Goal: Contribute content: Contribute content

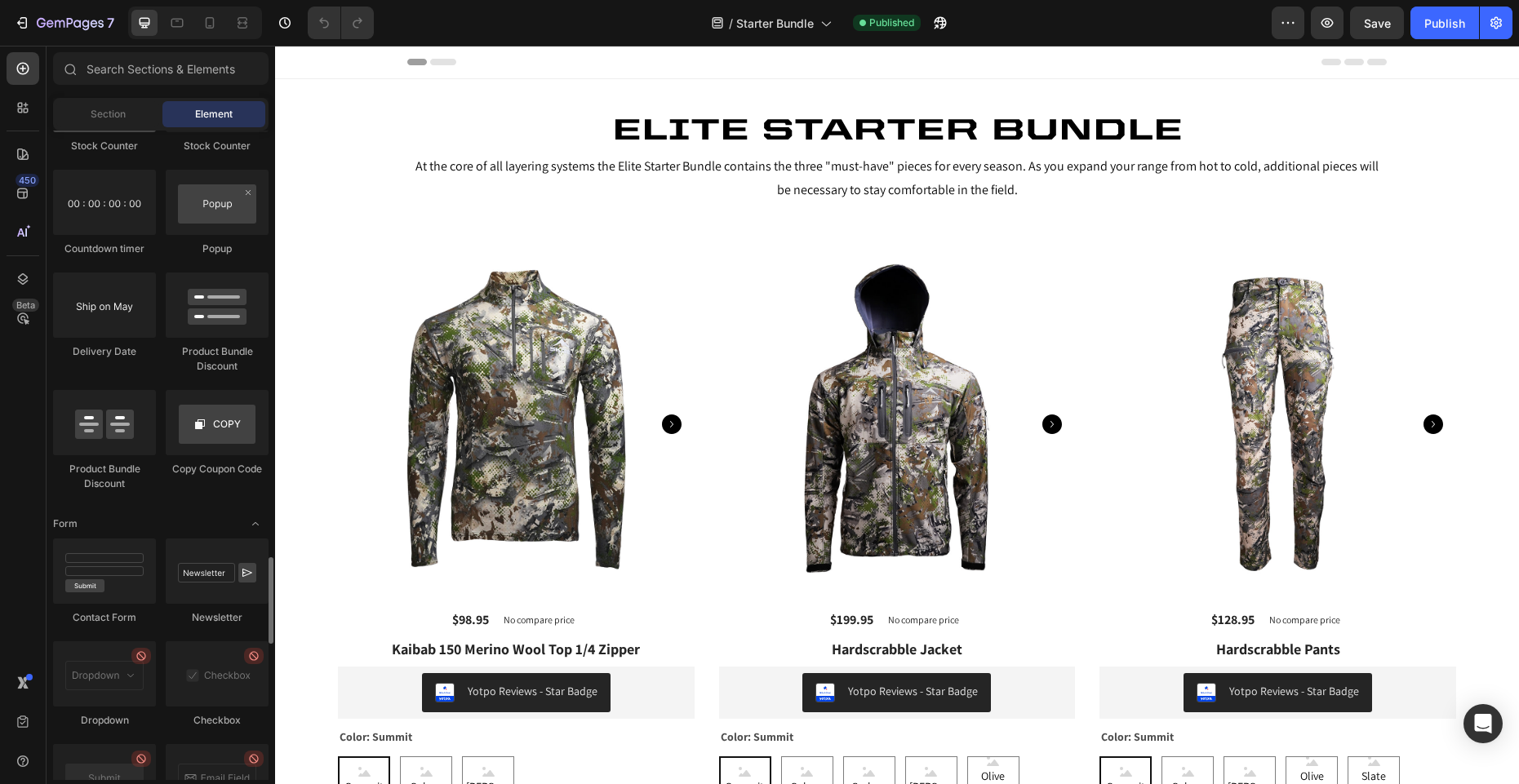
scroll to position [3341, 0]
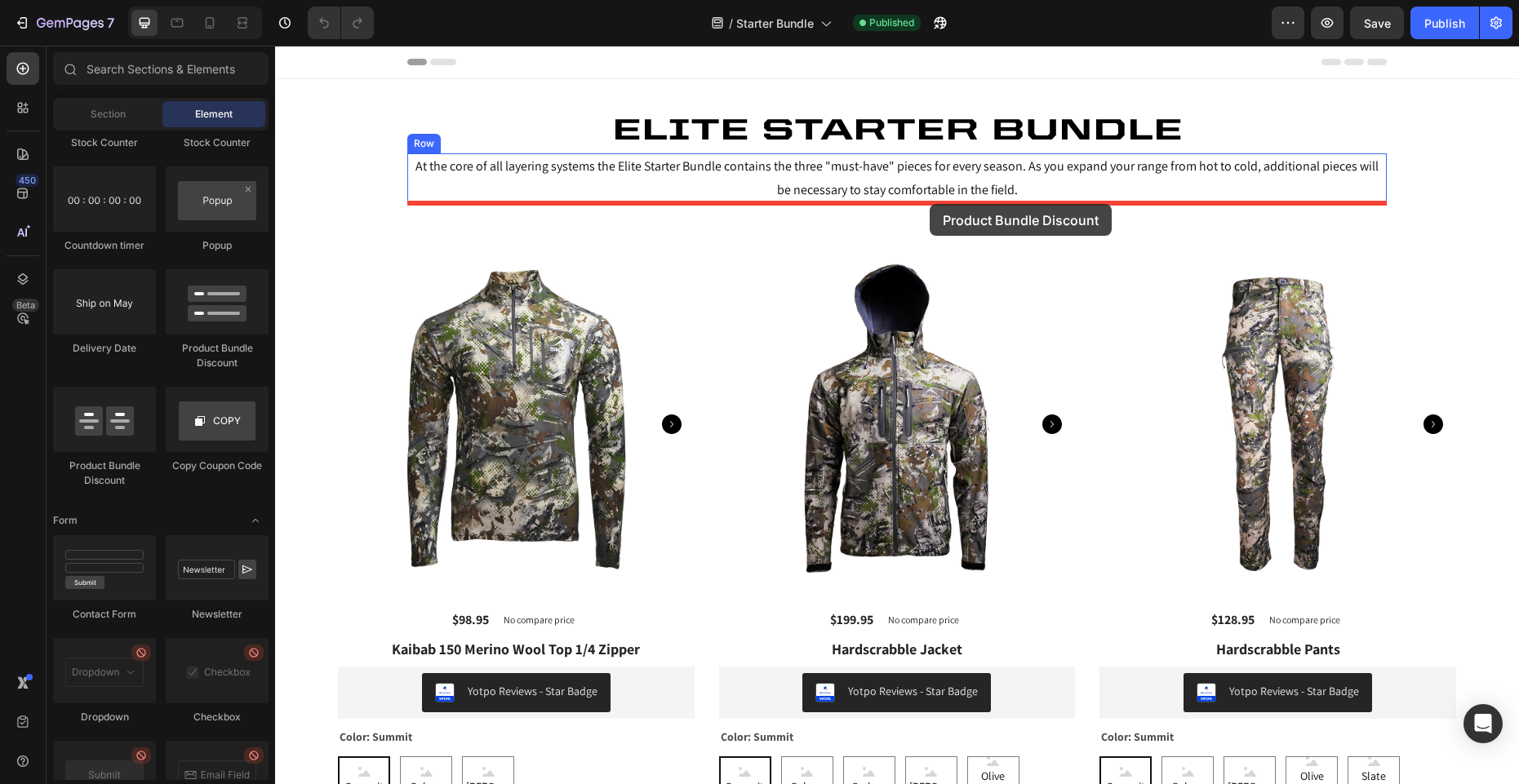
drag, startPoint x: 373, startPoint y: 480, endPoint x: 928, endPoint y: 203, distance: 620.3
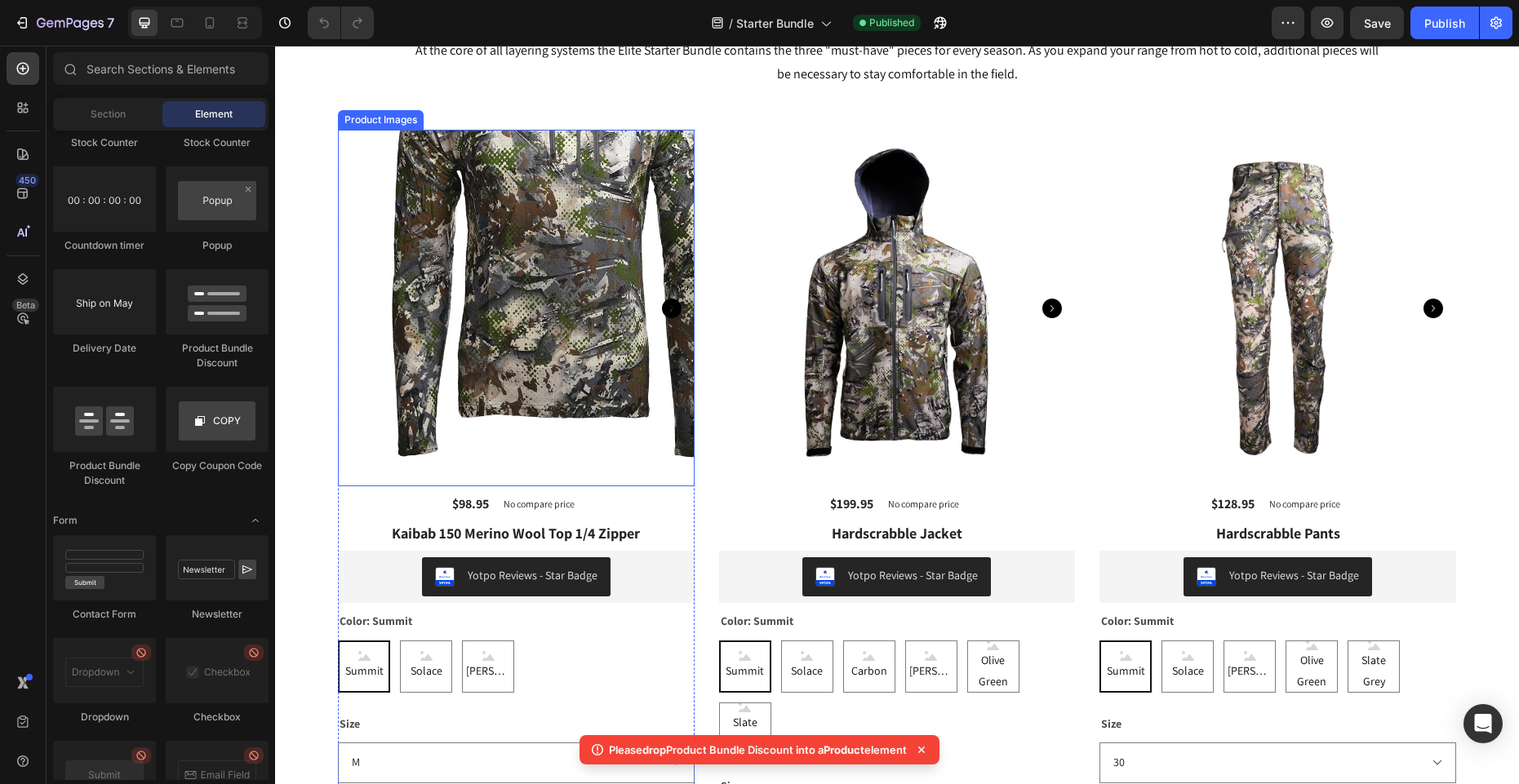
scroll to position [126, 0]
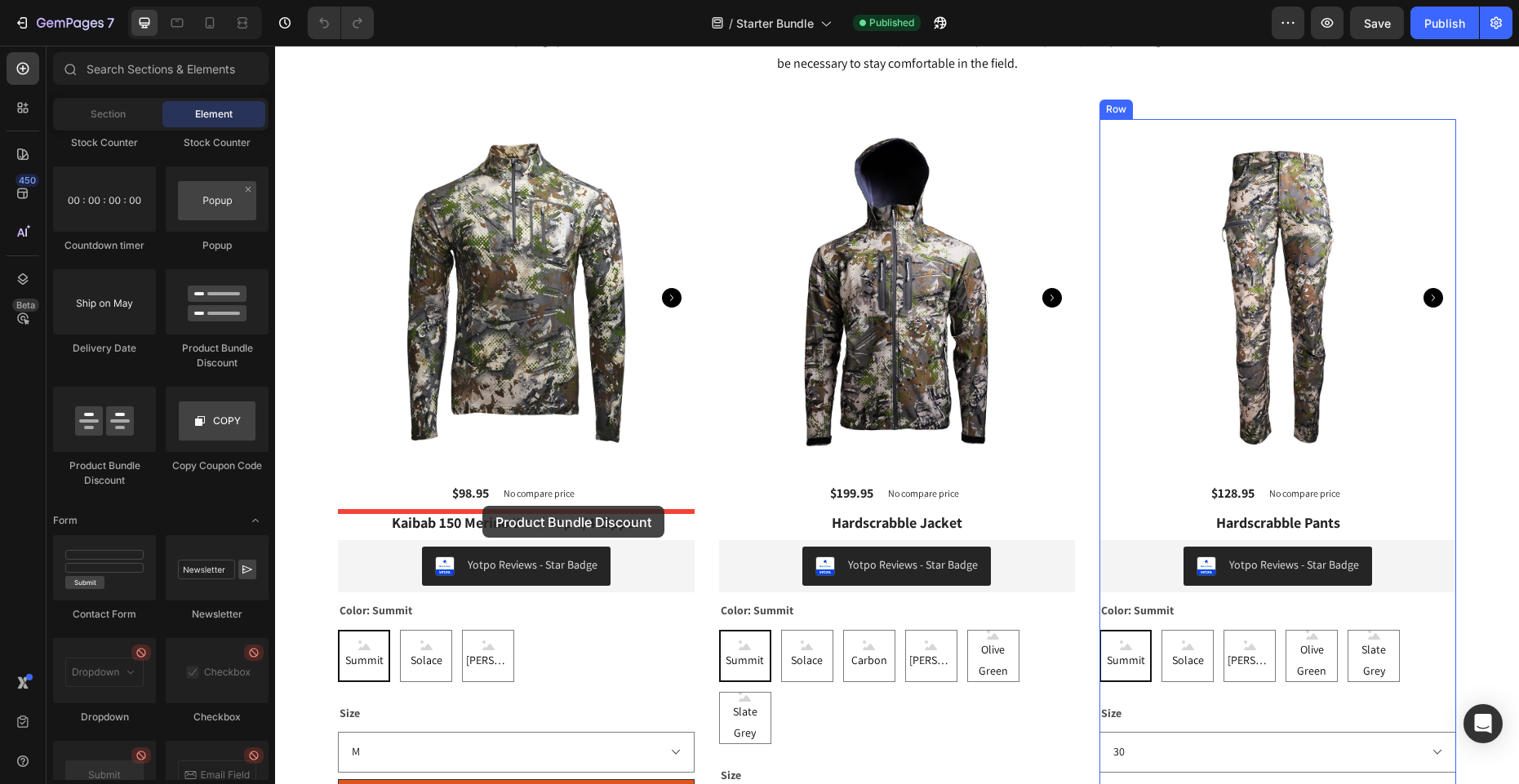
drag, startPoint x: 441, startPoint y: 487, endPoint x: 483, endPoint y: 506, distance: 46.1
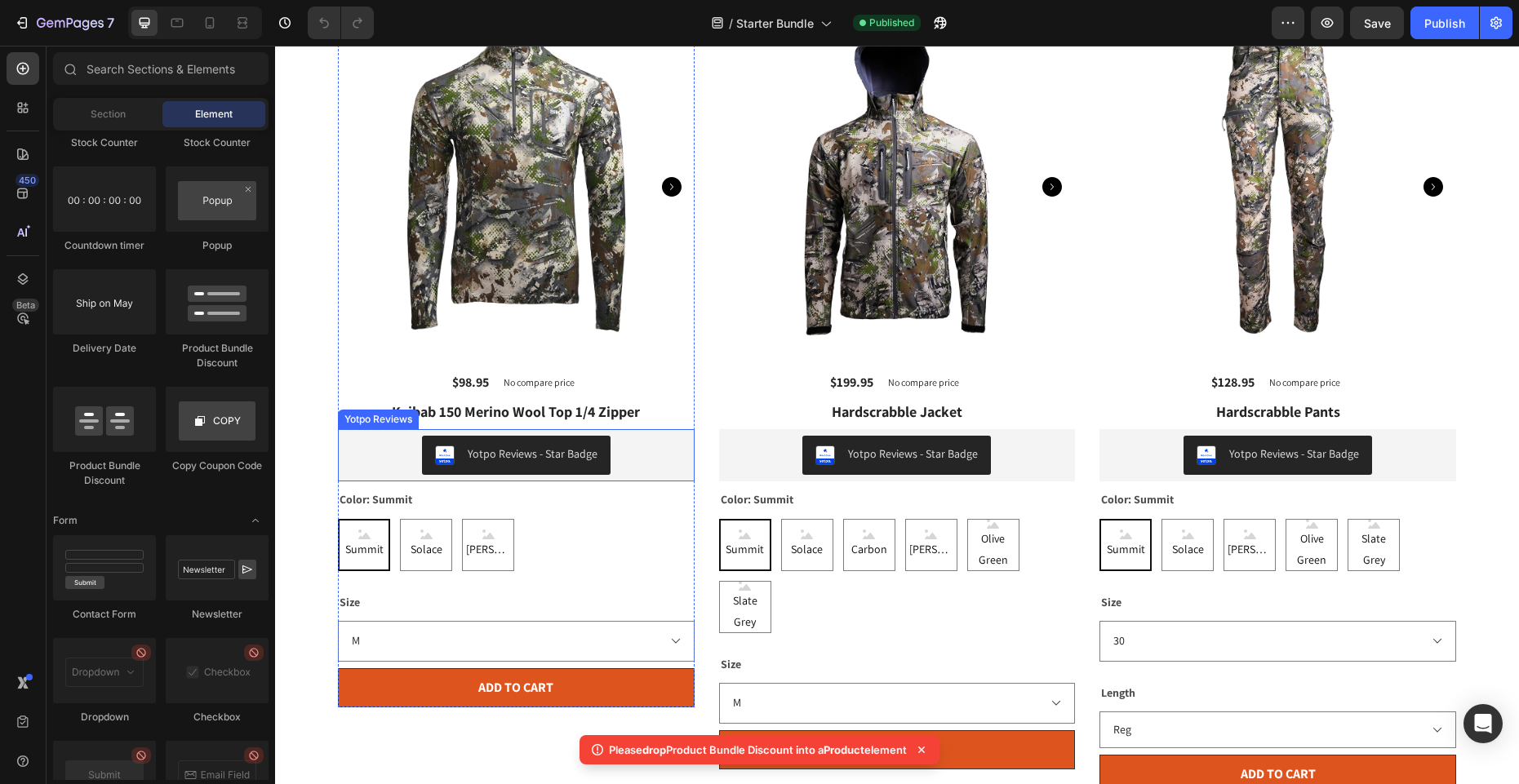
scroll to position [212, 0]
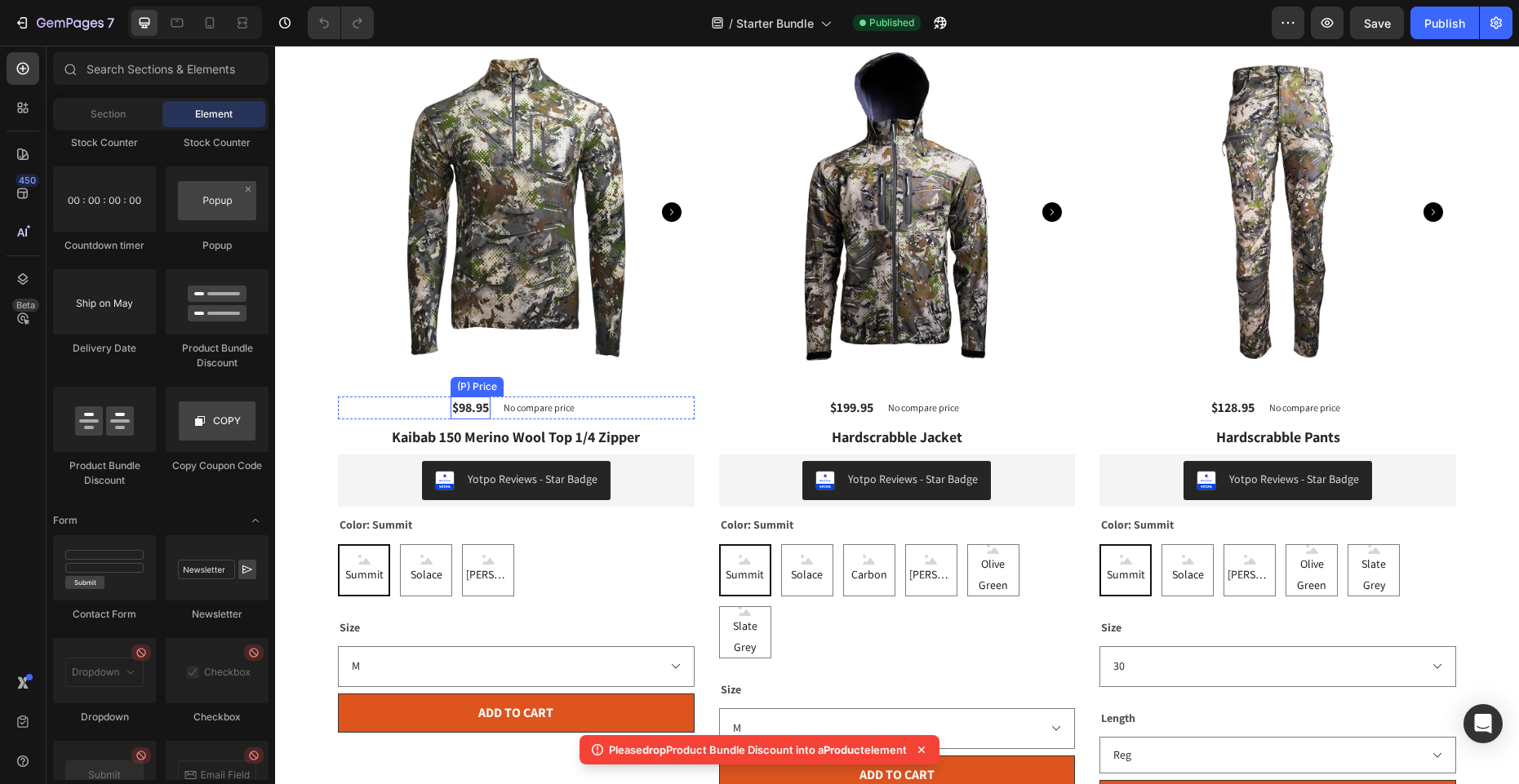
click at [466, 412] on div "$98.95" at bounding box center [471, 408] width 40 height 23
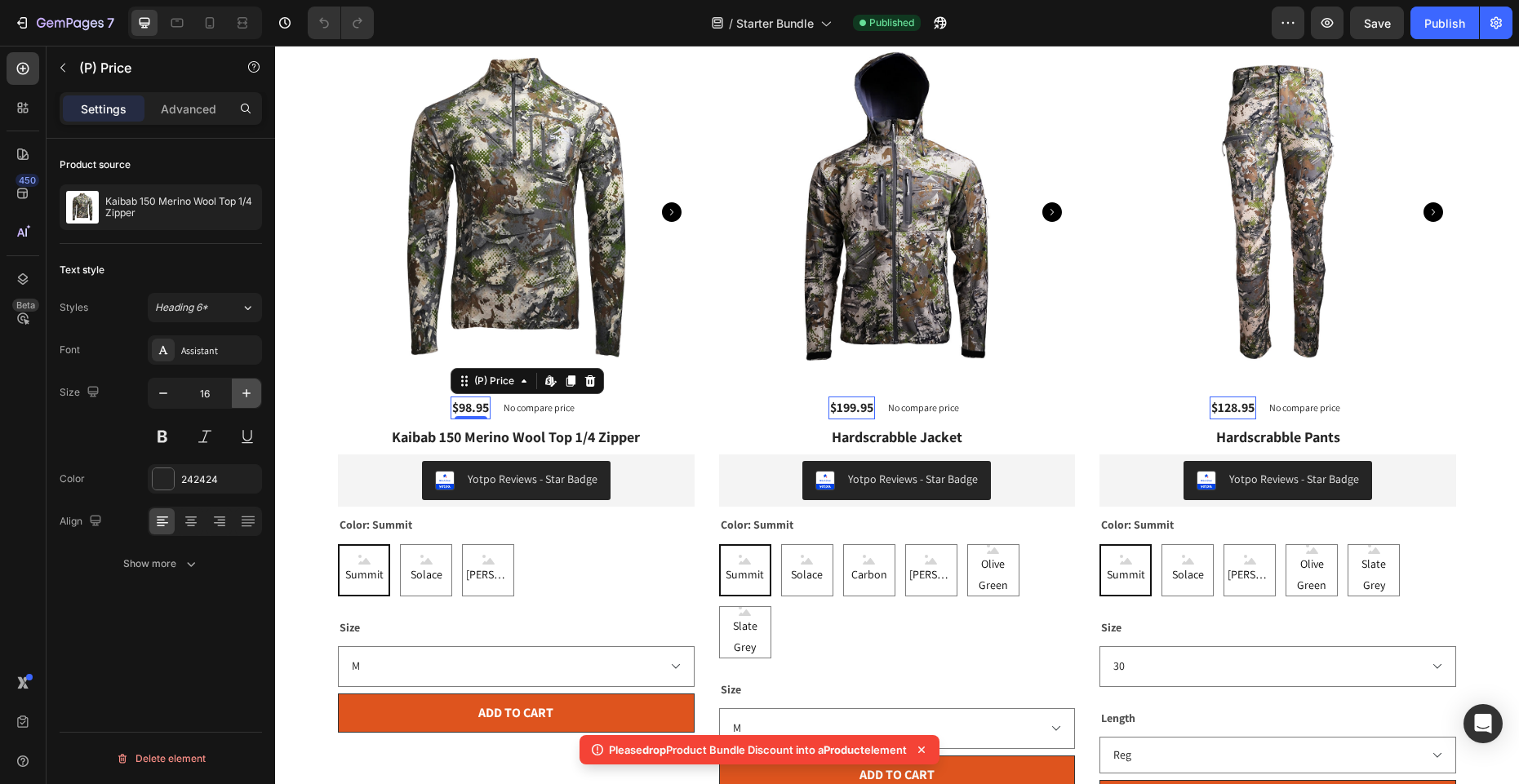
click at [238, 392] on icon "button" at bounding box center [246, 393] width 16 height 16
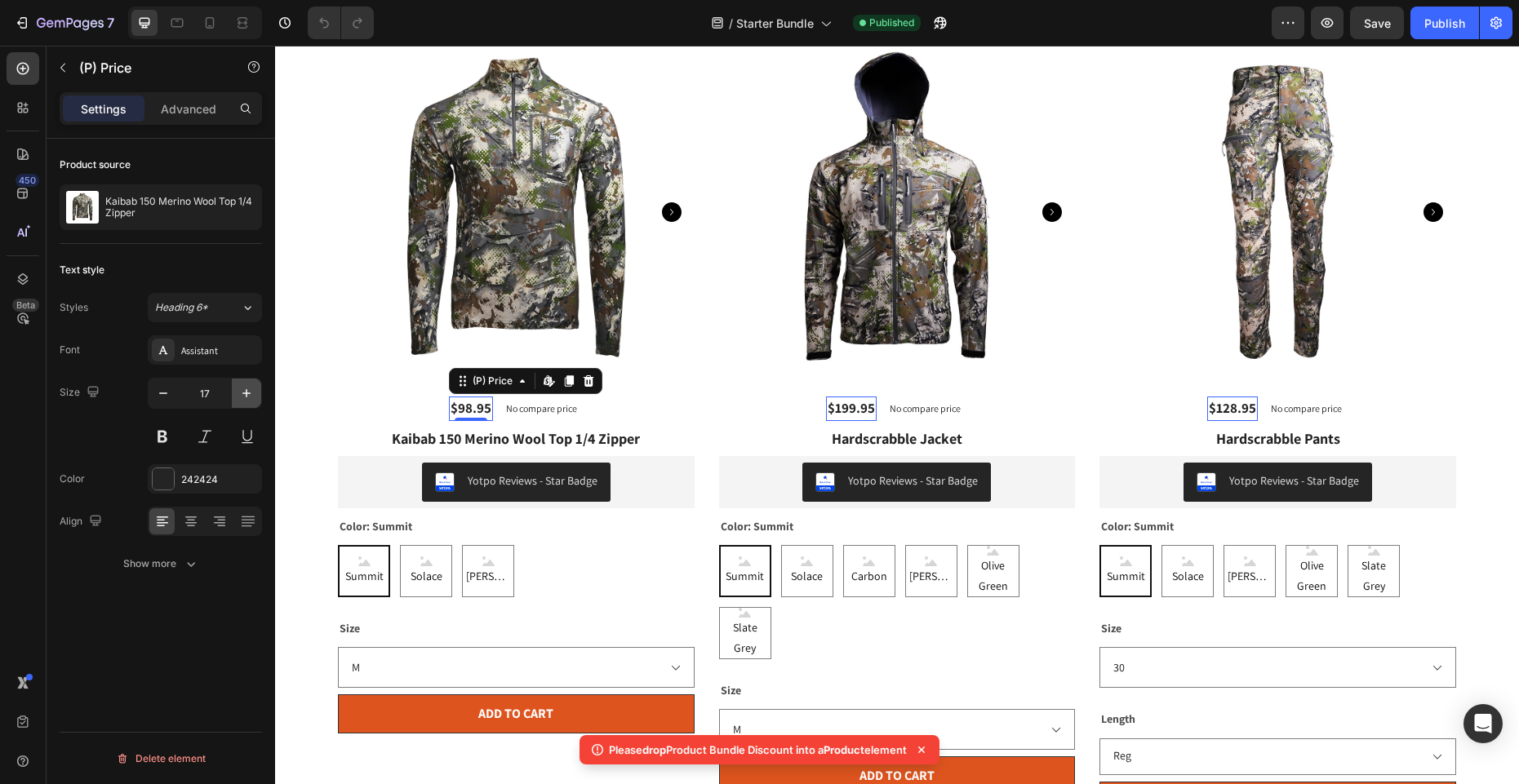
click at [238, 392] on icon "button" at bounding box center [246, 393] width 16 height 16
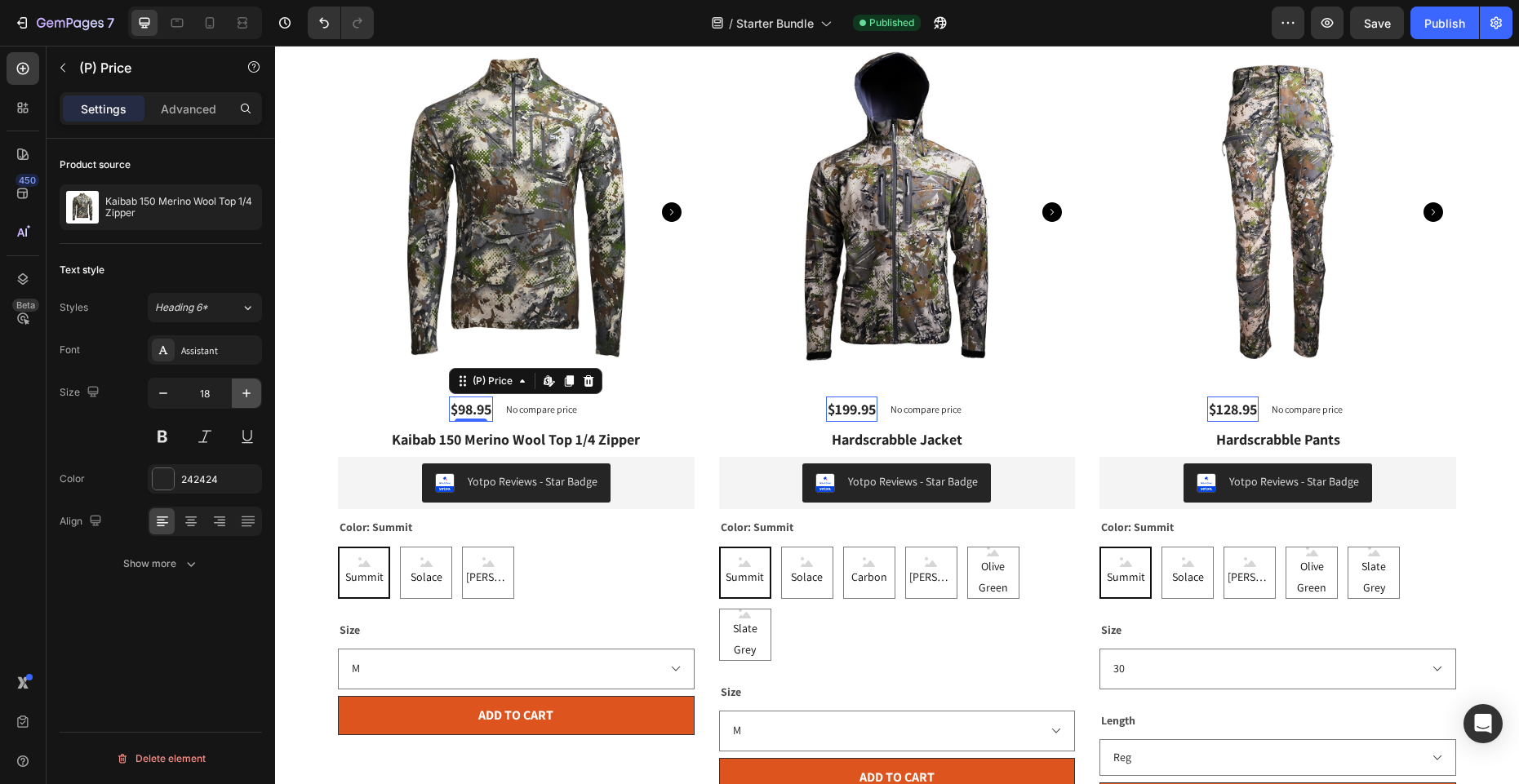
click at [238, 392] on icon "button" at bounding box center [246, 393] width 16 height 16
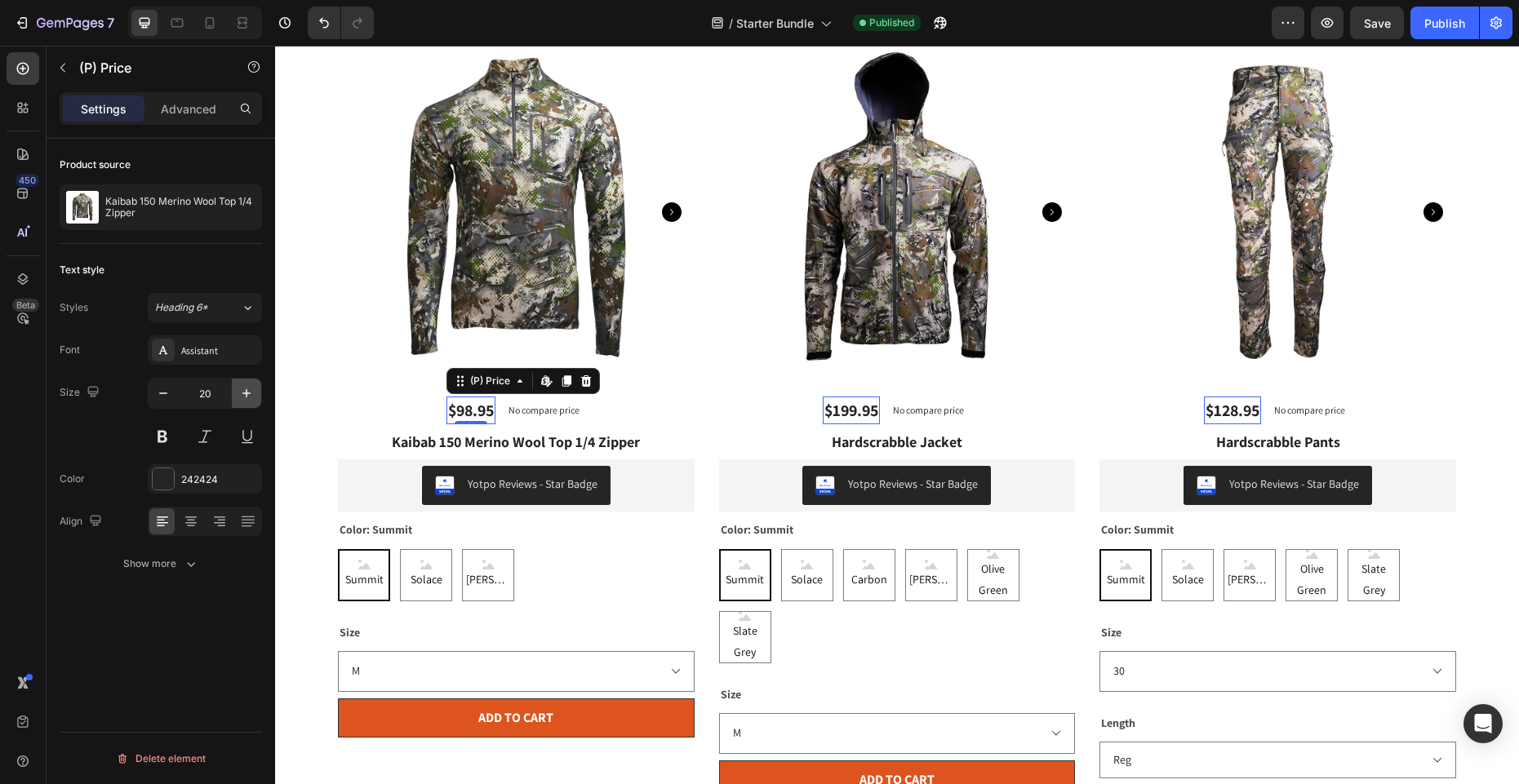
click at [238, 392] on icon "button" at bounding box center [246, 393] width 16 height 16
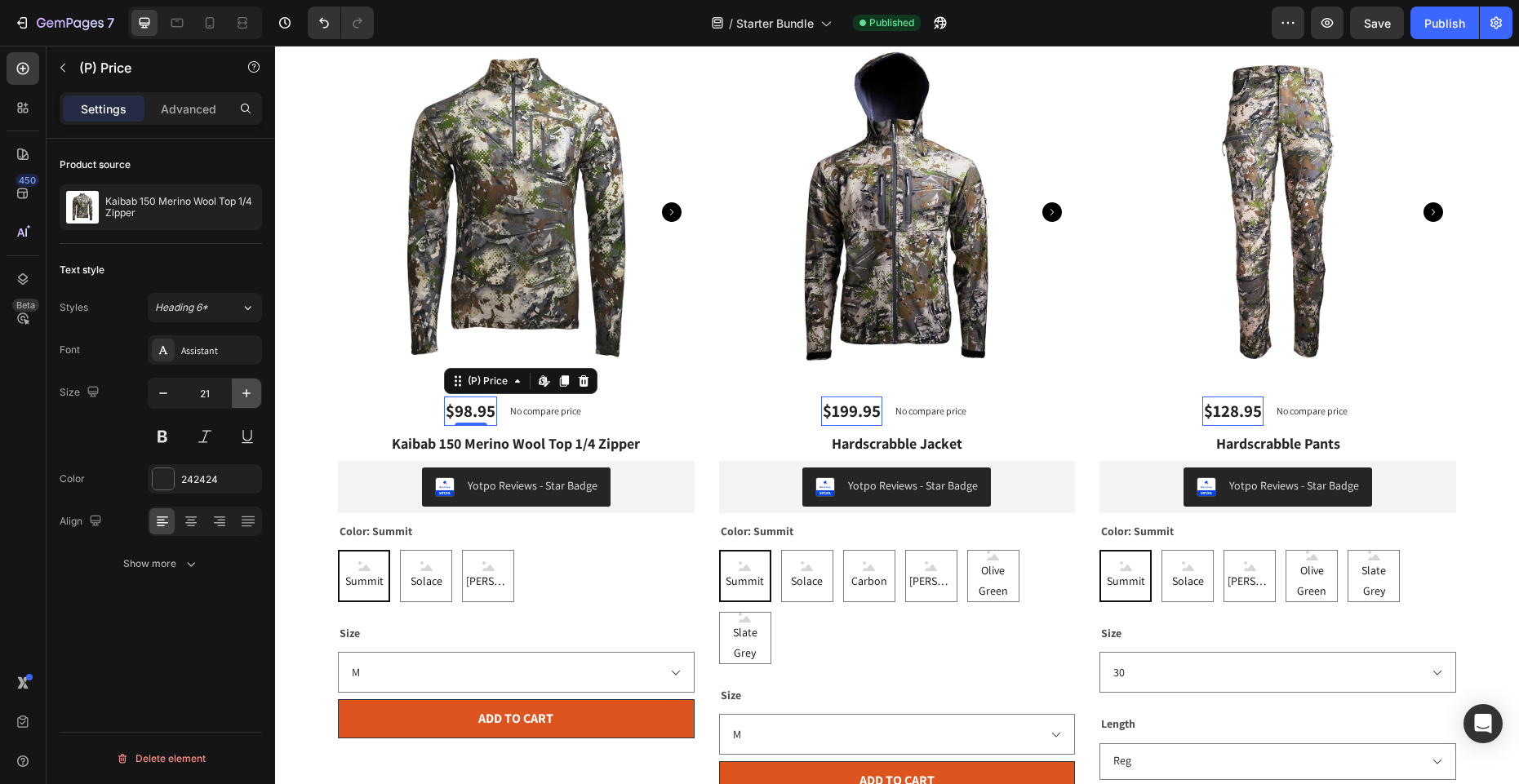
click at [238, 392] on icon "button" at bounding box center [246, 393] width 16 height 16
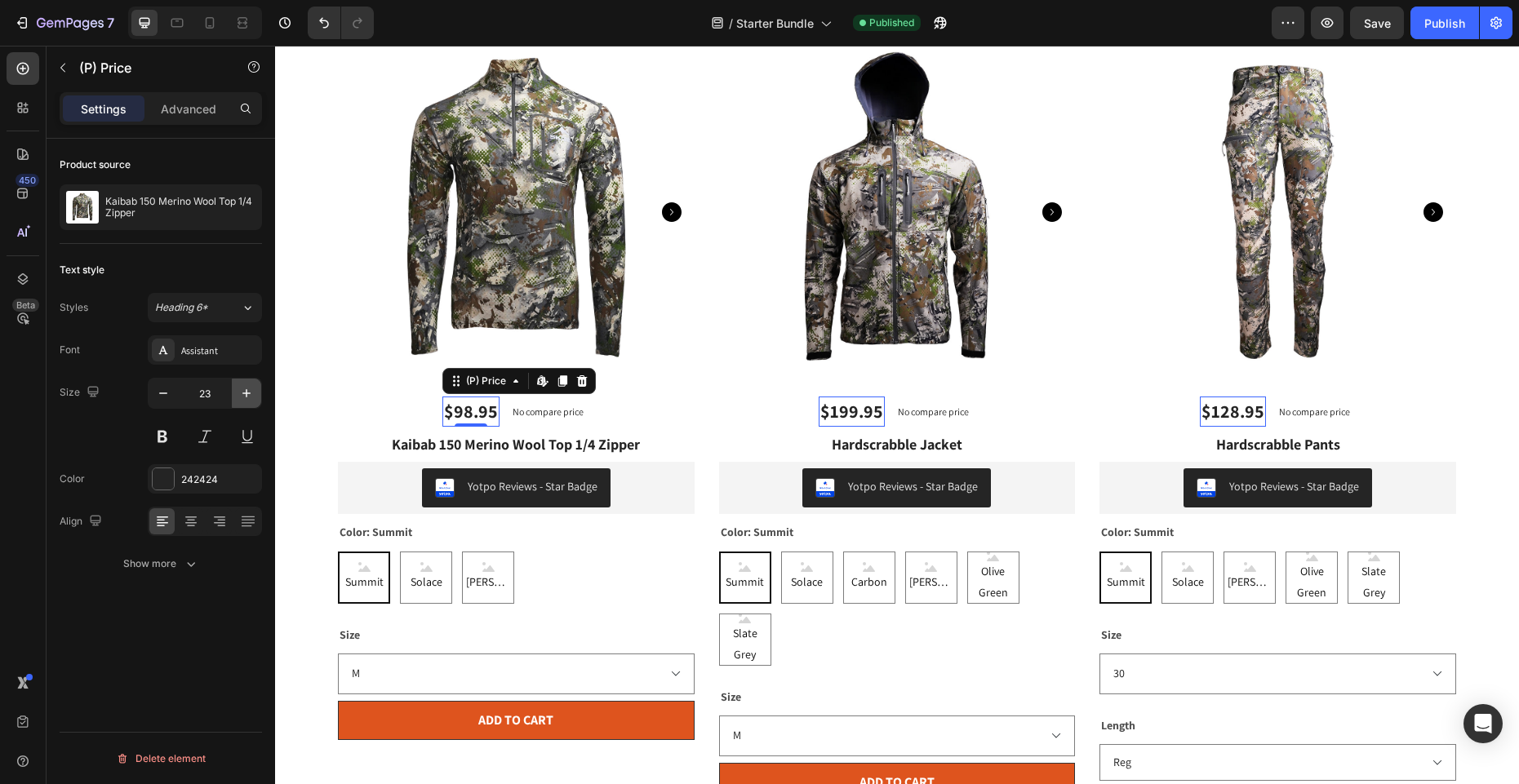
click at [238, 392] on icon "button" at bounding box center [246, 393] width 16 height 16
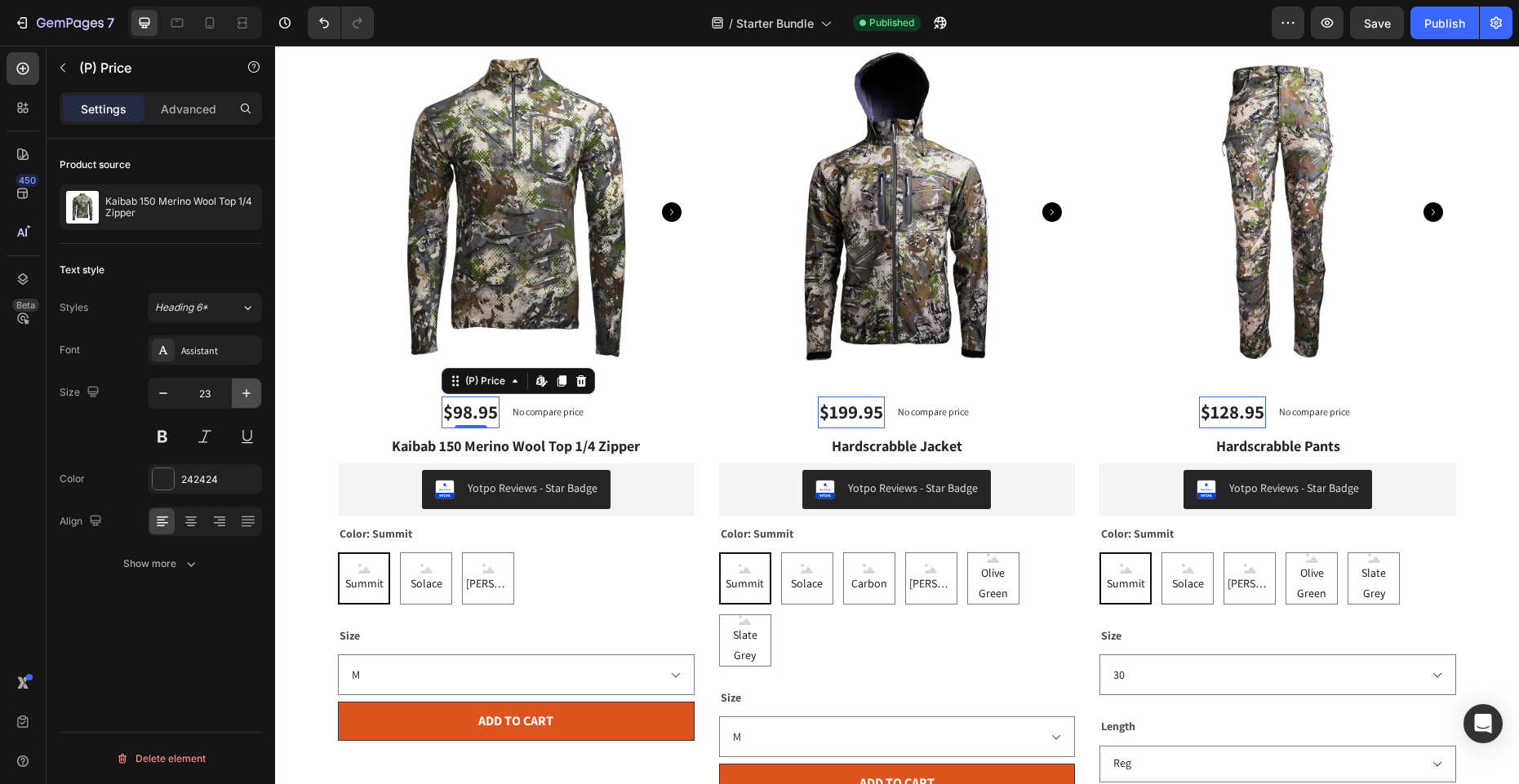
type input "24"
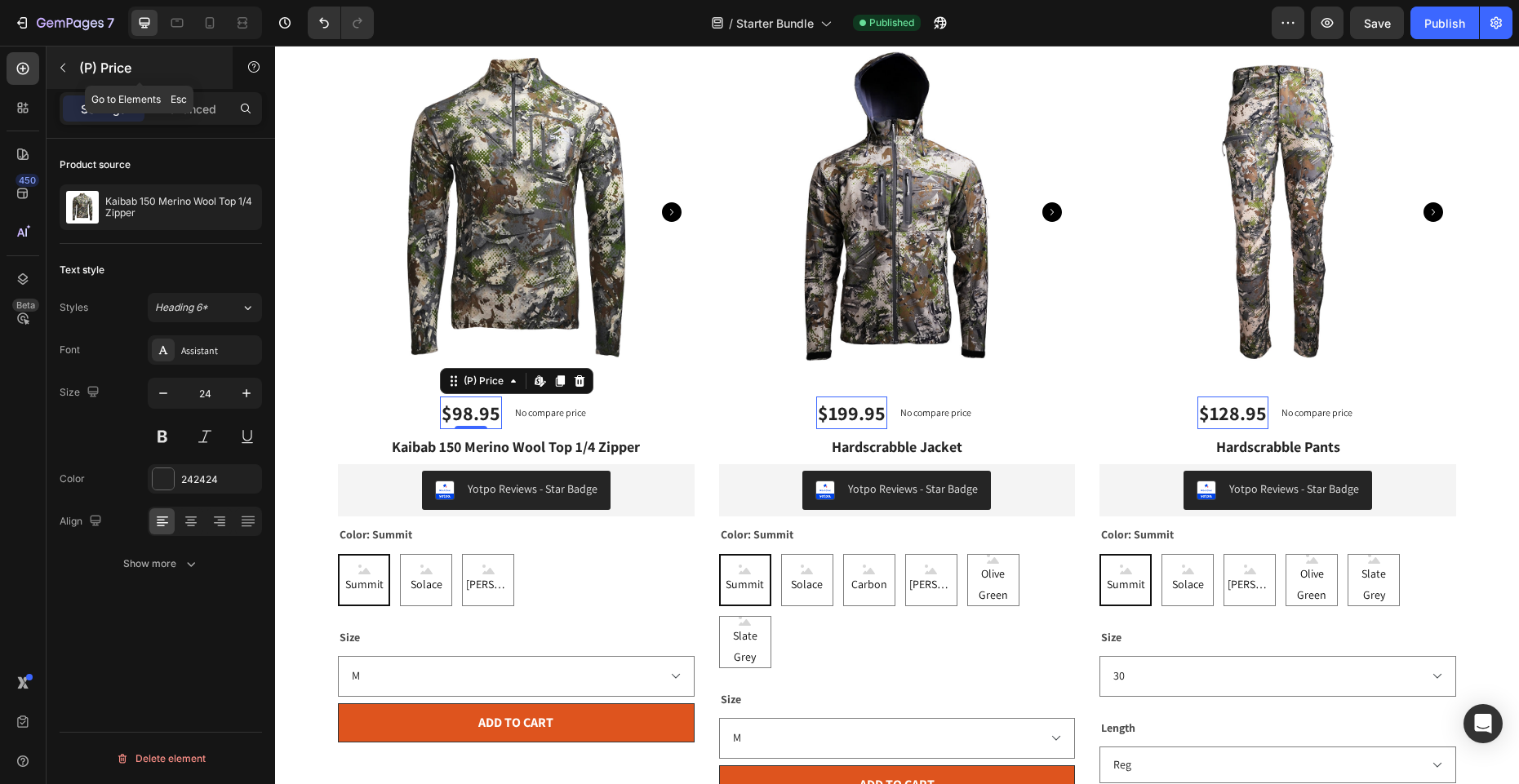
click at [68, 66] on icon "button" at bounding box center [63, 67] width 13 height 13
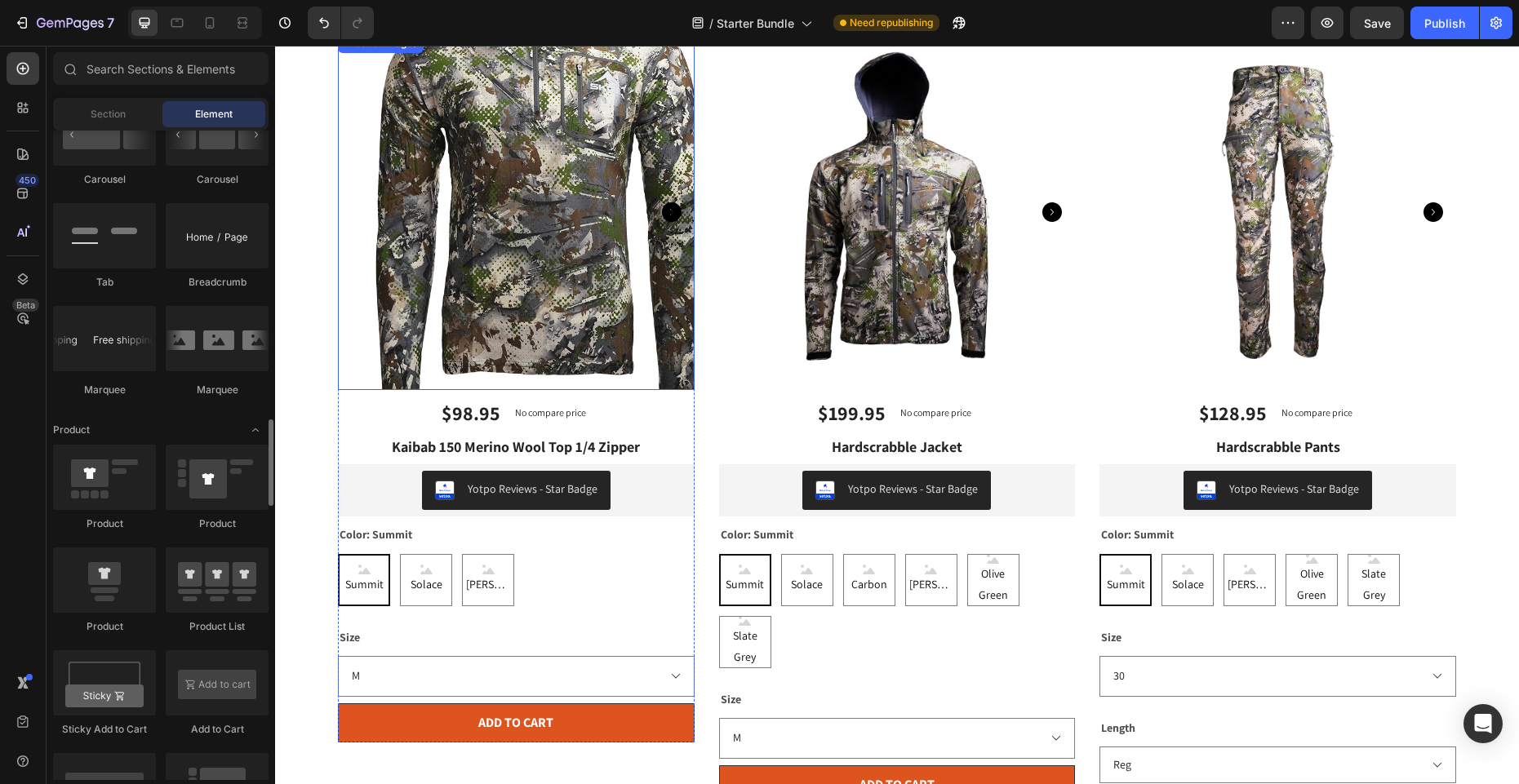
scroll to position [0, 0]
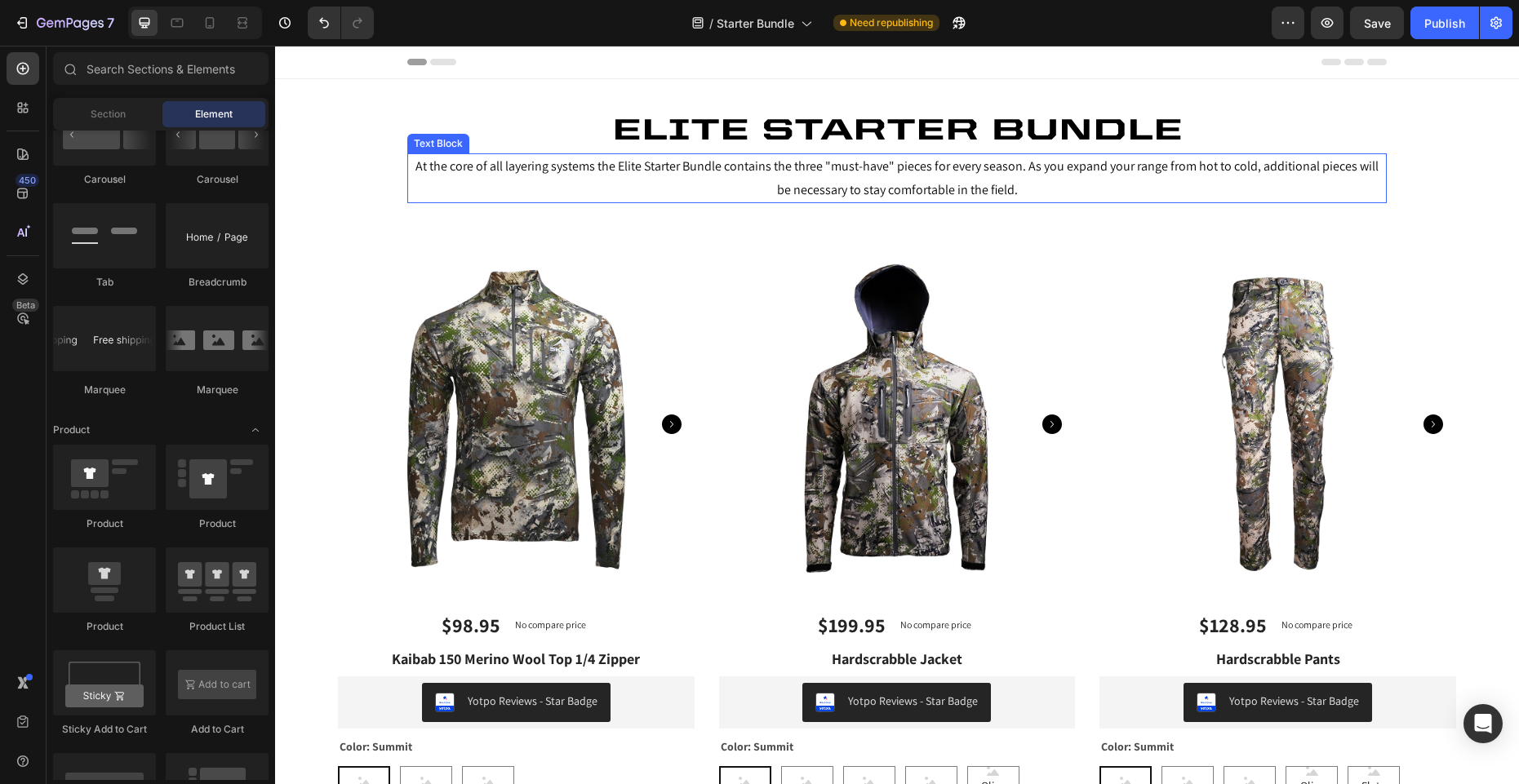
click at [1052, 195] on p "At the core of all layering systems the Elite Starter Bundle contains the three…" at bounding box center [897, 179] width 976 height 48
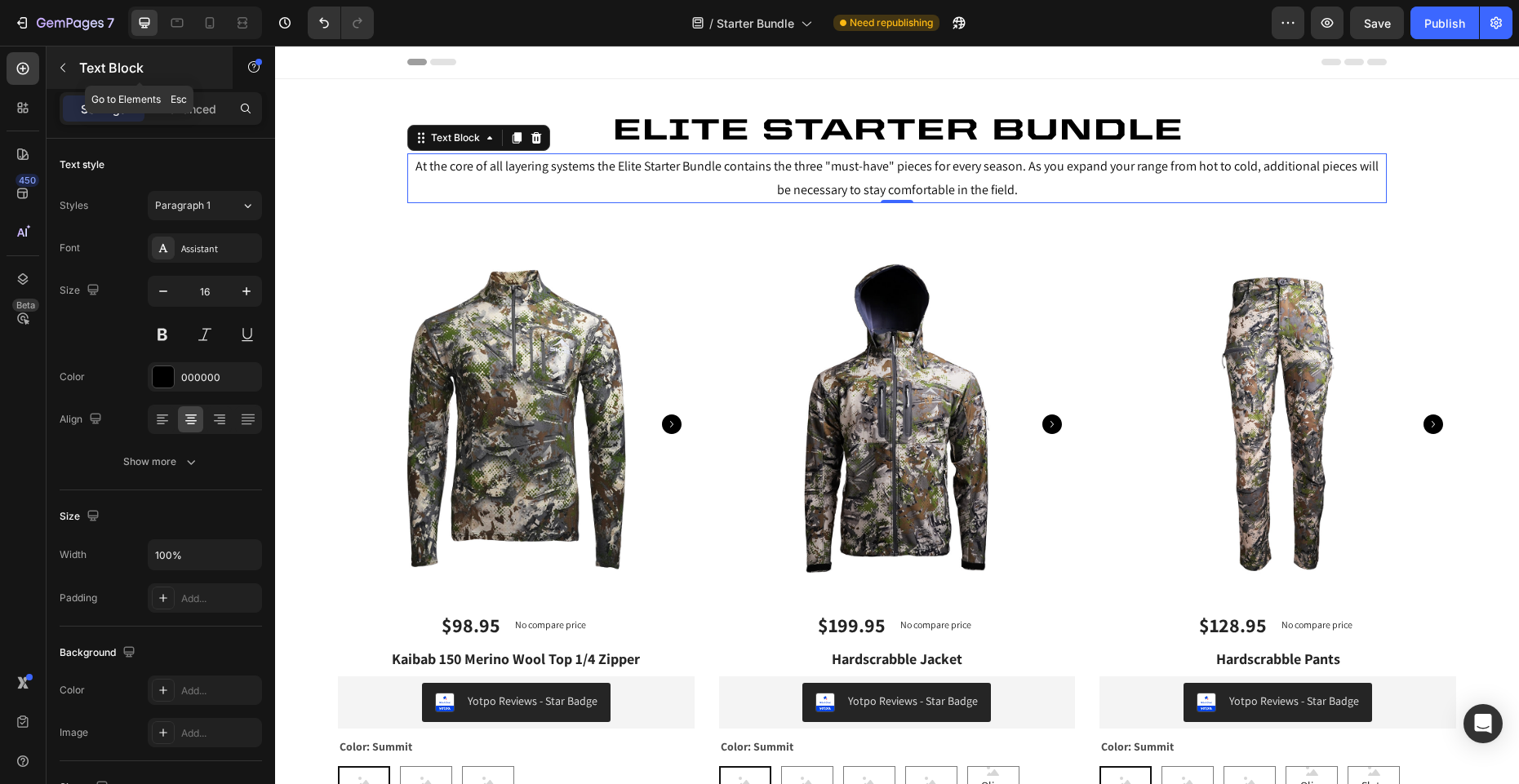
click at [69, 70] on button "button" at bounding box center [63, 67] width 26 height 26
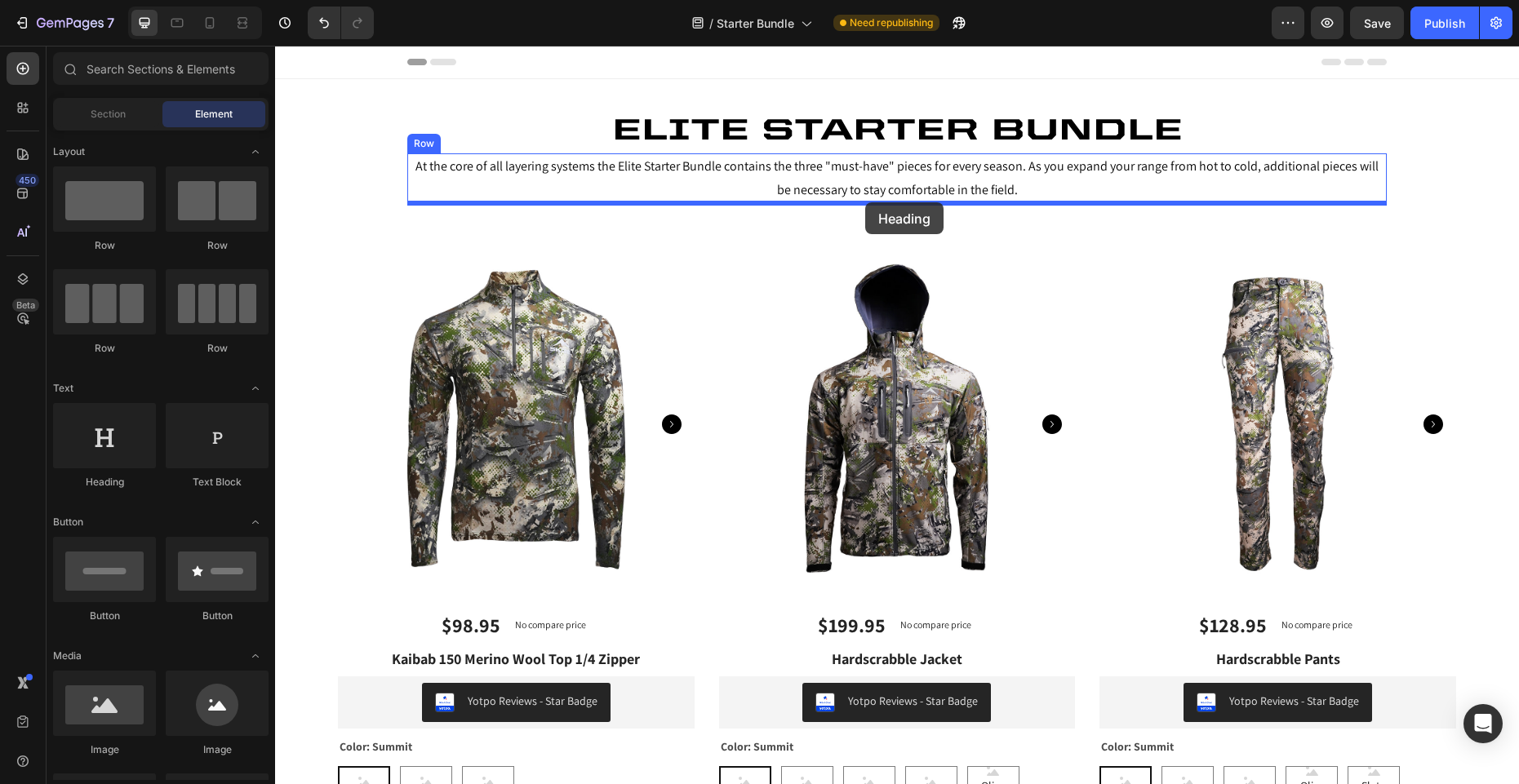
drag, startPoint x: 373, startPoint y: 492, endPoint x: 865, endPoint y: 202, distance: 571.1
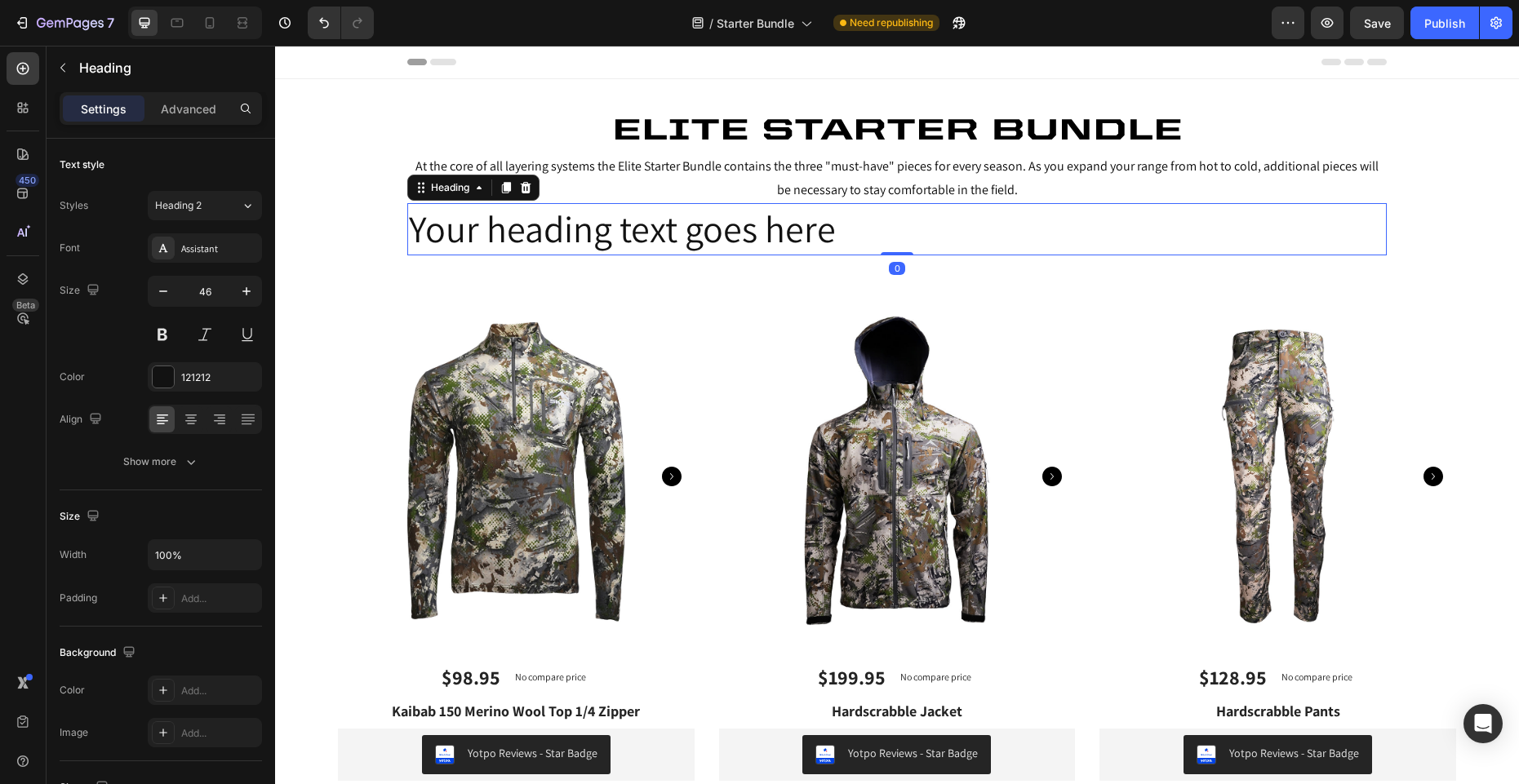
click at [685, 231] on h2 "Your heading text goes here" at bounding box center [897, 229] width 979 height 53
click at [685, 231] on p "Your heading text goes here" at bounding box center [897, 228] width 976 height 49
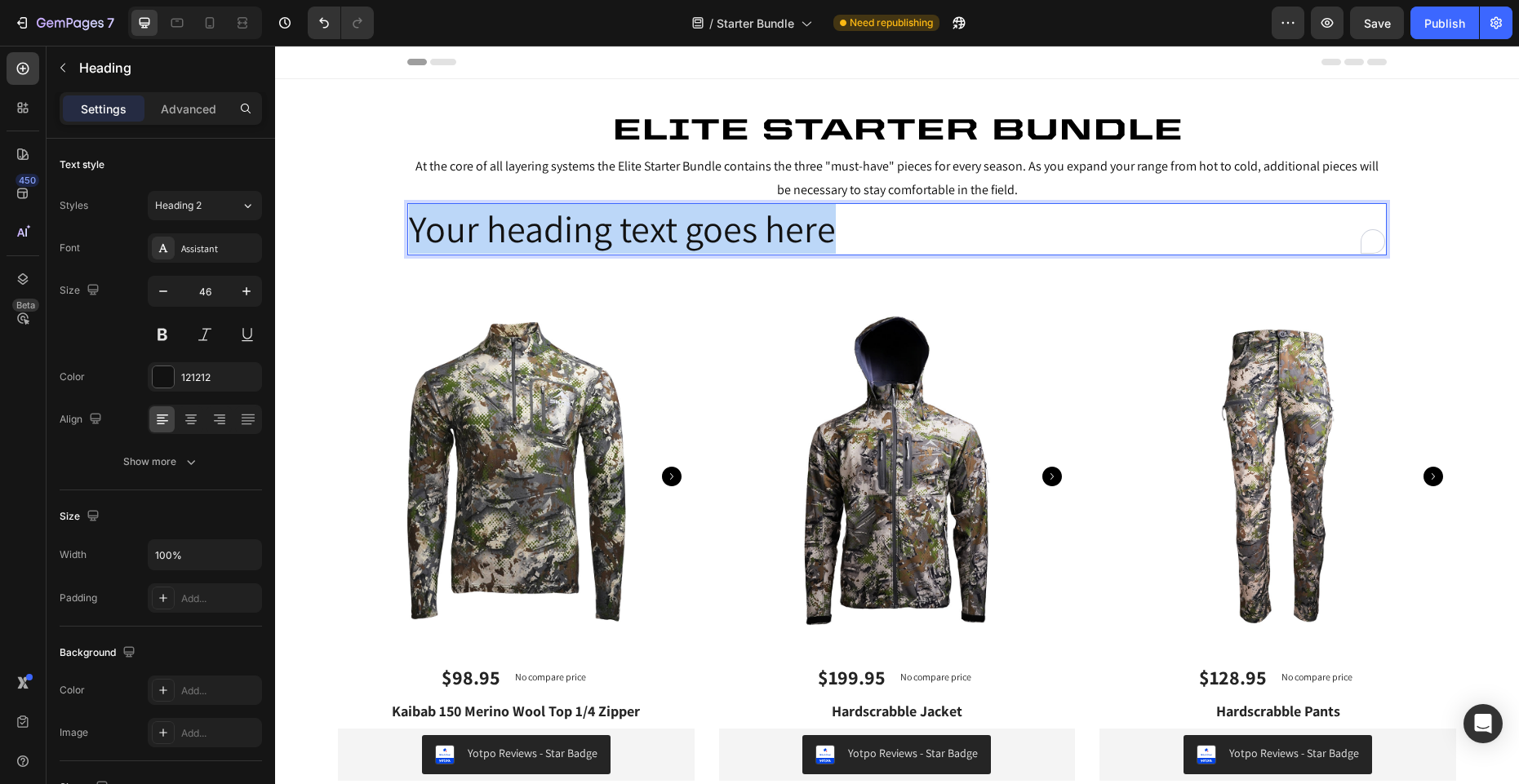
click at [685, 231] on p "Your heading text goes here" at bounding box center [897, 228] width 976 height 49
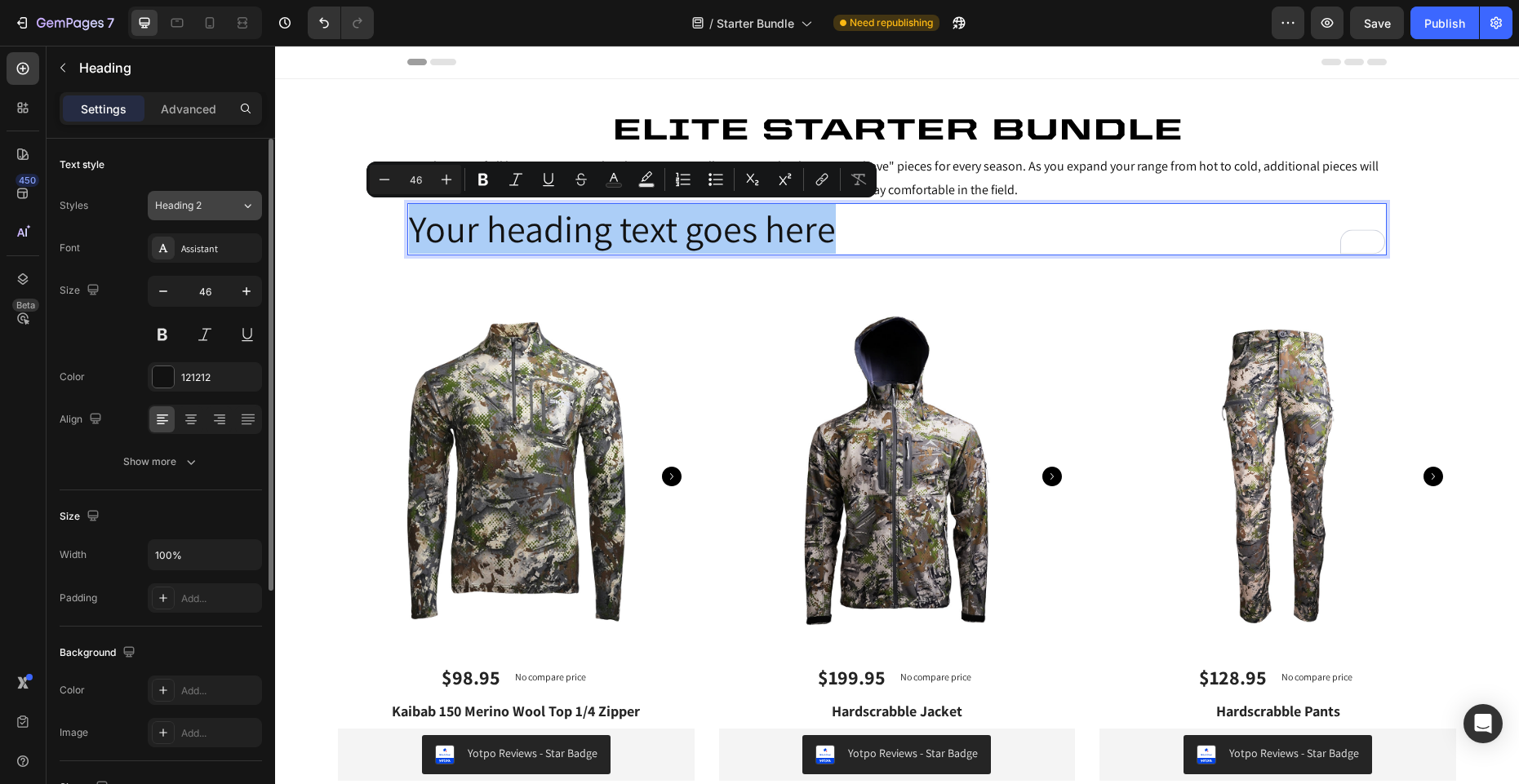
click at [221, 214] on button "Heading 2" at bounding box center [205, 205] width 114 height 30
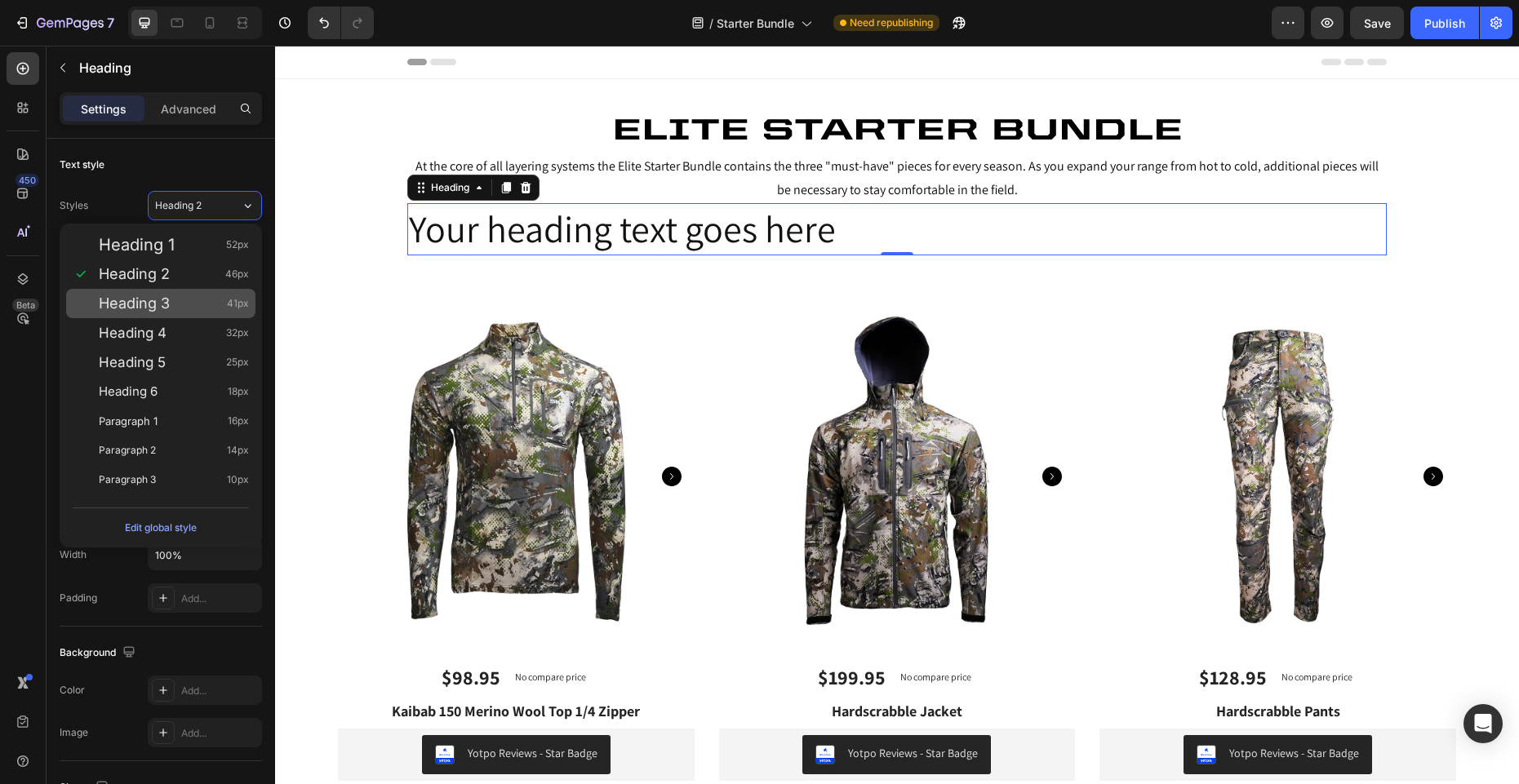
click at [161, 318] on div "Heading 3 41px" at bounding box center [161, 304] width 190 height 30
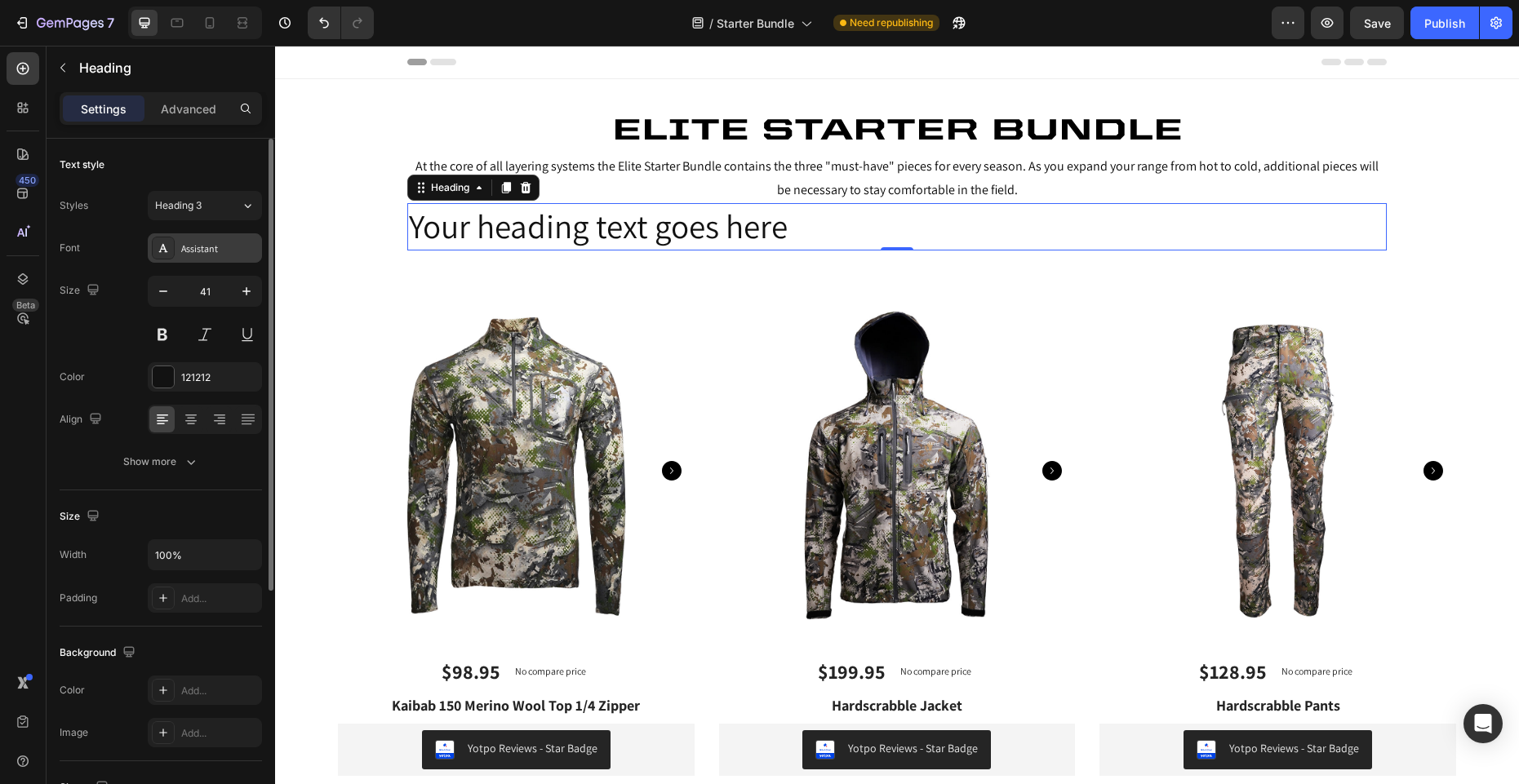
click at [193, 249] on div "Assistant" at bounding box center [219, 248] width 76 height 15
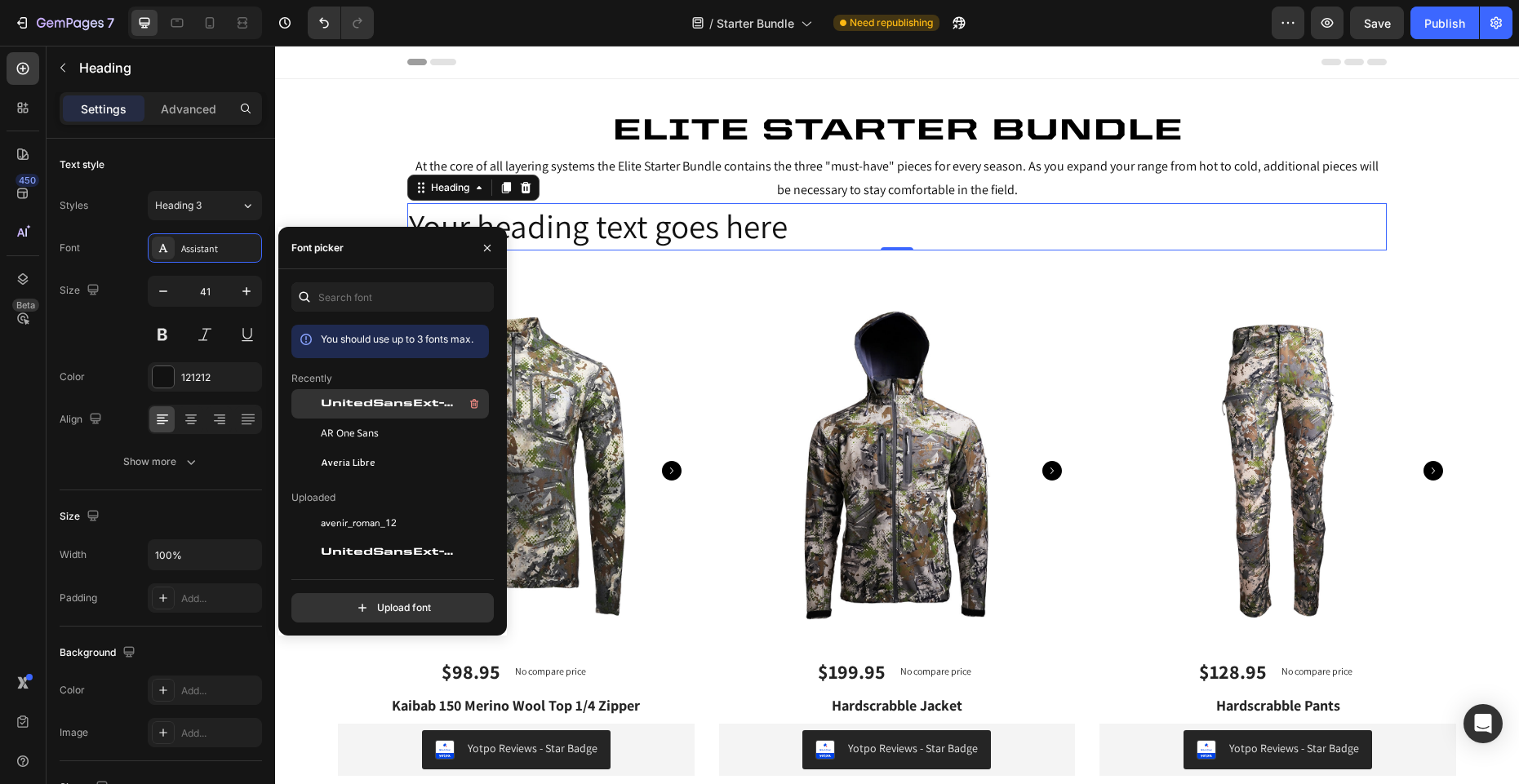
click at [367, 405] on span "UnitedSansExt-Heavy" at bounding box center [388, 404] width 135 height 15
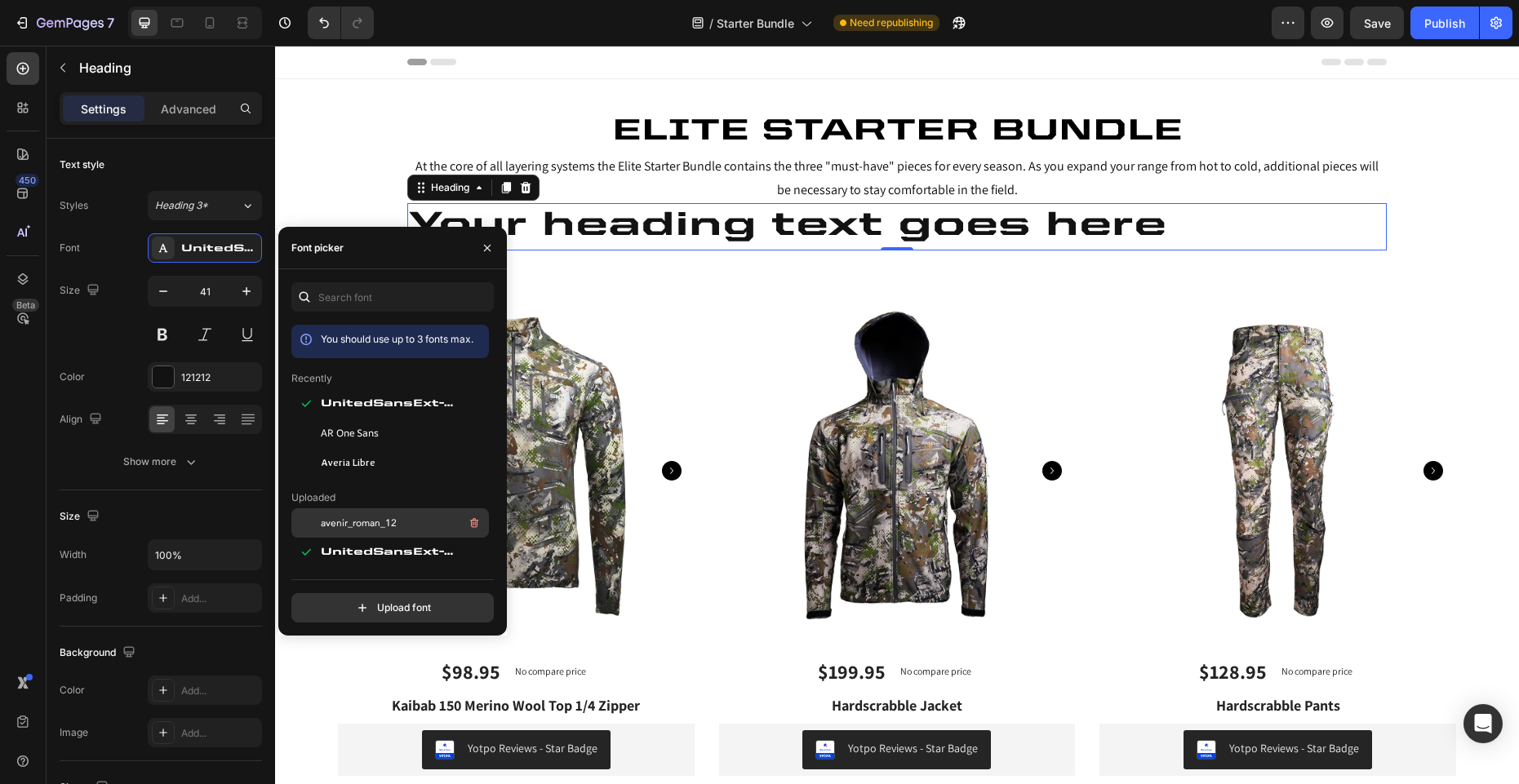
click at [363, 521] on span "avenir_roman_12" at bounding box center [358, 523] width 75 height 15
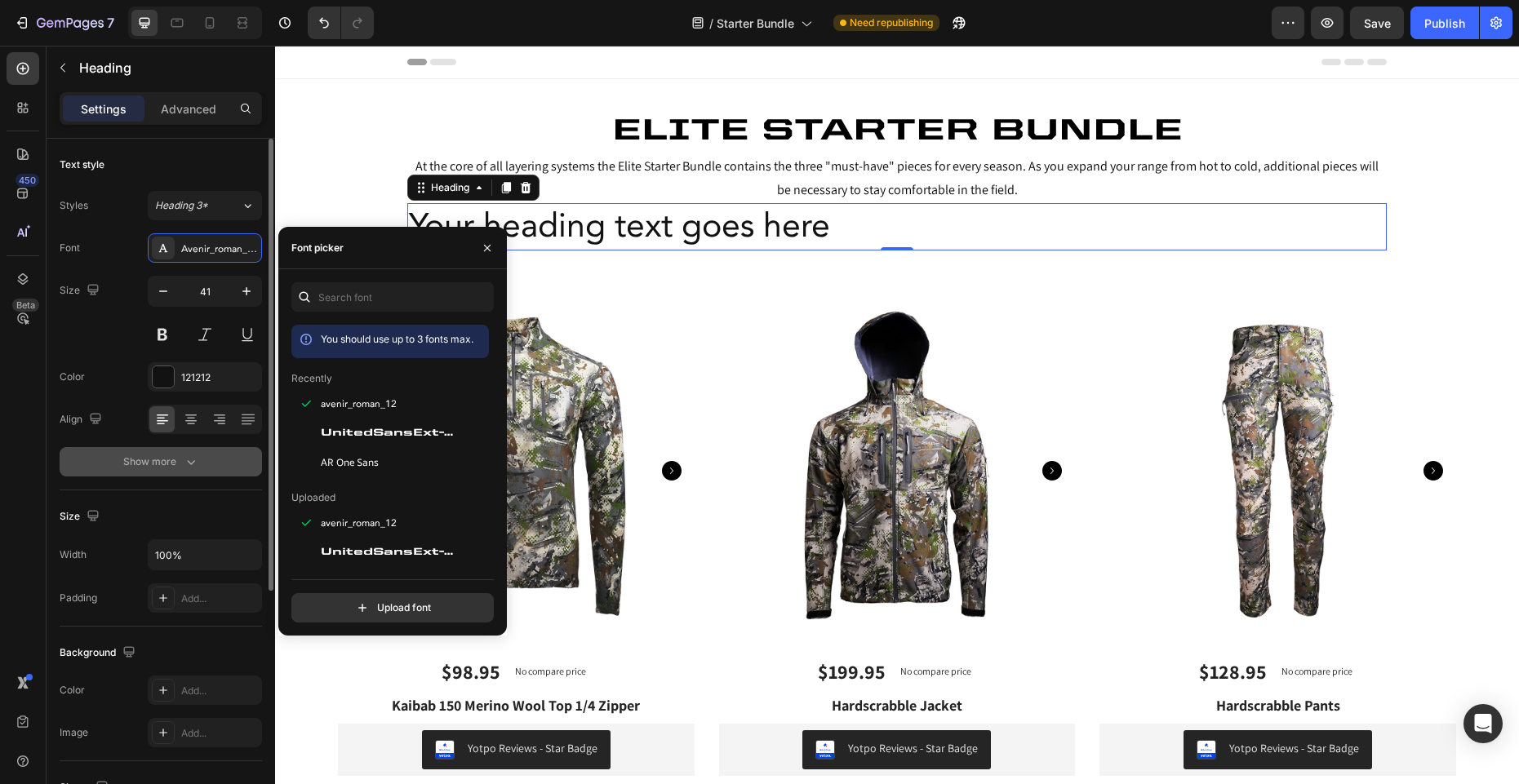
click at [191, 463] on icon "button" at bounding box center [191, 462] width 8 height 5
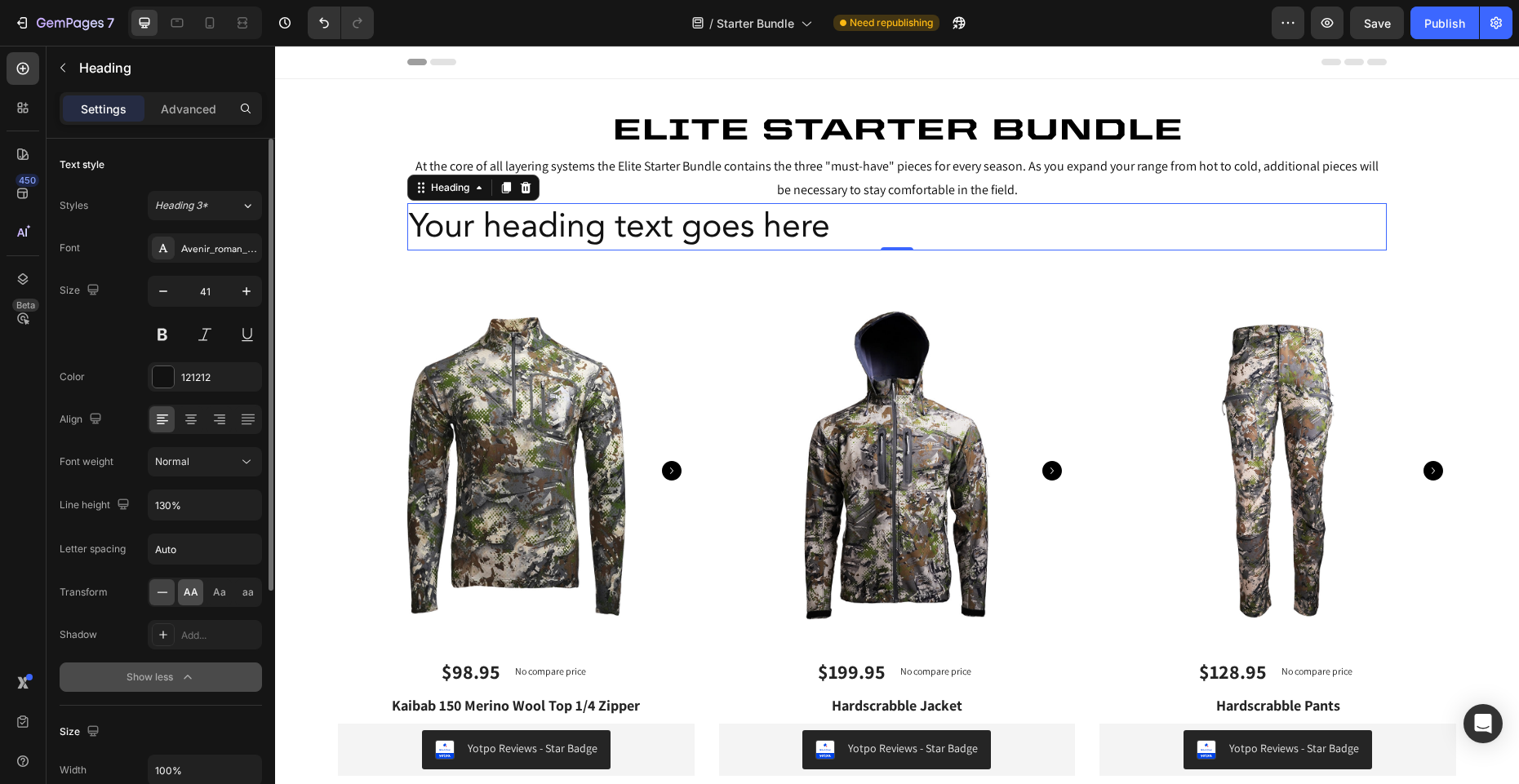
click at [195, 596] on span "AA" at bounding box center [191, 591] width 15 height 15
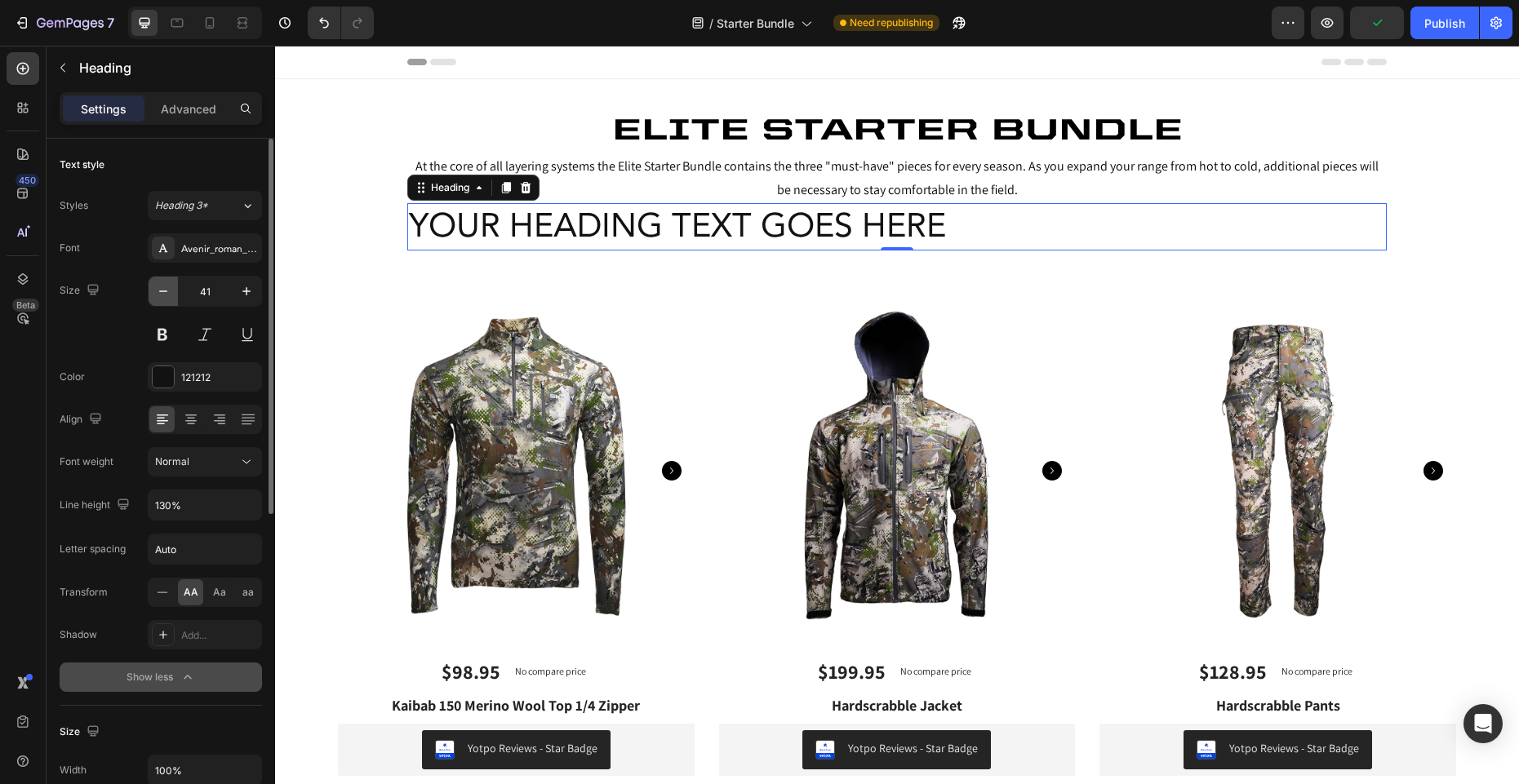
click at [172, 294] on button "button" at bounding box center [164, 292] width 30 height 30
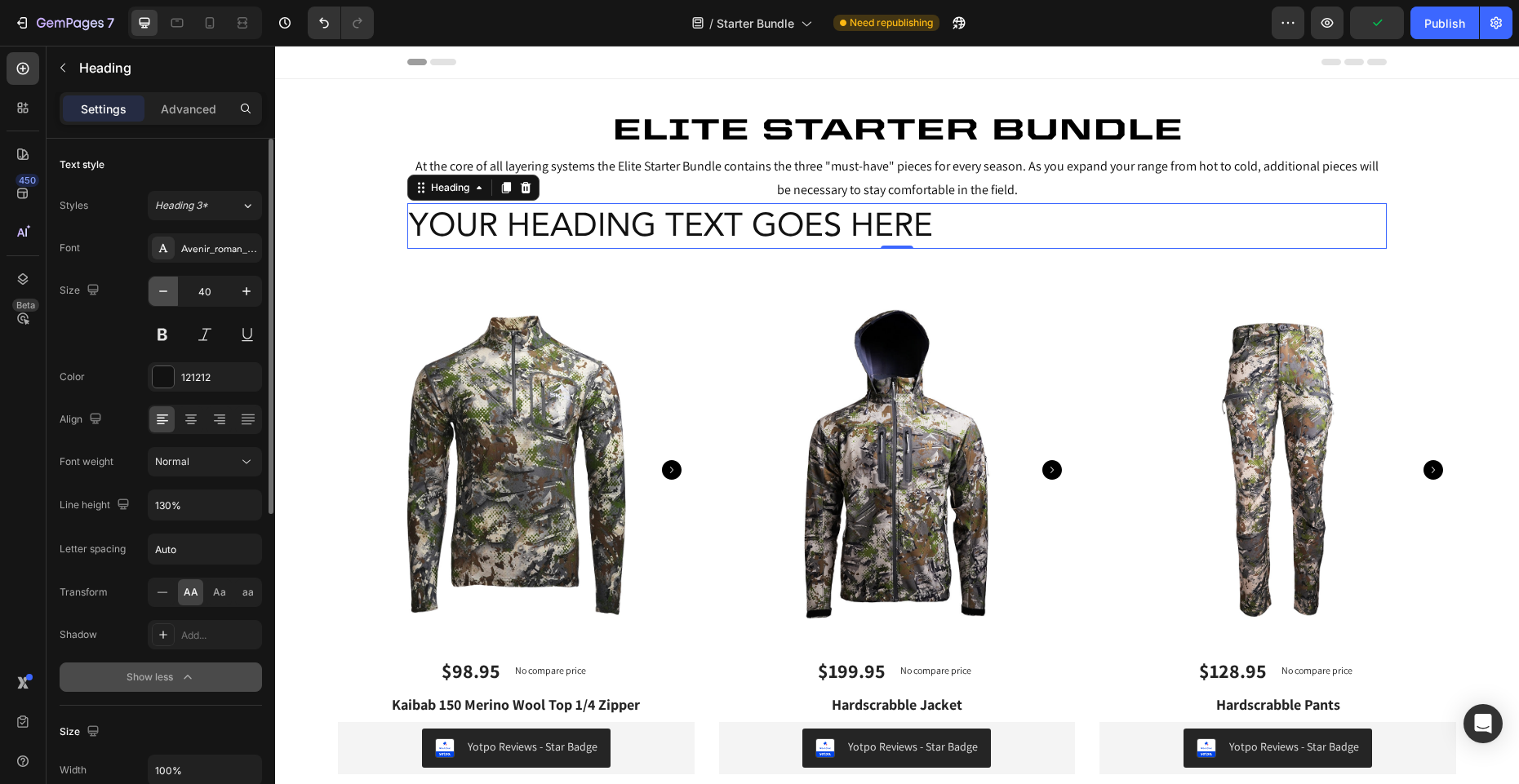
click at [172, 294] on button "button" at bounding box center [164, 292] width 30 height 30
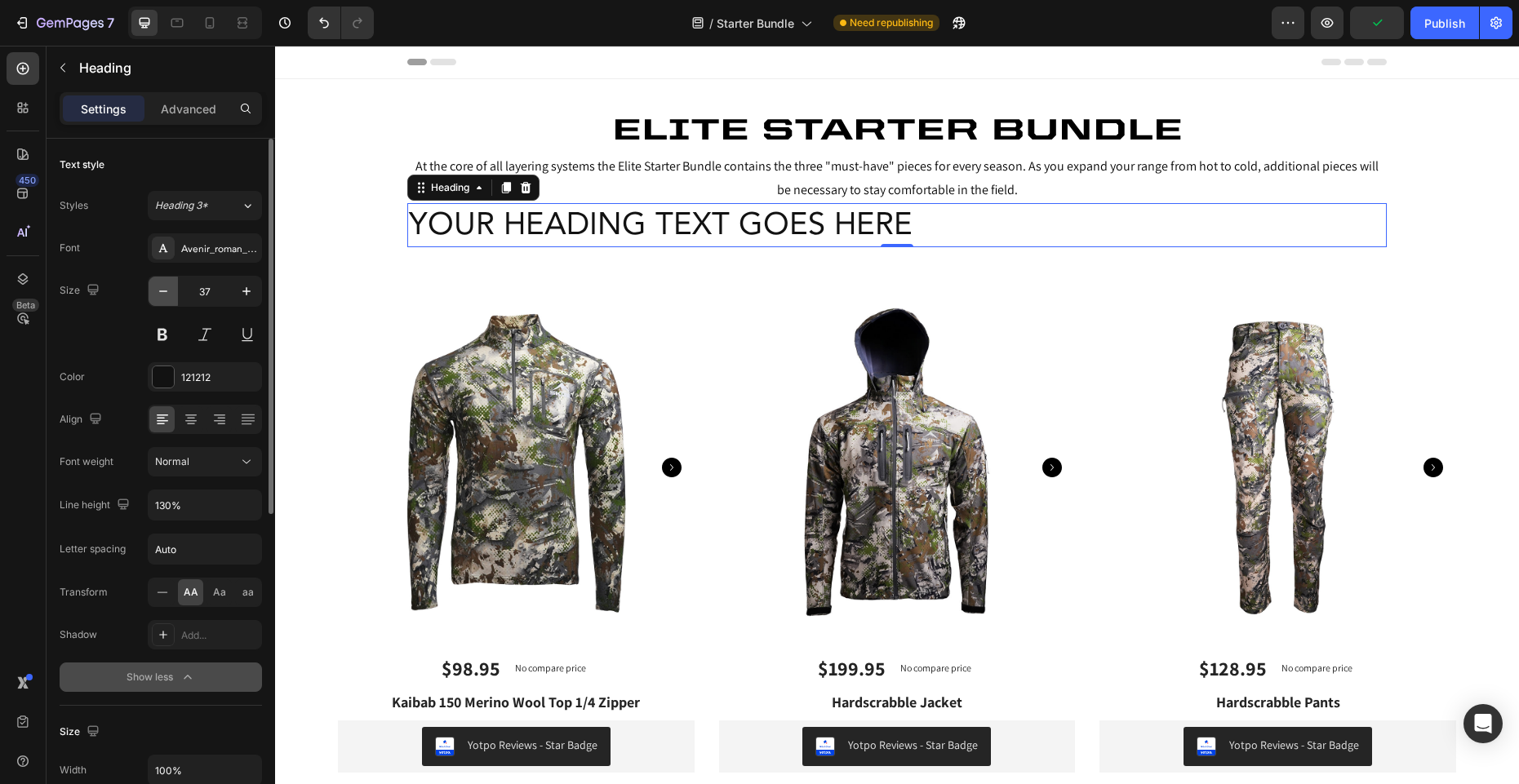
click at [172, 294] on button "button" at bounding box center [164, 292] width 30 height 30
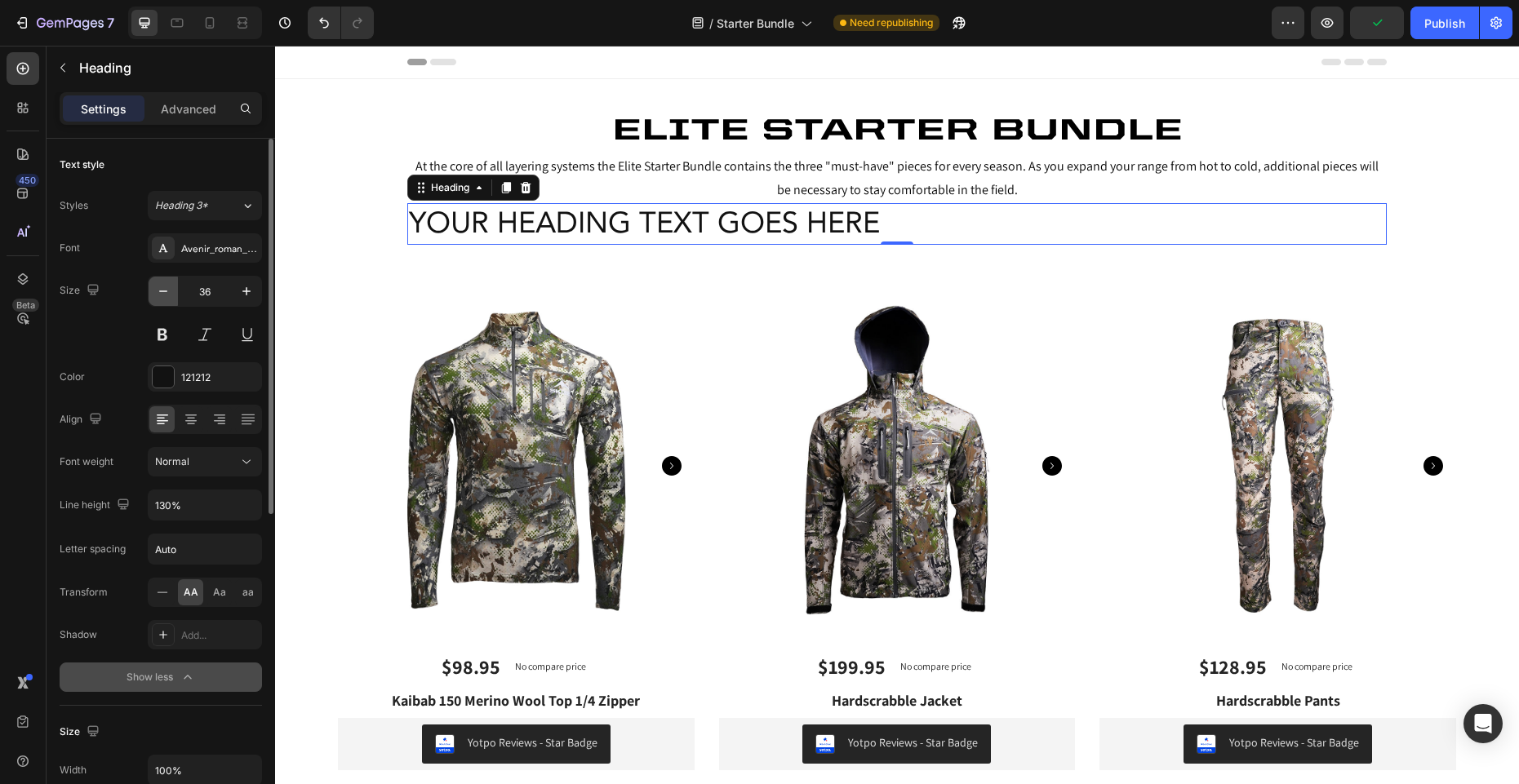
click at [172, 294] on button "button" at bounding box center [164, 292] width 30 height 30
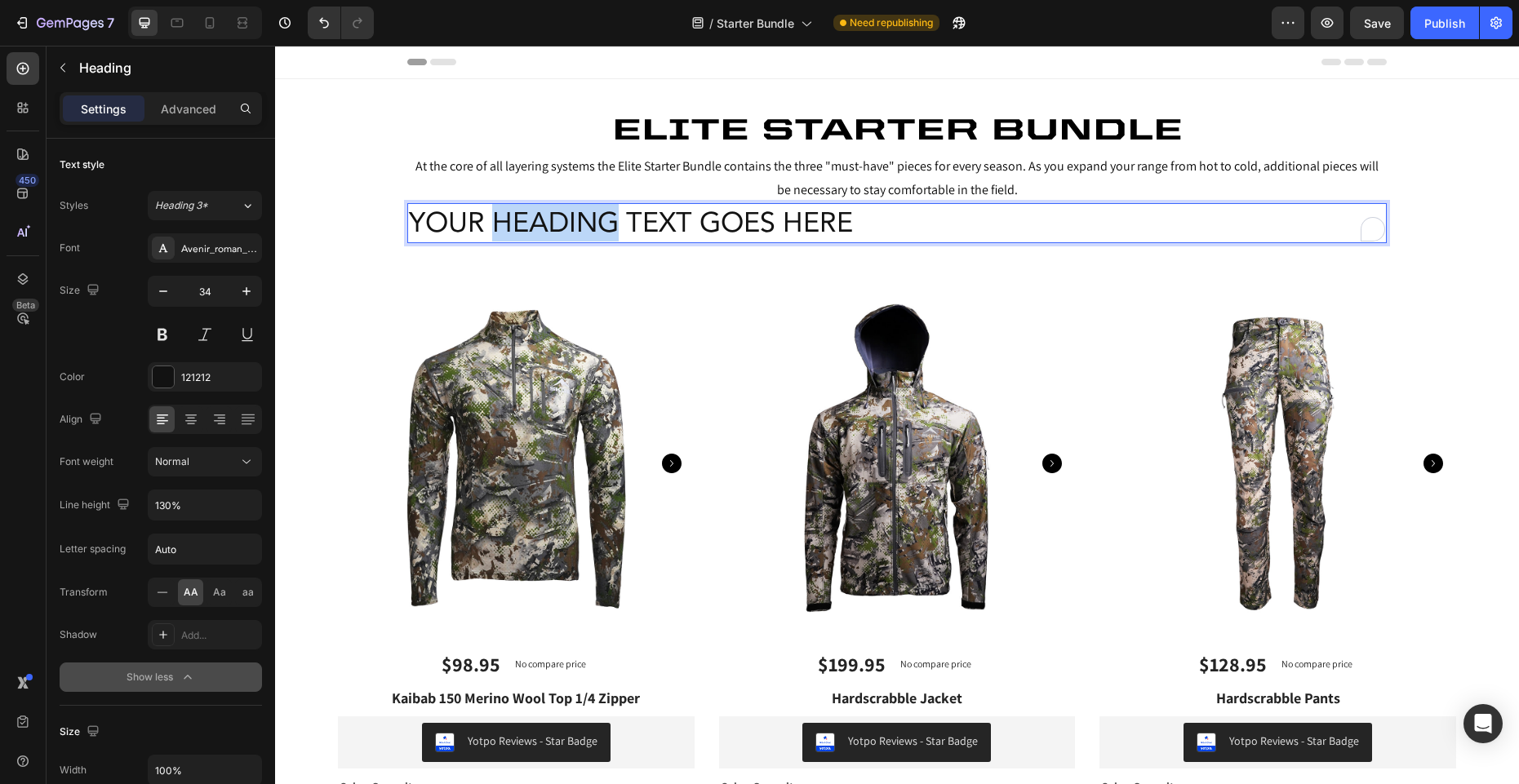
click at [582, 222] on p "Your heading text goes here" at bounding box center [897, 222] width 976 height 36
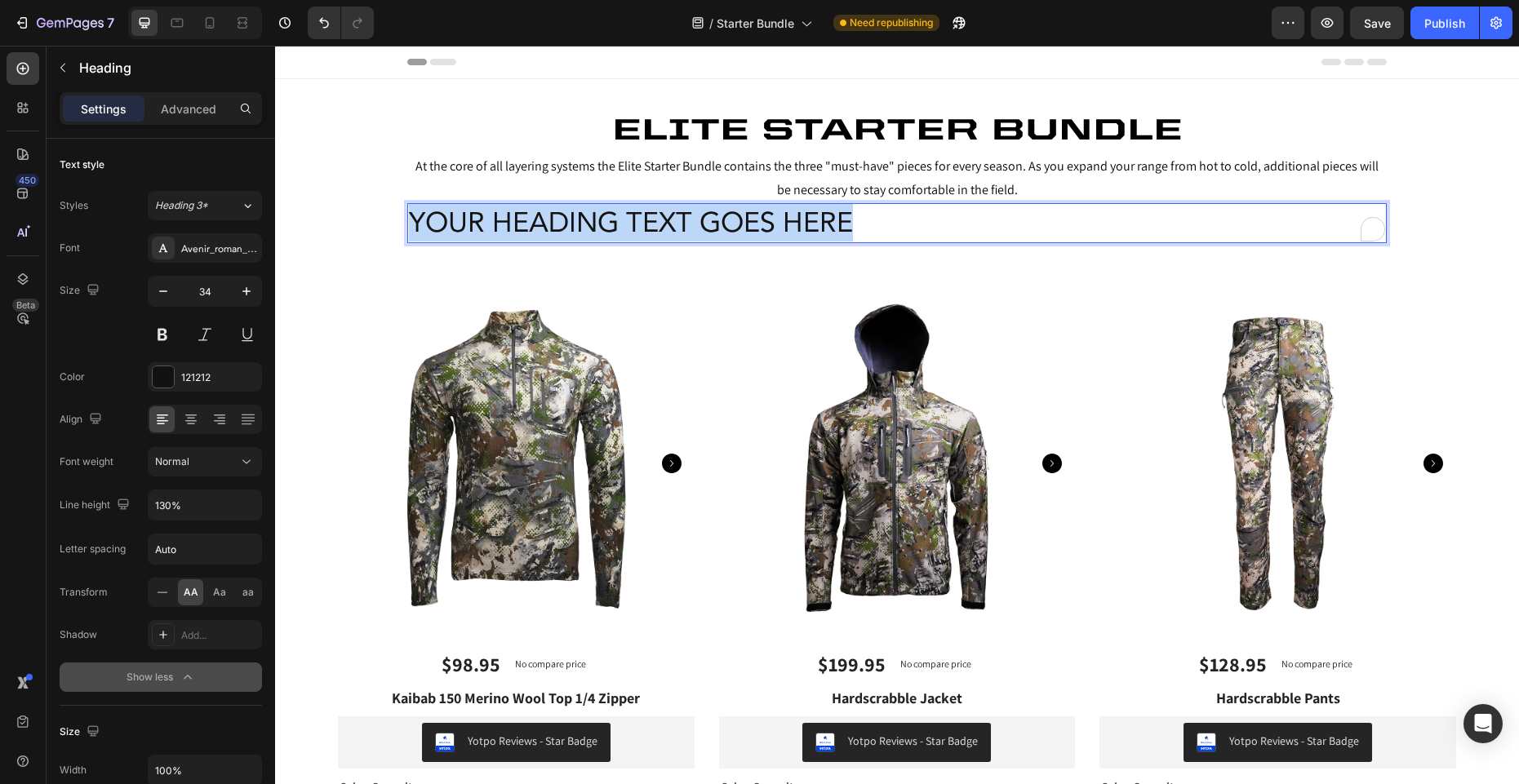
click at [582, 222] on p "Your heading text goes here" at bounding box center [897, 222] width 976 height 36
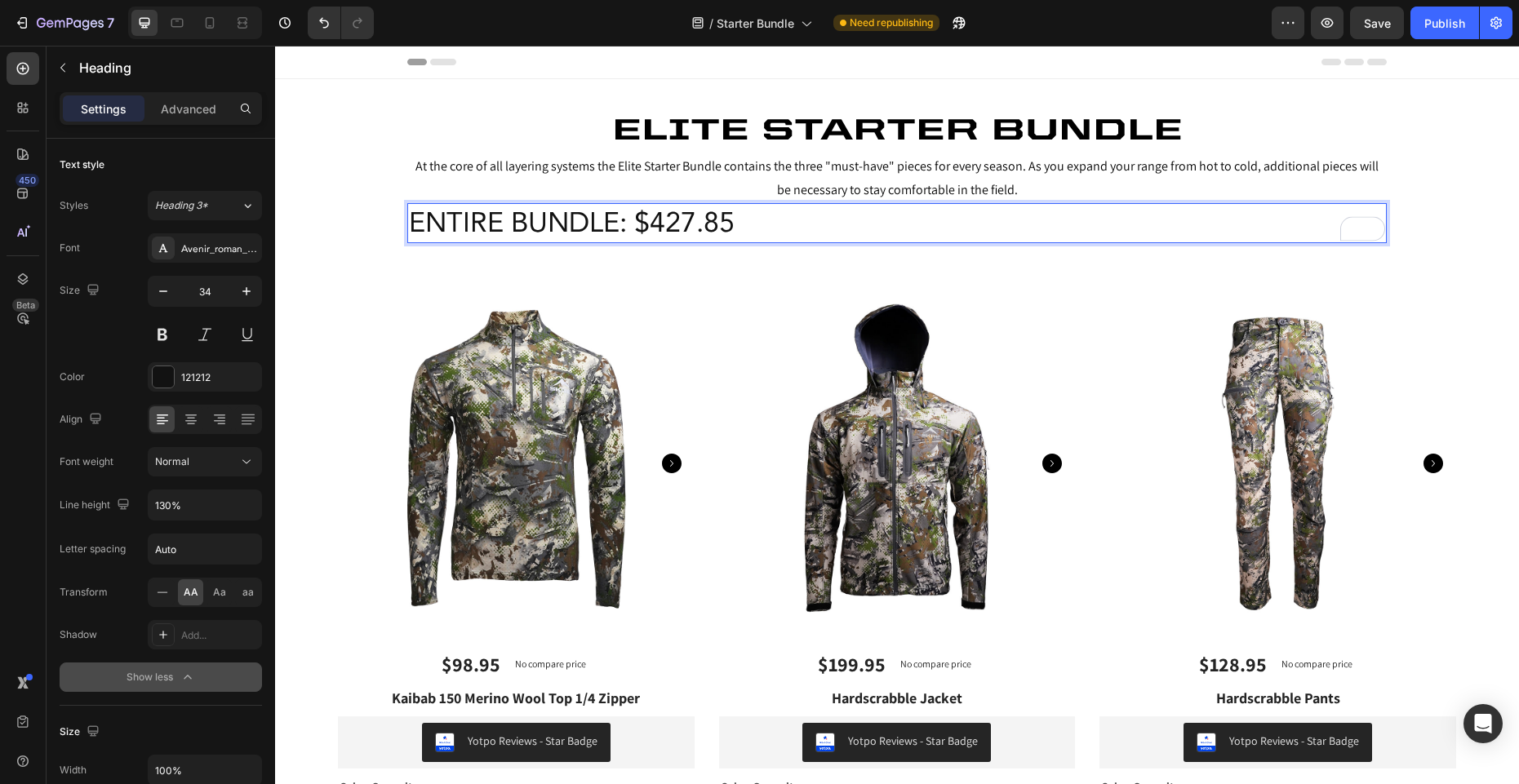
click at [505, 225] on p "Entire Bundle: $427.85" at bounding box center [897, 222] width 976 height 36
drag, startPoint x: 515, startPoint y: 219, endPoint x: 415, endPoint y: 231, distance: 100.7
click at [415, 231] on p "Entire Bundle: $427.85" at bounding box center [897, 222] width 976 height 36
drag, startPoint x: 518, startPoint y: 221, endPoint x: 525, endPoint y: 235, distance: 15.7
click at [519, 222] on p "Bundle: $427.85" at bounding box center [897, 222] width 976 height 36
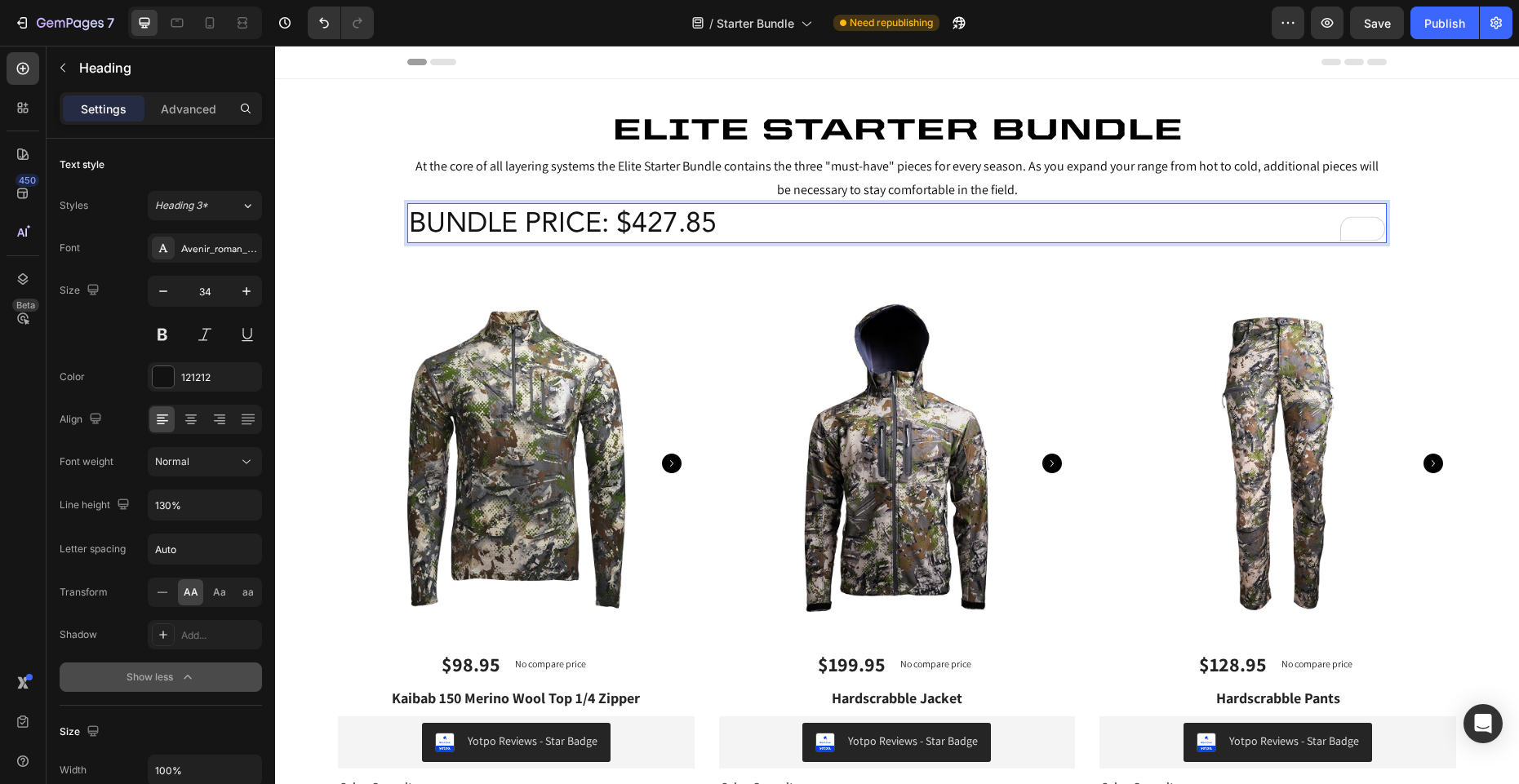
click at [722, 217] on p "Bundle Price: $427.85" at bounding box center [897, 222] width 976 height 36
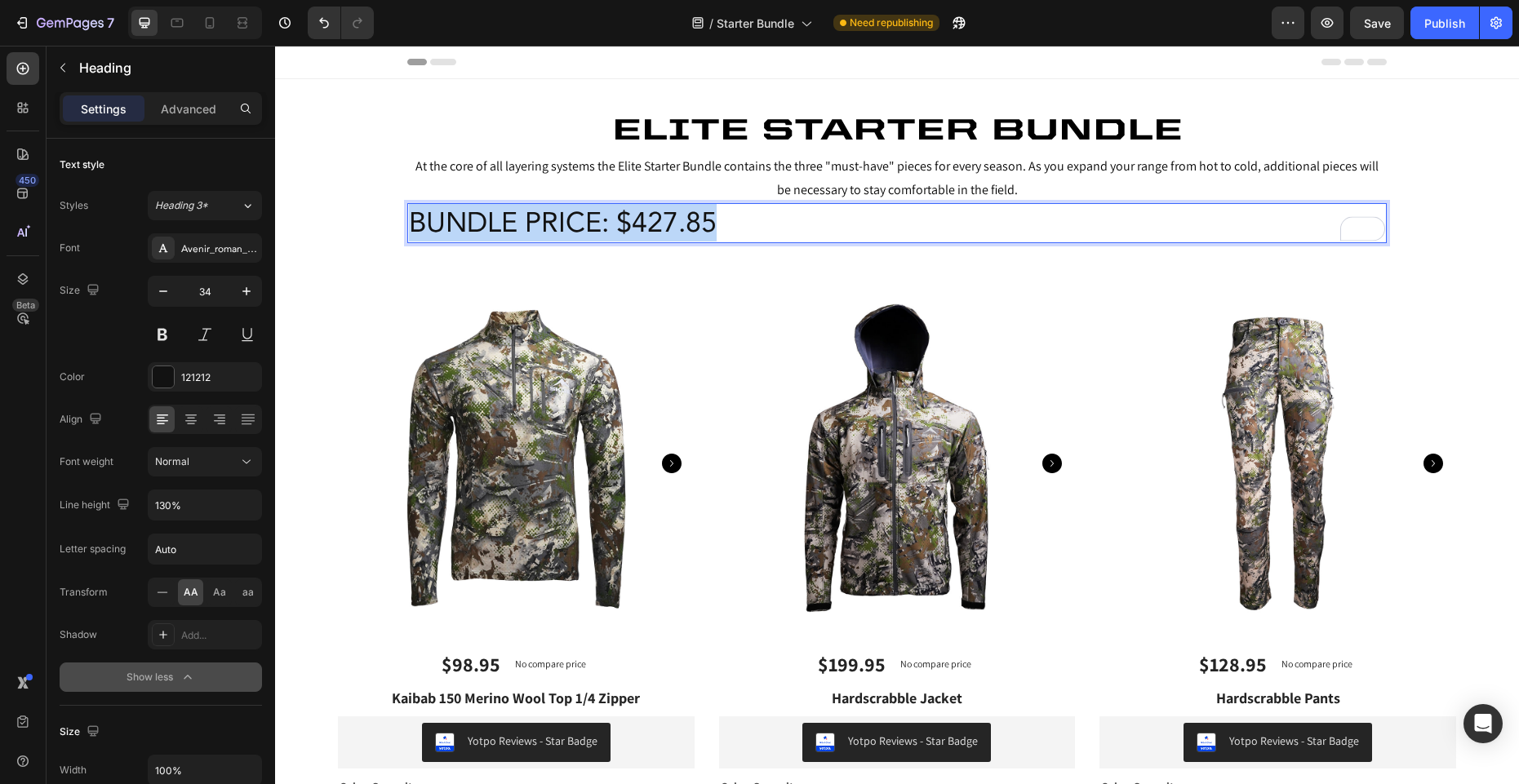
click at [722, 217] on p "Bundle Price: $427.85" at bounding box center [897, 222] width 976 height 36
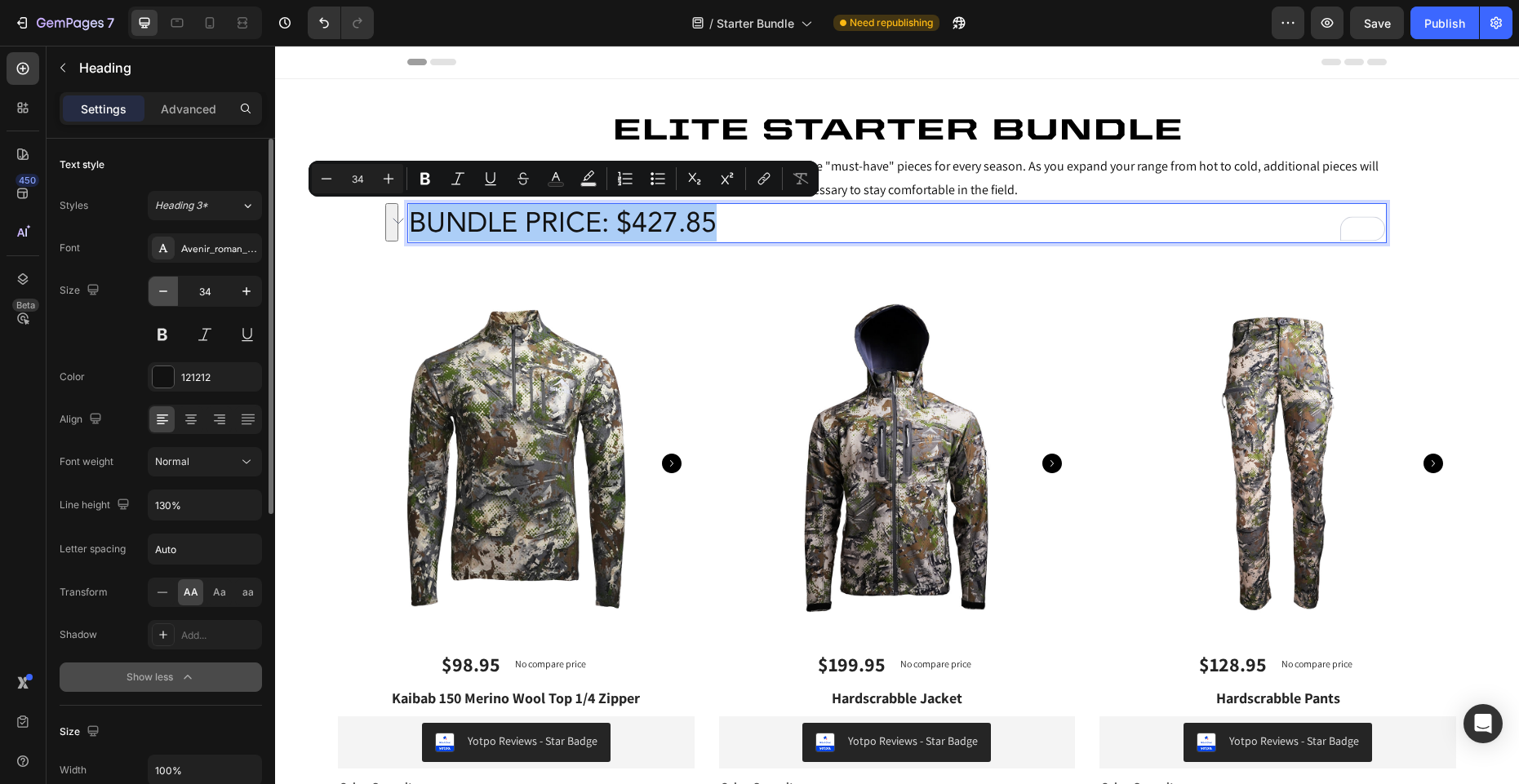
click at [163, 291] on icon "button" at bounding box center [163, 292] width 8 height 2
click at [164, 291] on icon "button" at bounding box center [163, 291] width 16 height 16
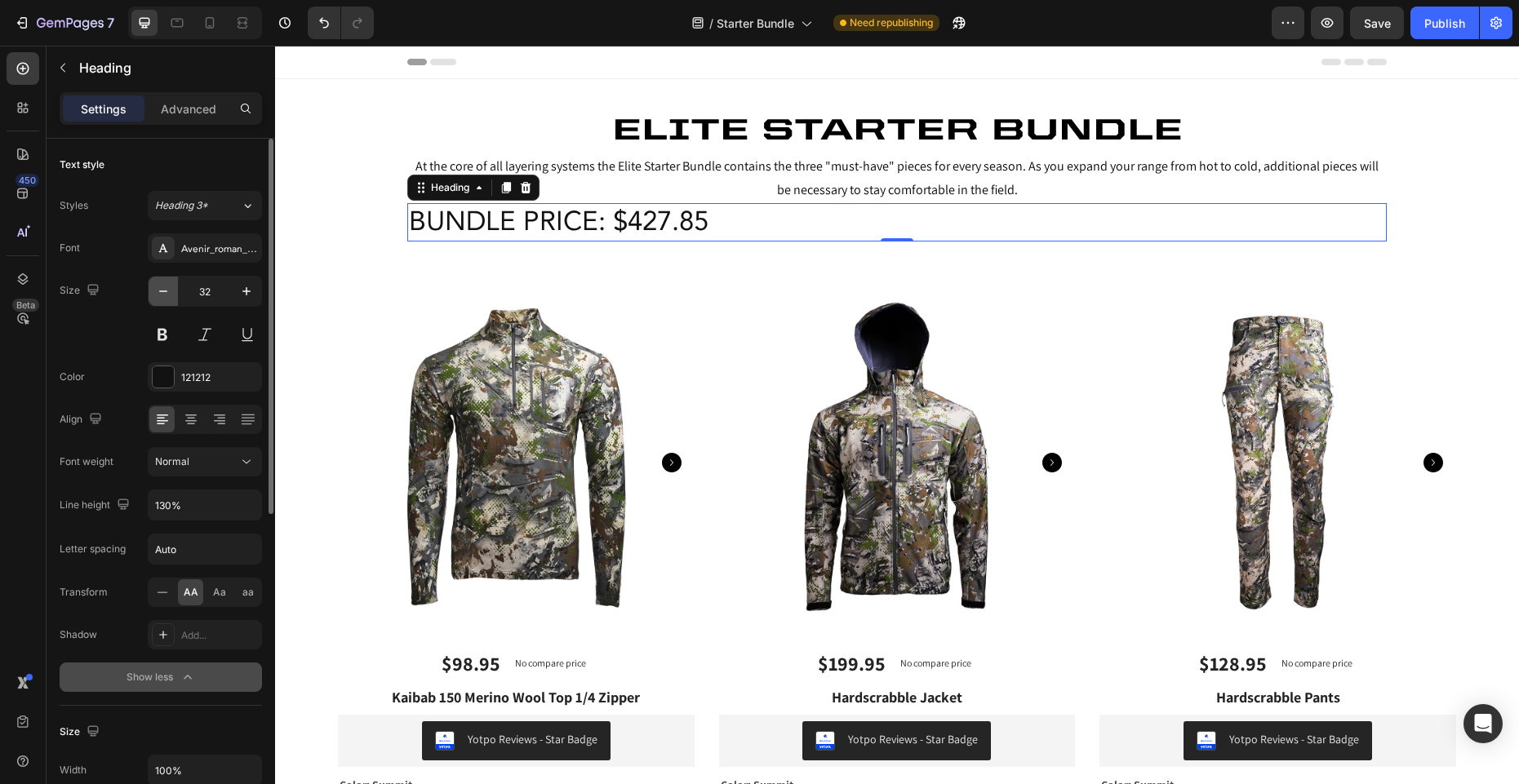
click at [164, 291] on icon "button" at bounding box center [163, 291] width 16 height 16
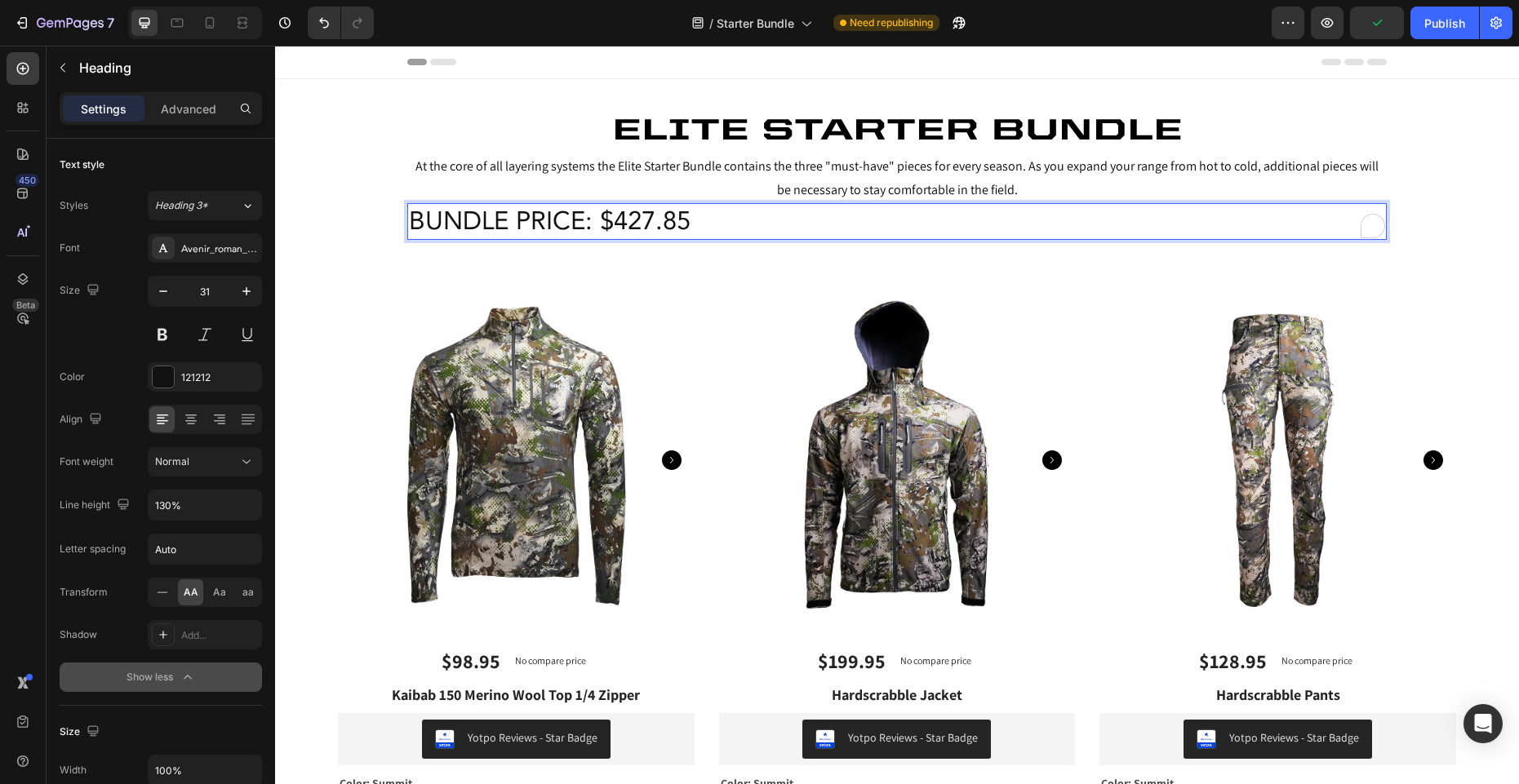
click at [567, 224] on p "Bundle Price: $427.85" at bounding box center [897, 220] width 976 height 33
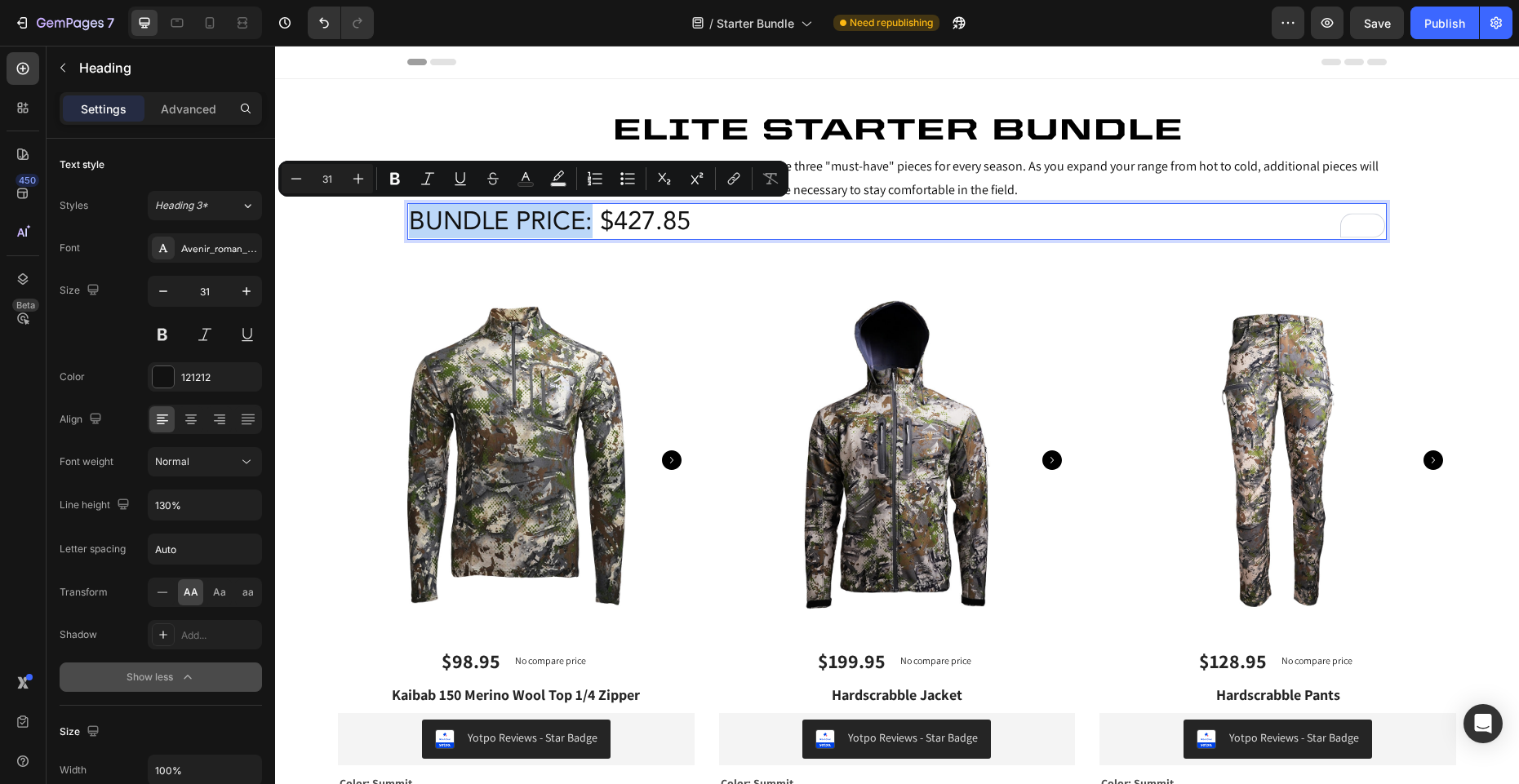
drag, startPoint x: 591, startPoint y: 222, endPoint x: 414, endPoint y: 228, distance: 177.1
click at [415, 228] on p "Bundle Price: $427.85" at bounding box center [897, 220] width 976 height 33
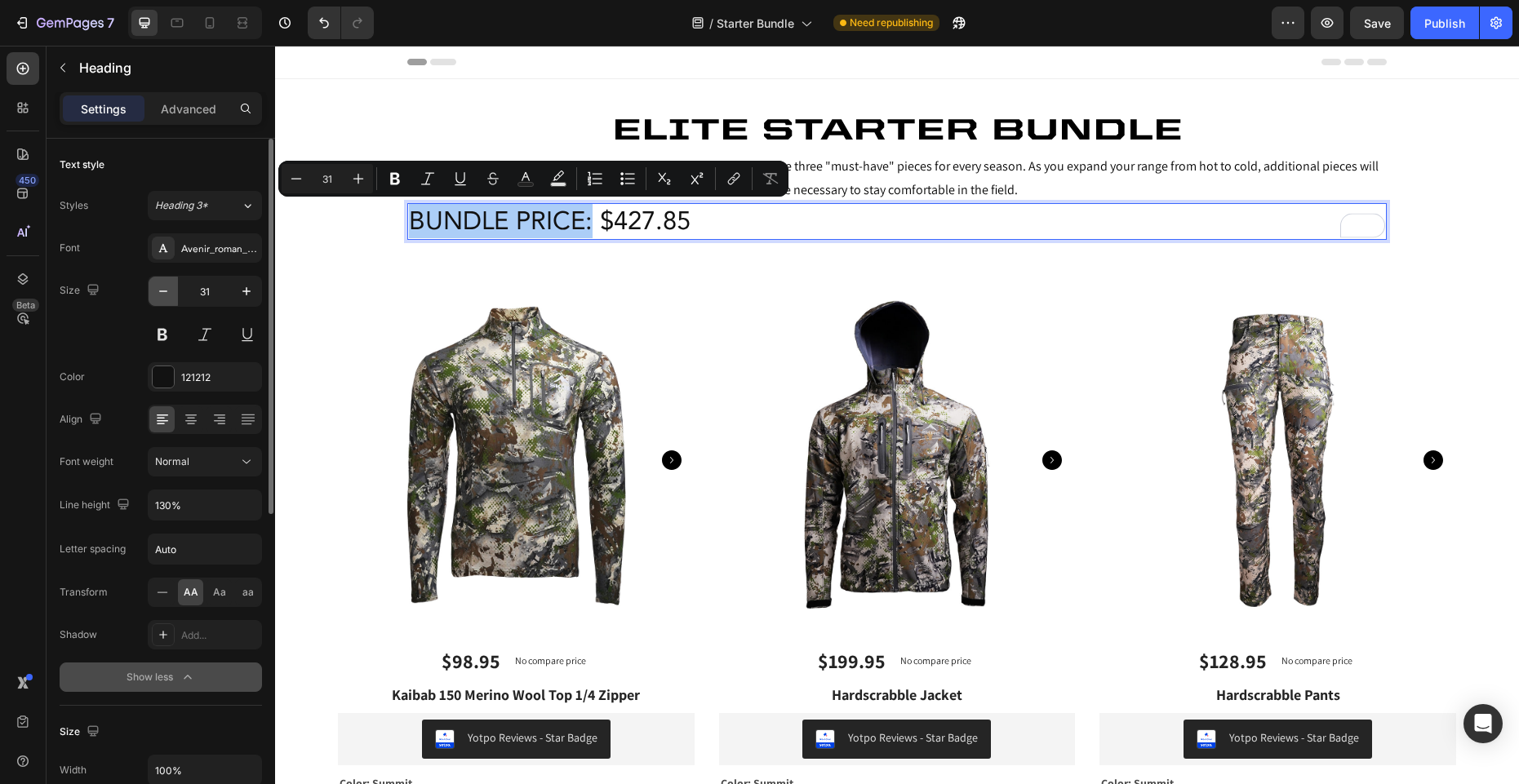
click at [165, 298] on icon "button" at bounding box center [163, 291] width 16 height 16
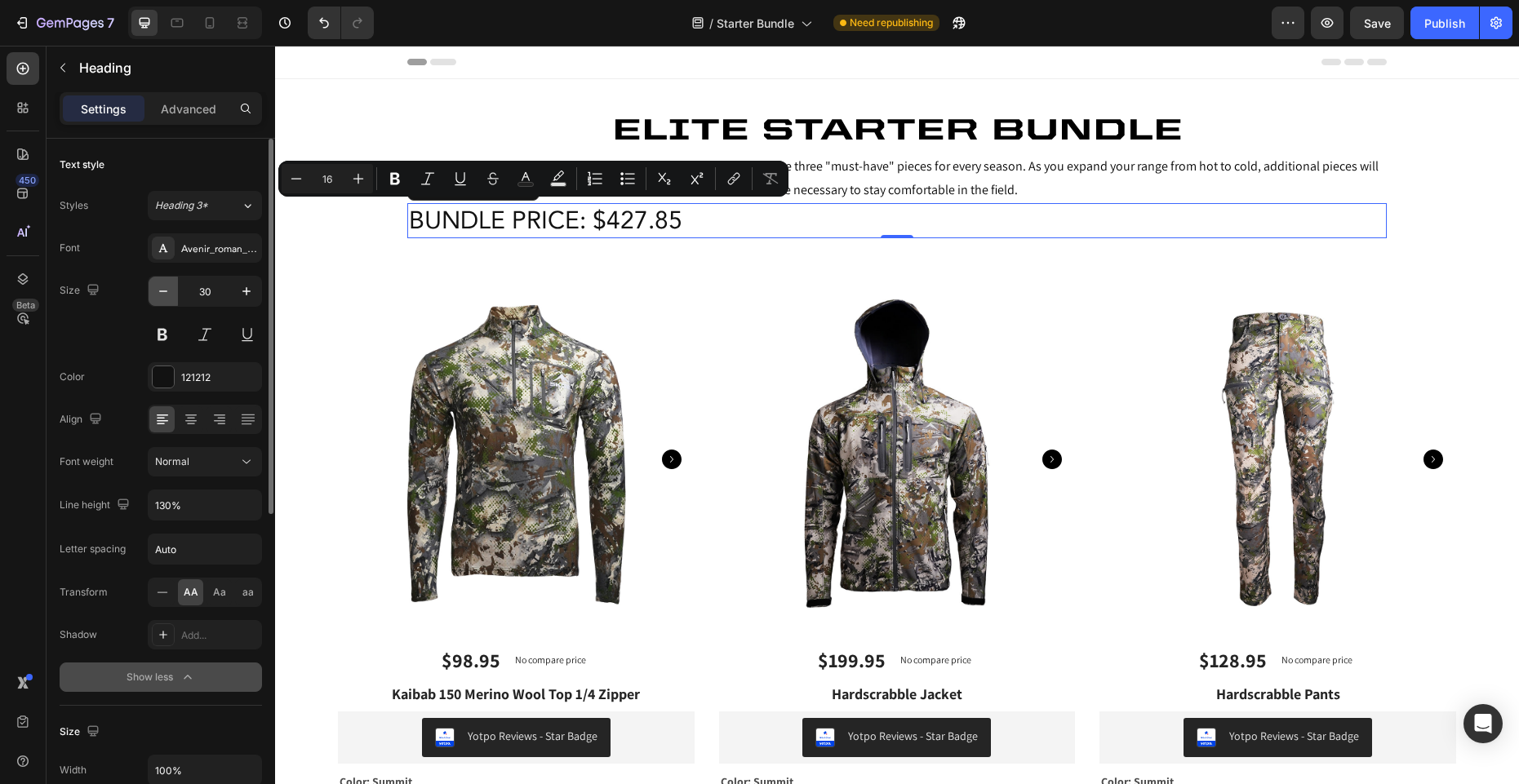
click at [165, 298] on icon "button" at bounding box center [163, 291] width 16 height 16
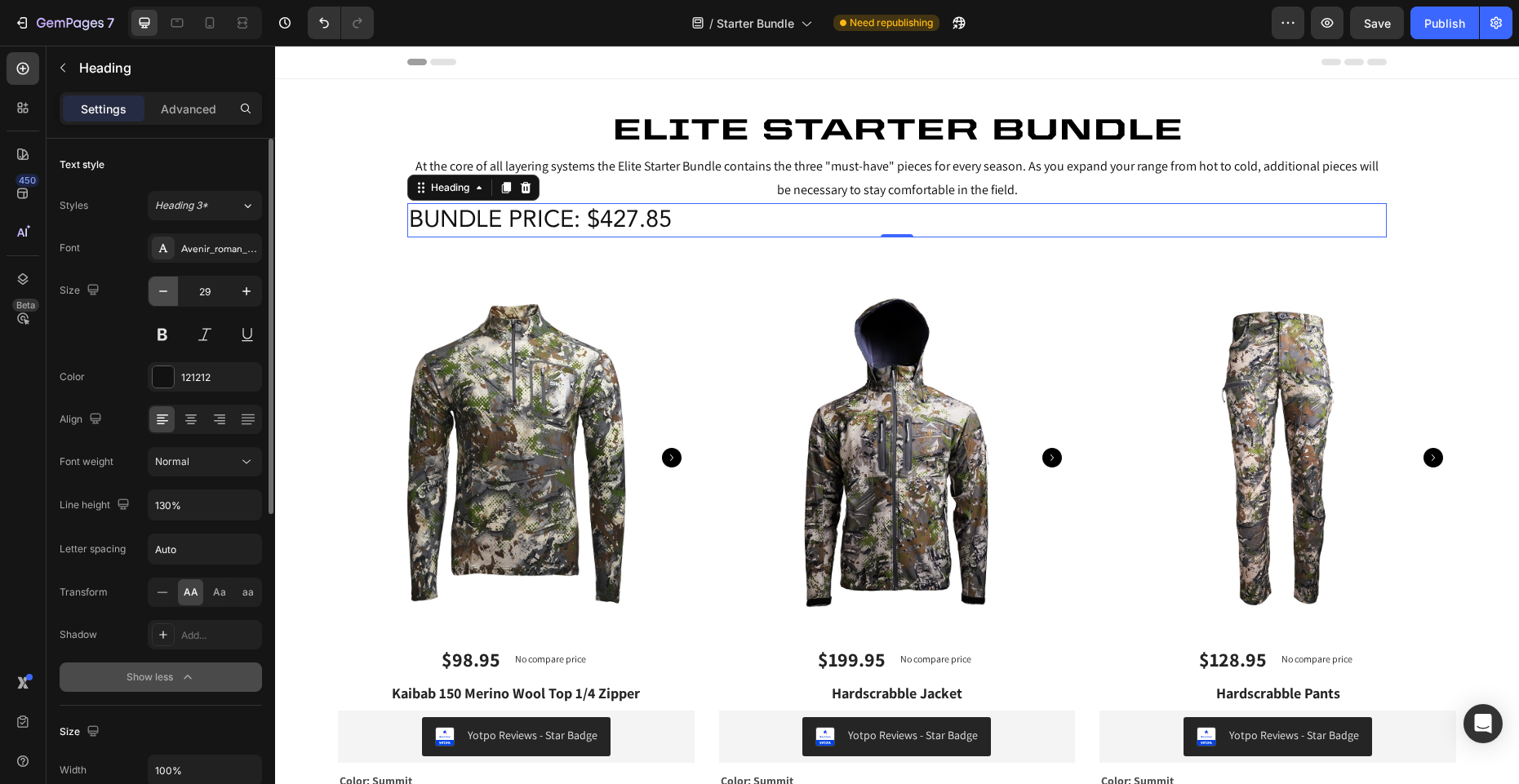
click at [165, 298] on icon "button" at bounding box center [163, 291] width 16 height 16
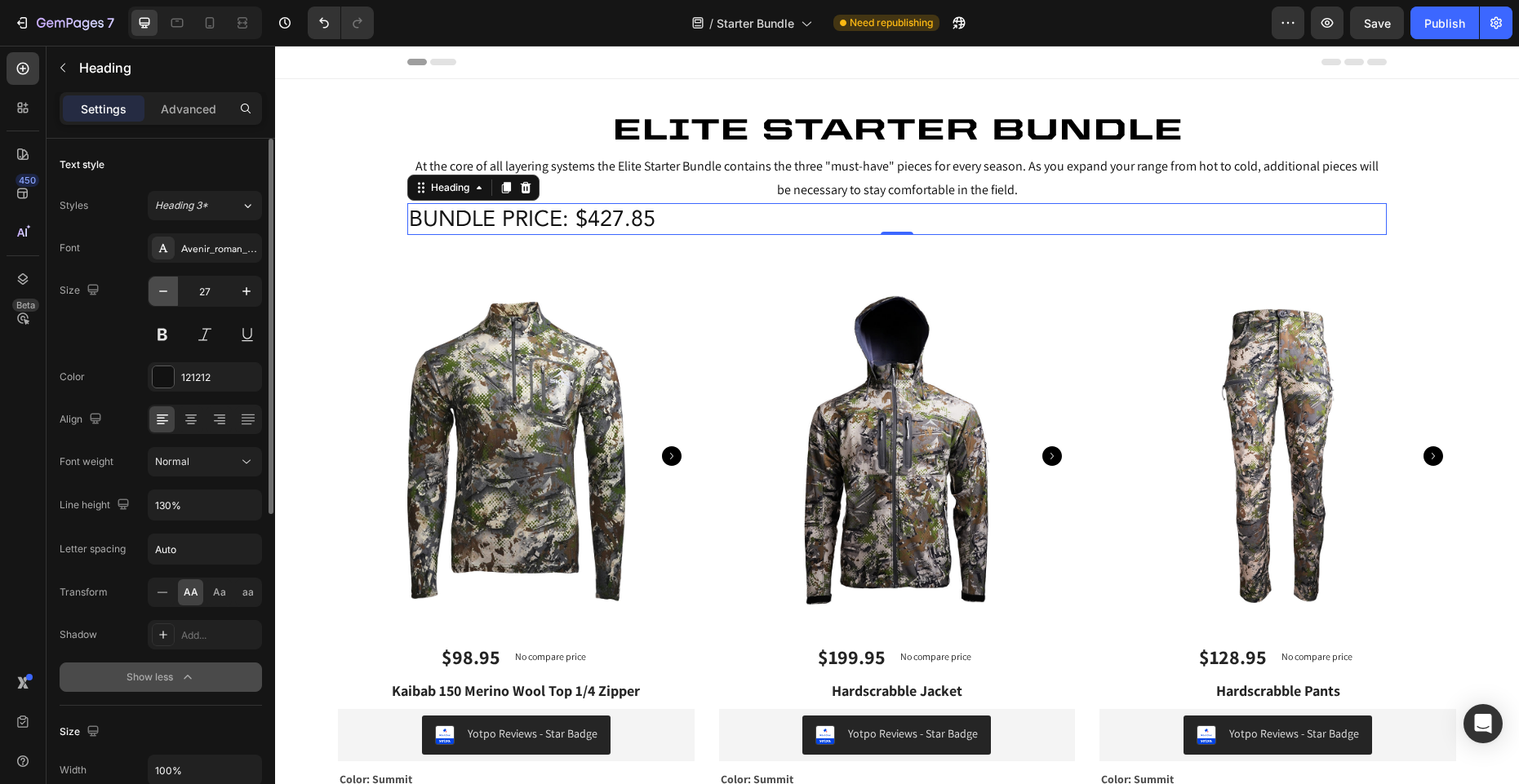
click at [165, 298] on icon "button" at bounding box center [163, 291] width 16 height 16
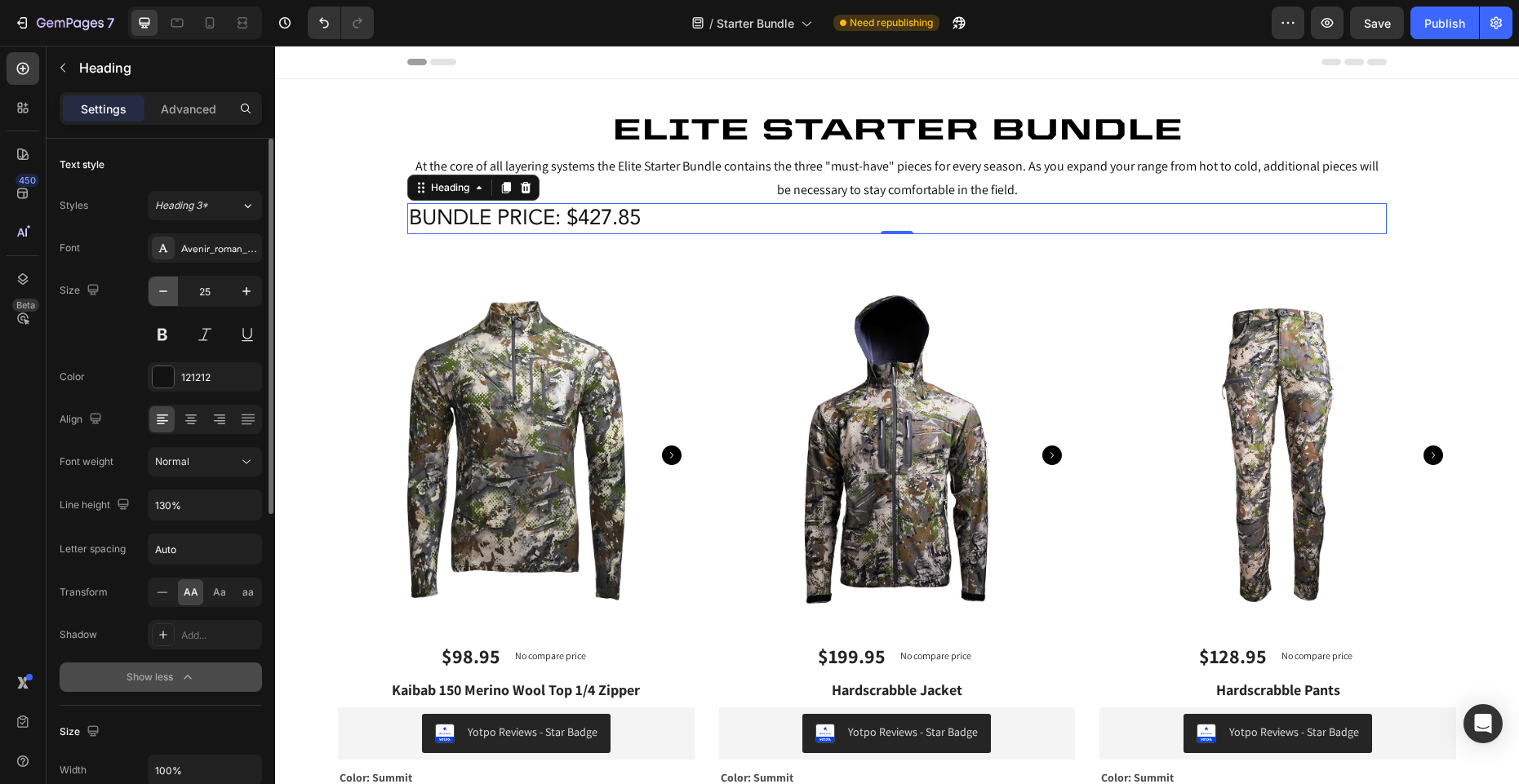
click at [165, 298] on icon "button" at bounding box center [163, 291] width 16 height 16
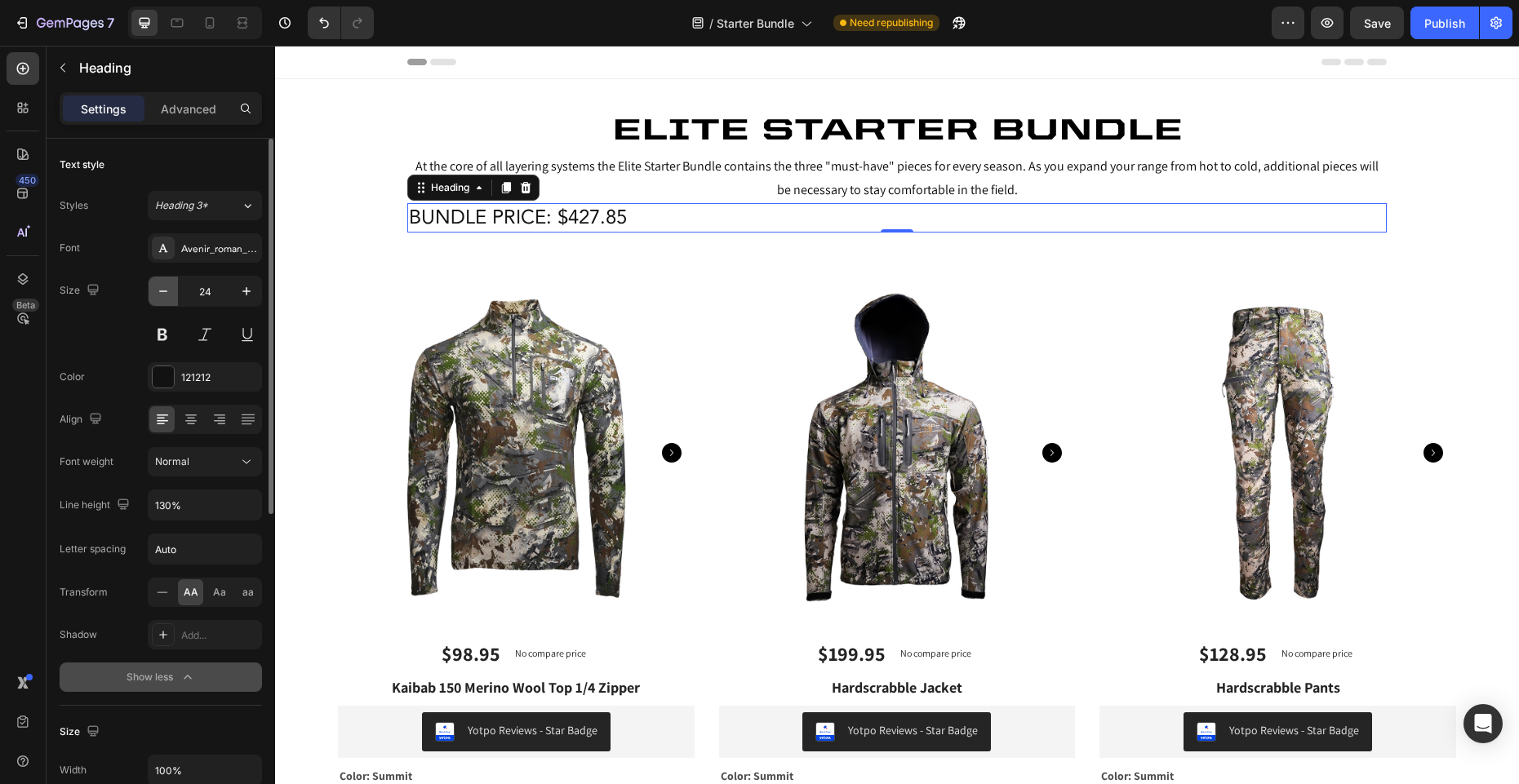
click at [165, 298] on icon "button" at bounding box center [163, 291] width 16 height 16
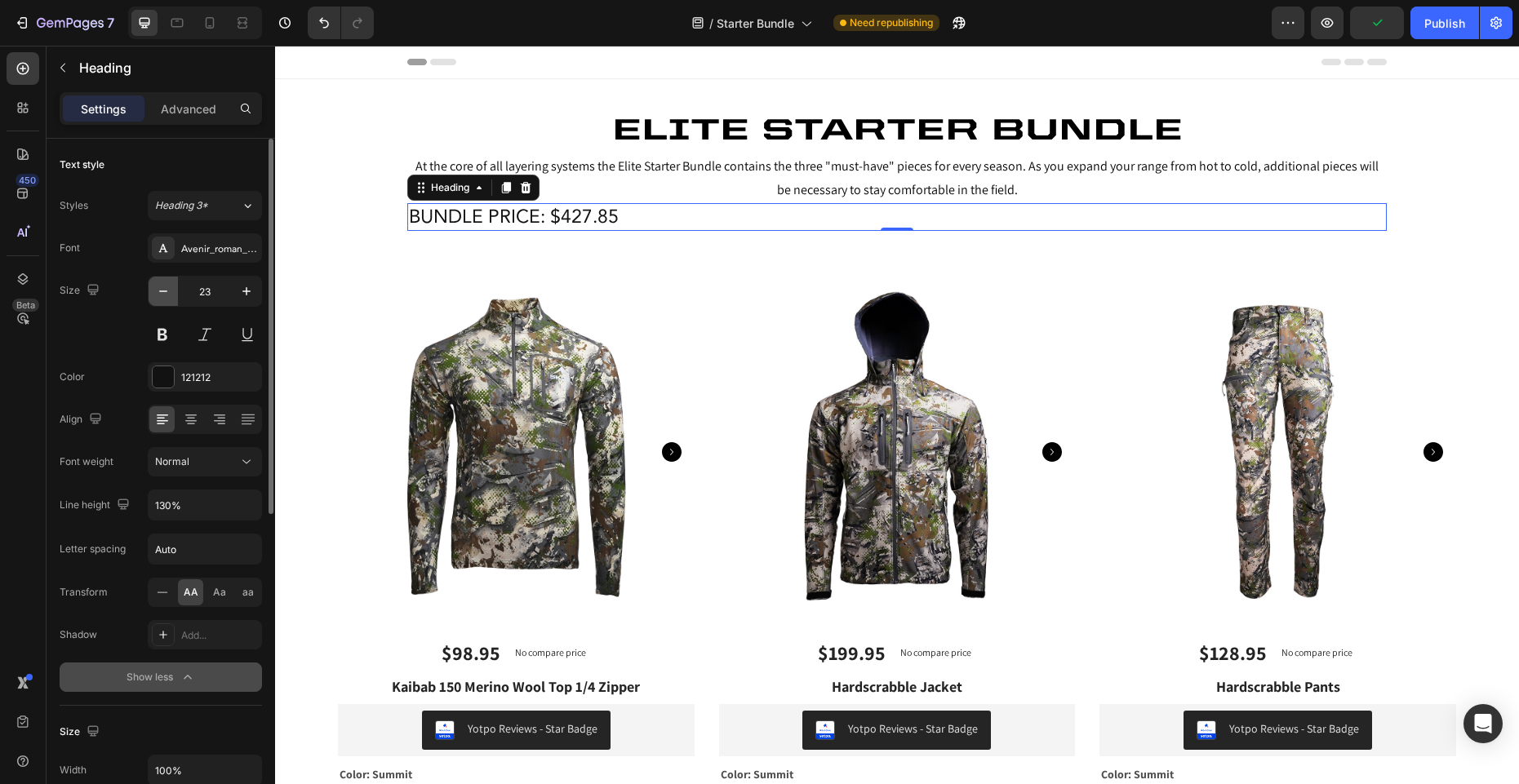
click at [163, 291] on icon "button" at bounding box center [163, 291] width 16 height 16
click at [191, 418] on icon at bounding box center [191, 419] width 8 height 2
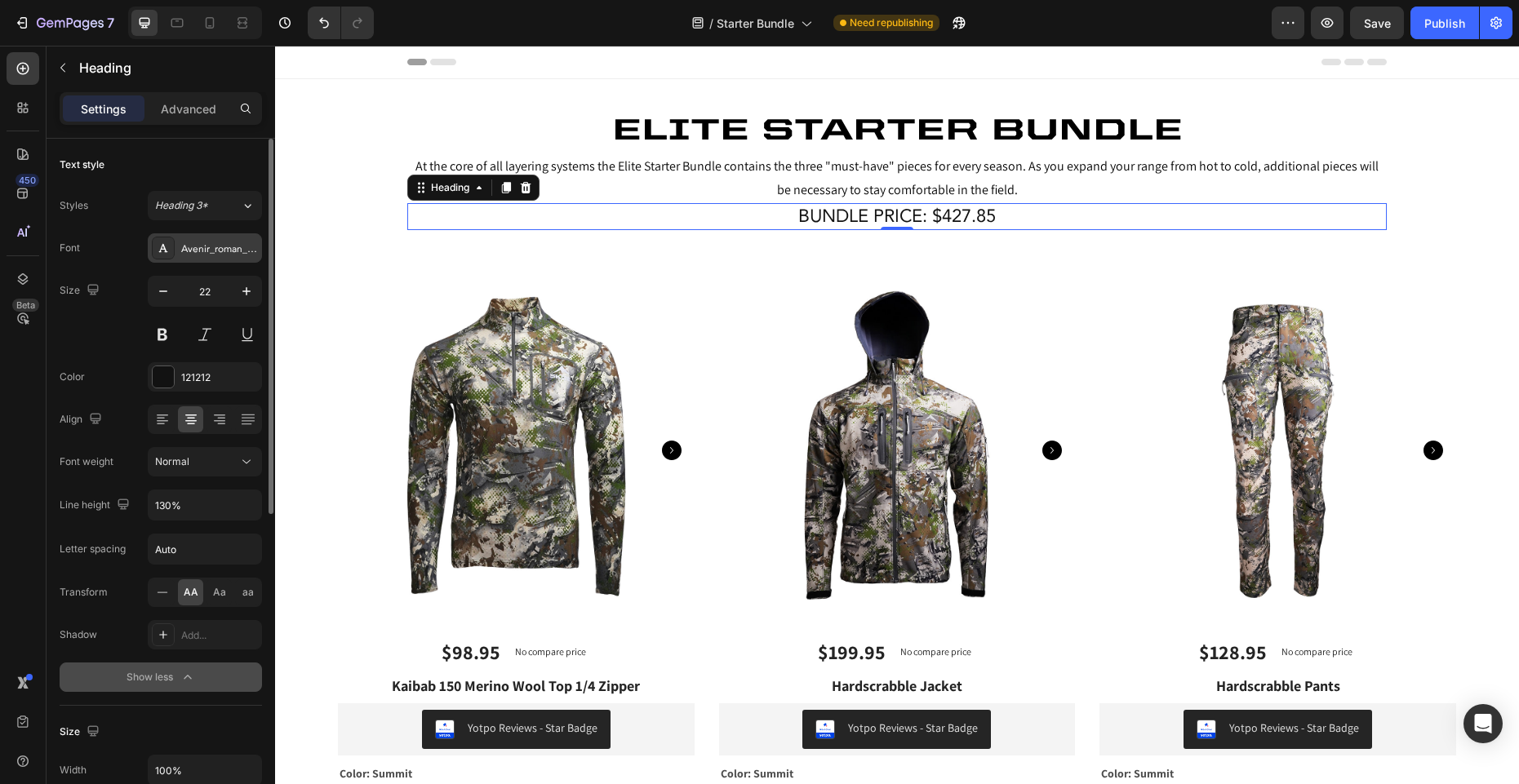
click at [202, 245] on div "Avenir_roman_12" at bounding box center [219, 248] width 76 height 15
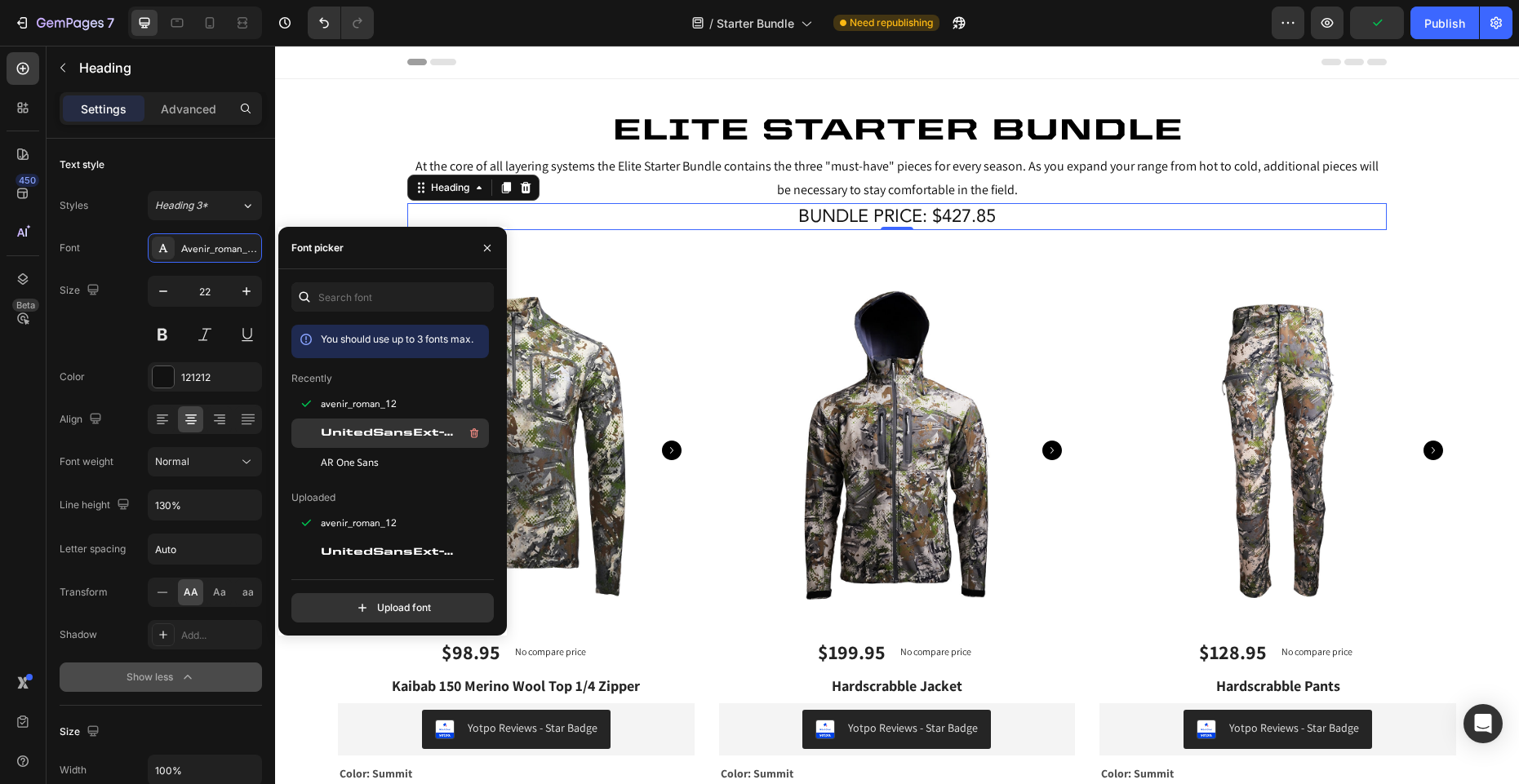
click at [368, 434] on span "UnitedSansExt-Heavy" at bounding box center [388, 433] width 135 height 15
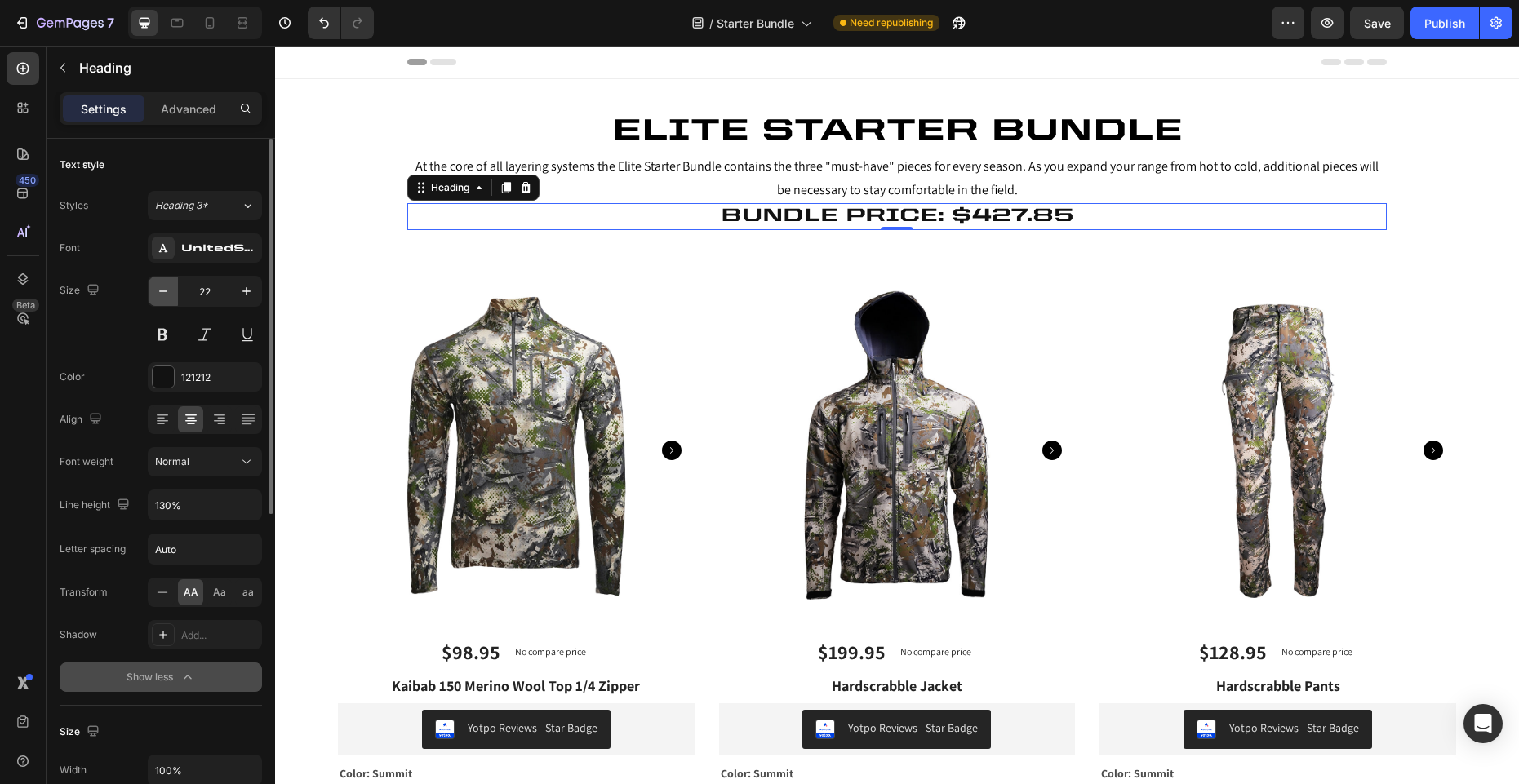
click at [160, 289] on icon "button" at bounding box center [163, 291] width 16 height 16
click at [160, 290] on icon "button" at bounding box center [163, 291] width 16 height 16
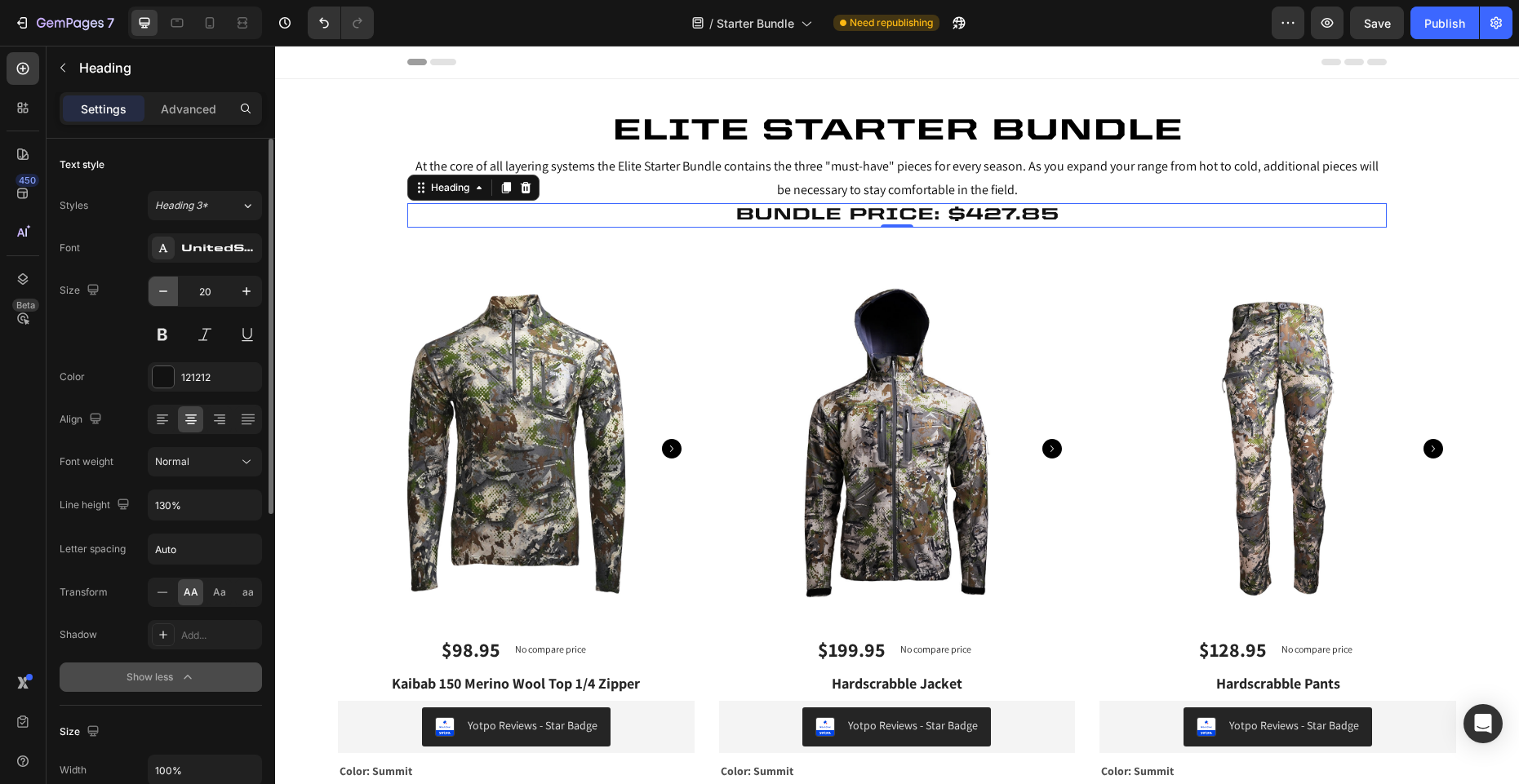
click at [160, 290] on icon "button" at bounding box center [163, 291] width 16 height 16
type input "19"
click at [166, 384] on div at bounding box center [163, 376] width 21 height 21
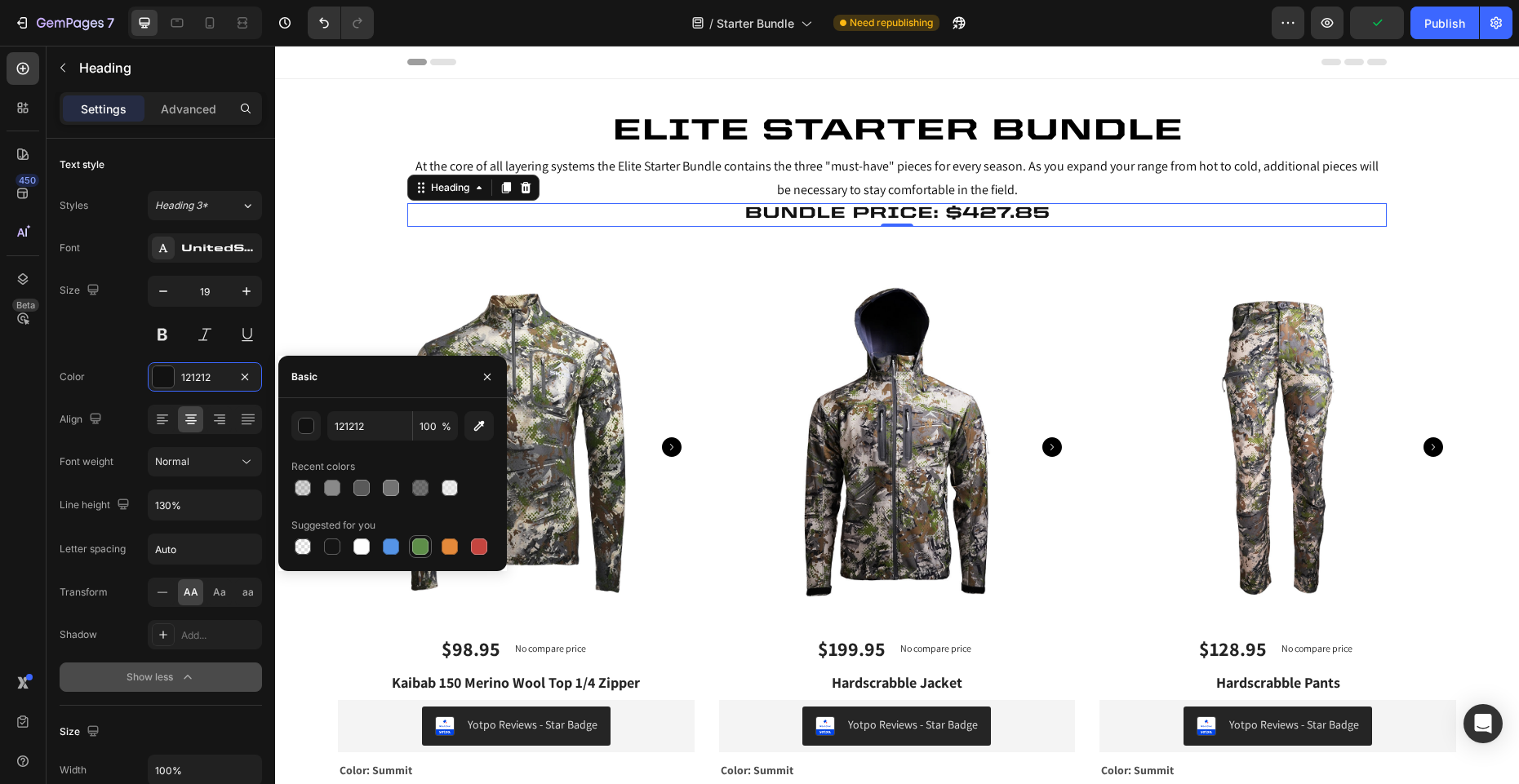
click at [422, 544] on div at bounding box center [420, 547] width 16 height 16
click at [455, 548] on div at bounding box center [450, 547] width 16 height 16
click at [375, 426] on input "E4893A" at bounding box center [369, 426] width 84 height 30
paste input "de541e"
type input "DE541E"
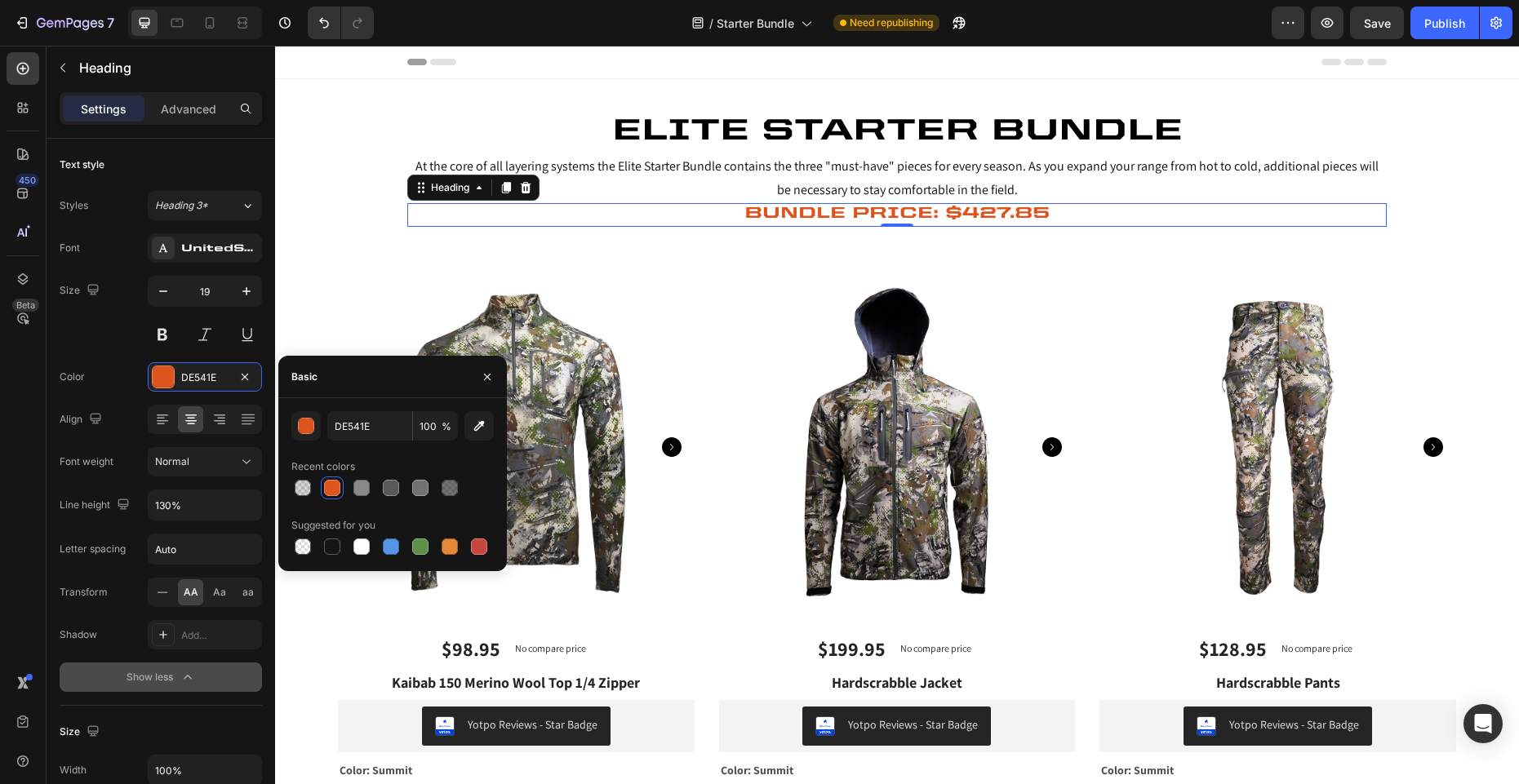
click at [386, 454] on div "Recent colors" at bounding box center [392, 466] width 203 height 26
drag, startPoint x: 490, startPoint y: 375, endPoint x: 214, endPoint y: 327, distance: 280.1
click at [490, 375] on icon "button" at bounding box center [486, 376] width 13 height 13
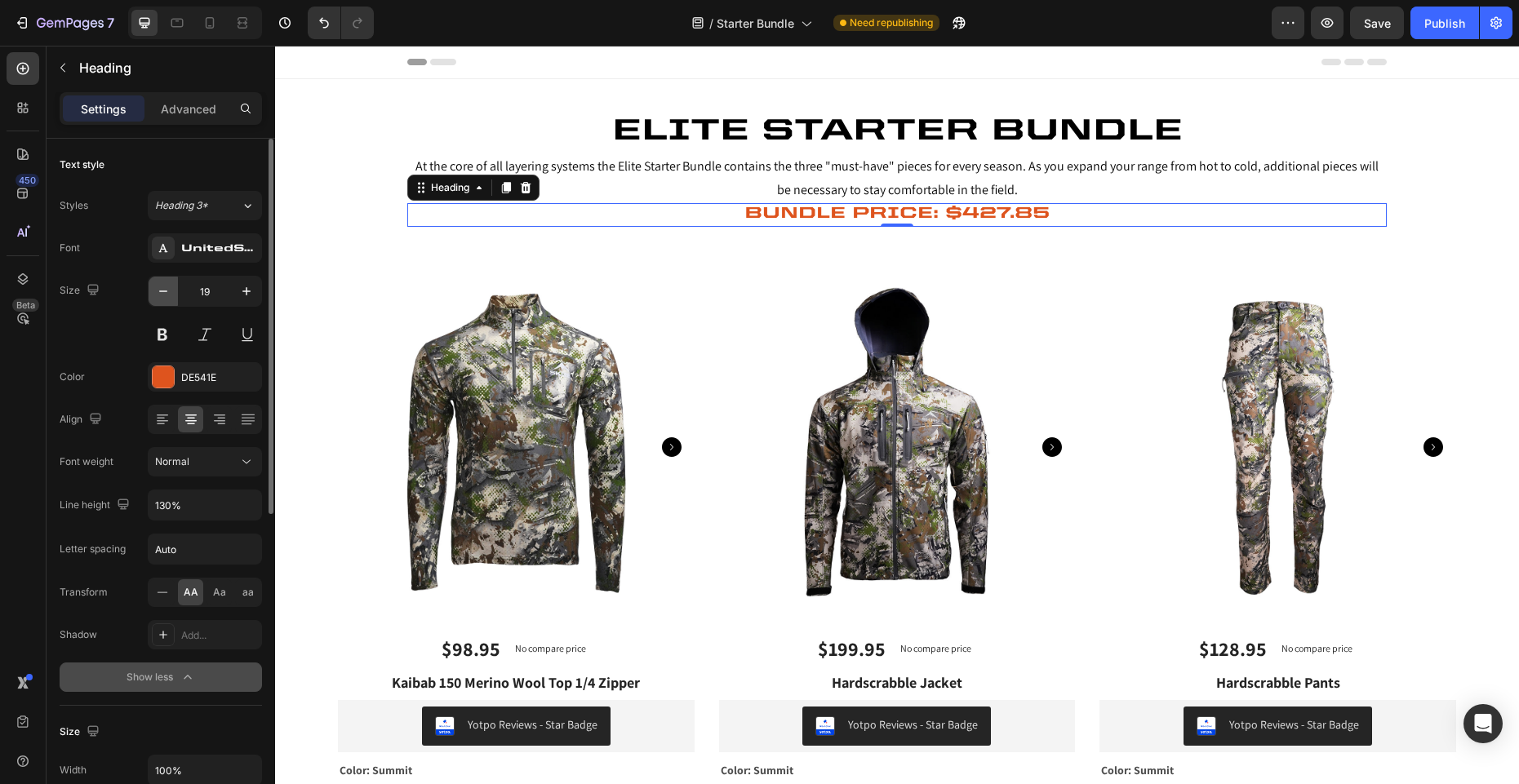
click at [171, 294] on icon "button" at bounding box center [163, 291] width 16 height 16
type input "18"
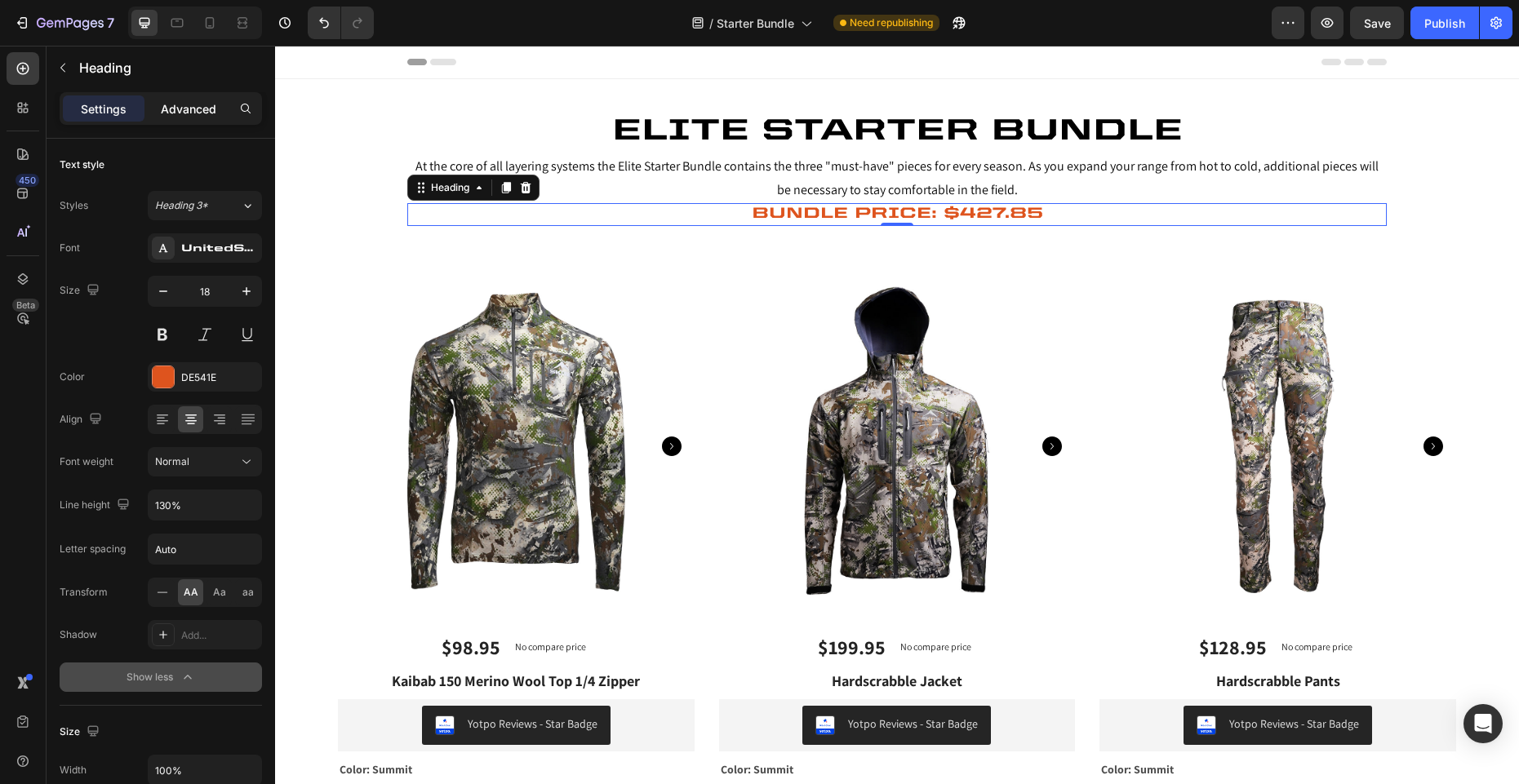
click at [205, 113] on p "Advanced" at bounding box center [189, 108] width 56 height 17
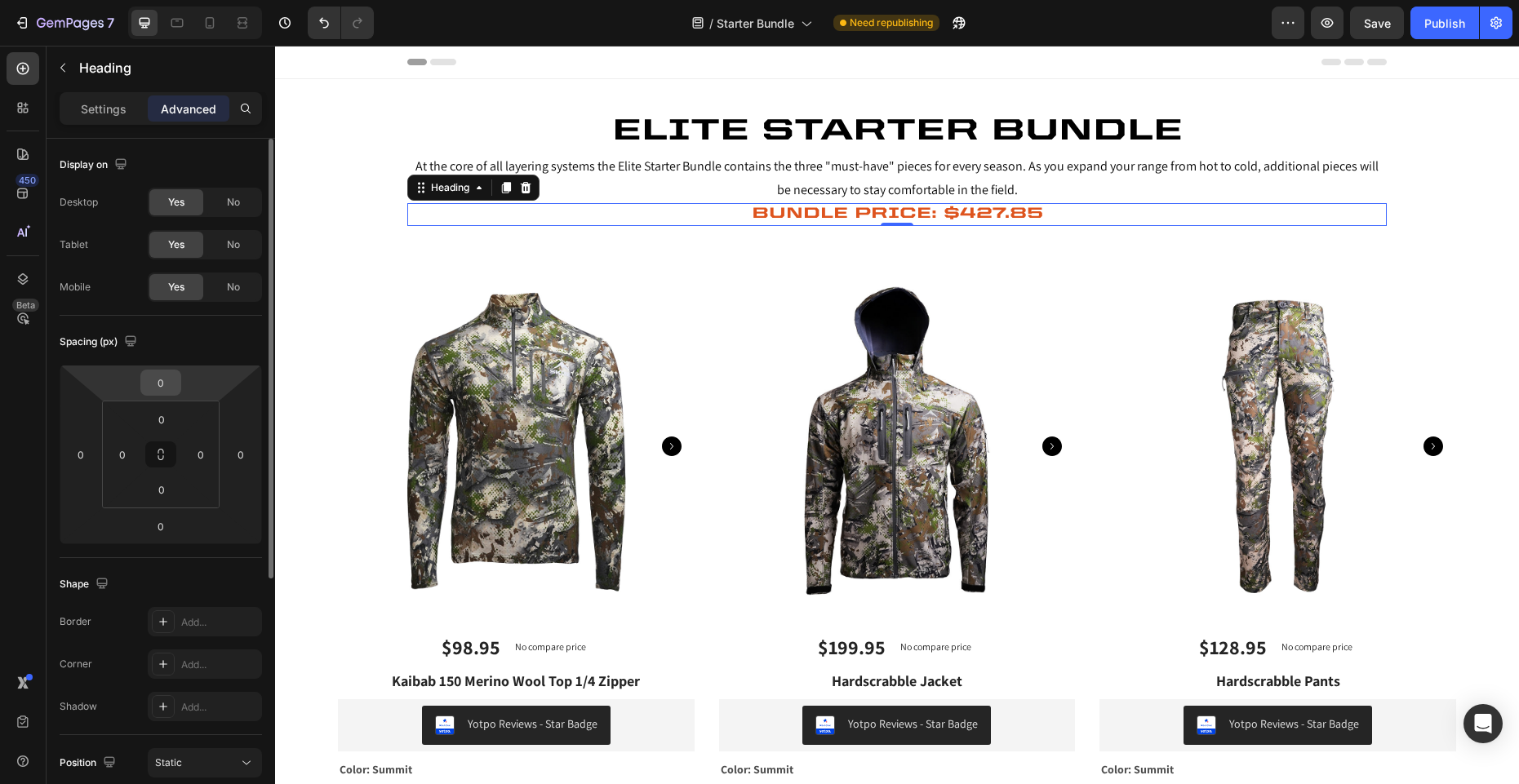
click at [165, 386] on input "0" at bounding box center [161, 382] width 33 height 25
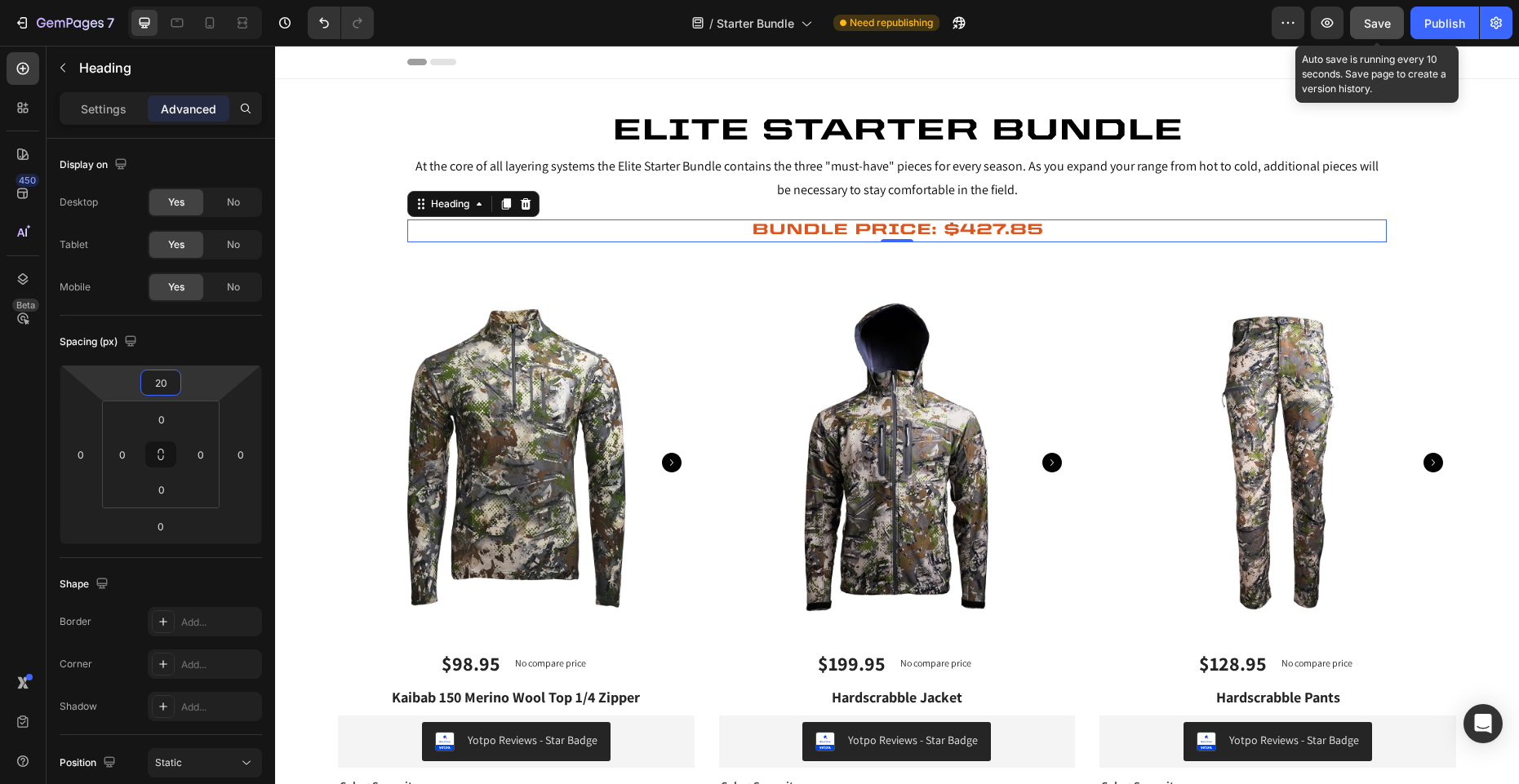
type input "20"
click at [1388, 29] on span "Save" at bounding box center [1377, 23] width 27 height 14
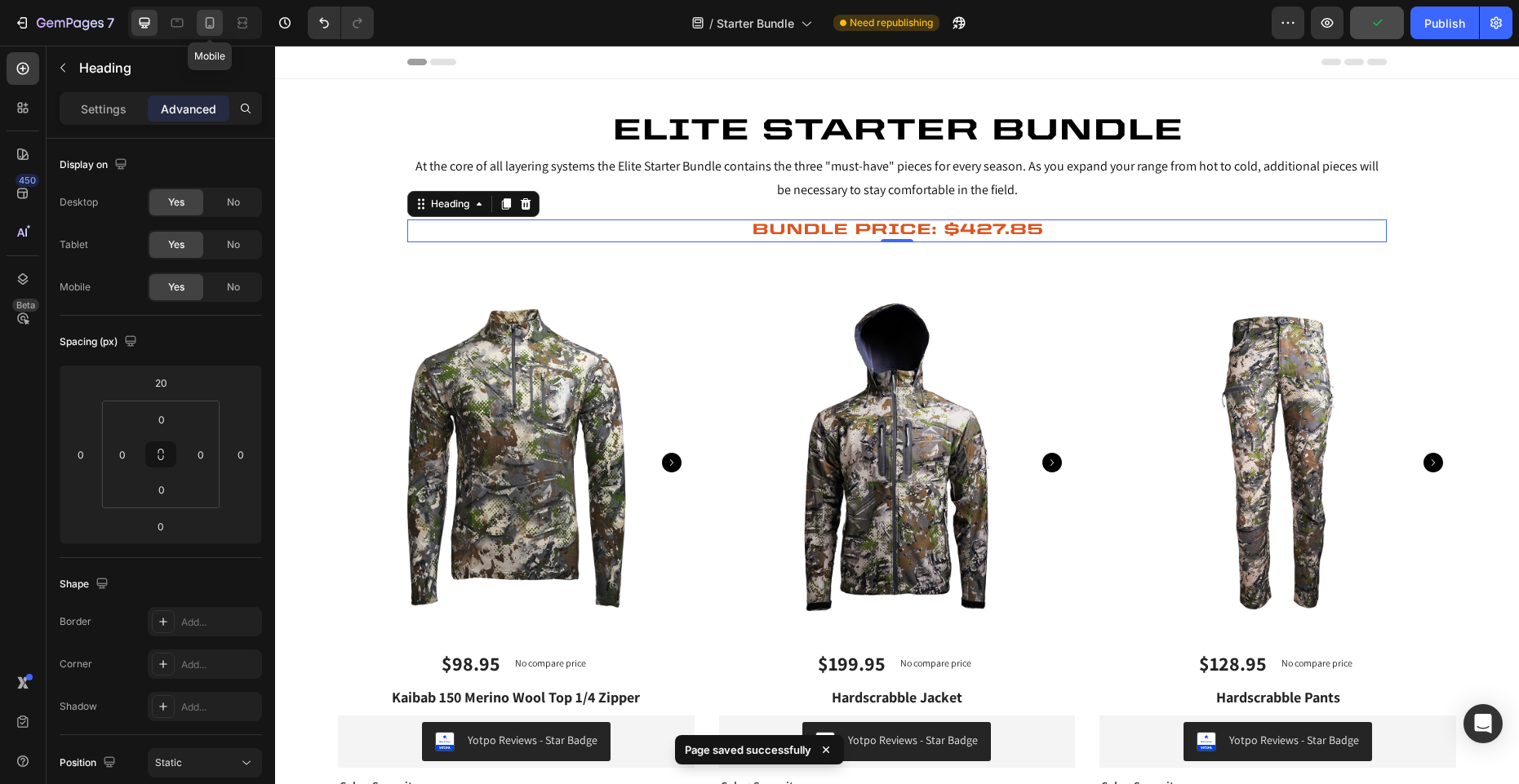
click at [217, 25] on icon at bounding box center [209, 23] width 16 height 16
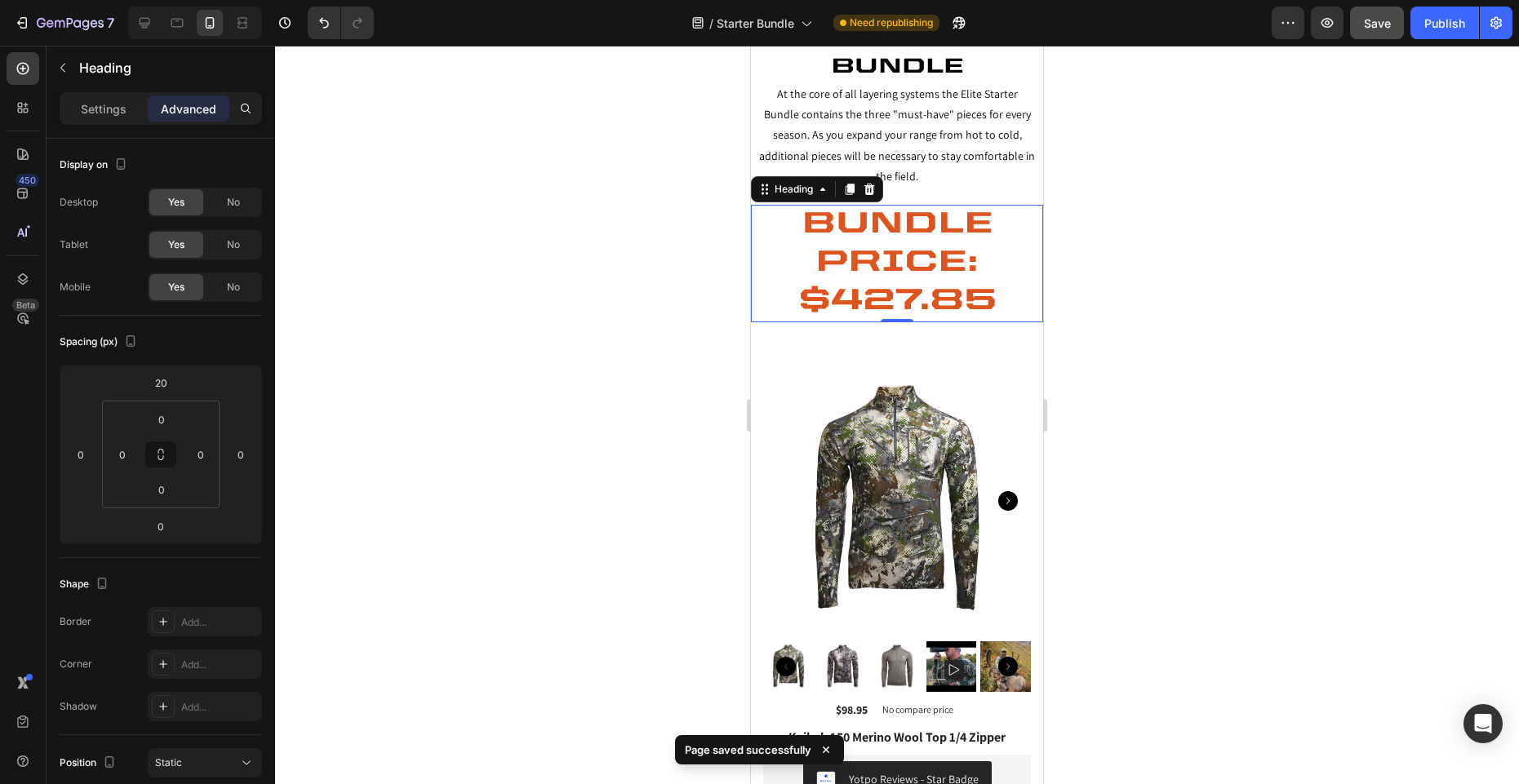
scroll to position [135, 0]
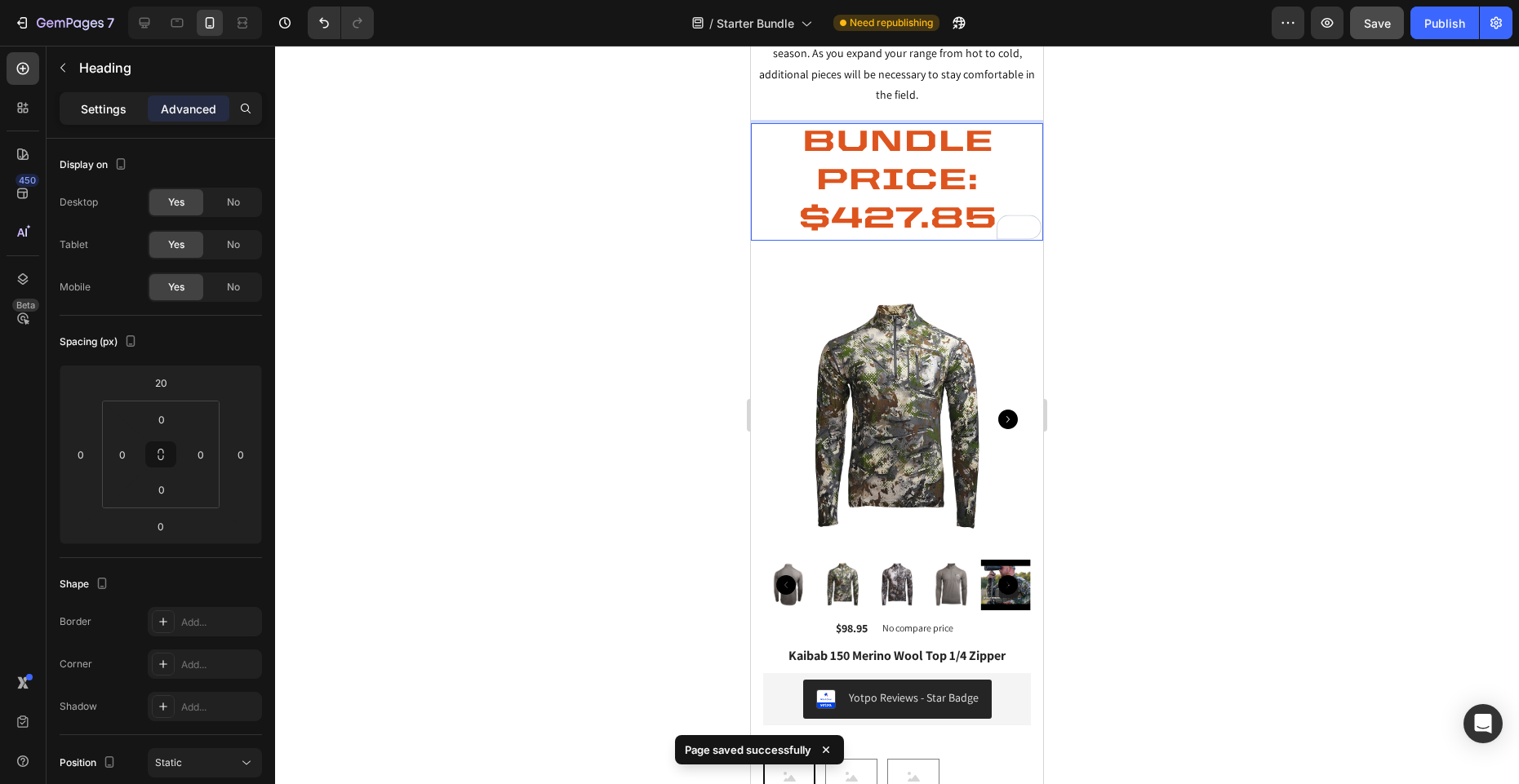
click at [96, 120] on div "Settings" at bounding box center [103, 108] width 81 height 26
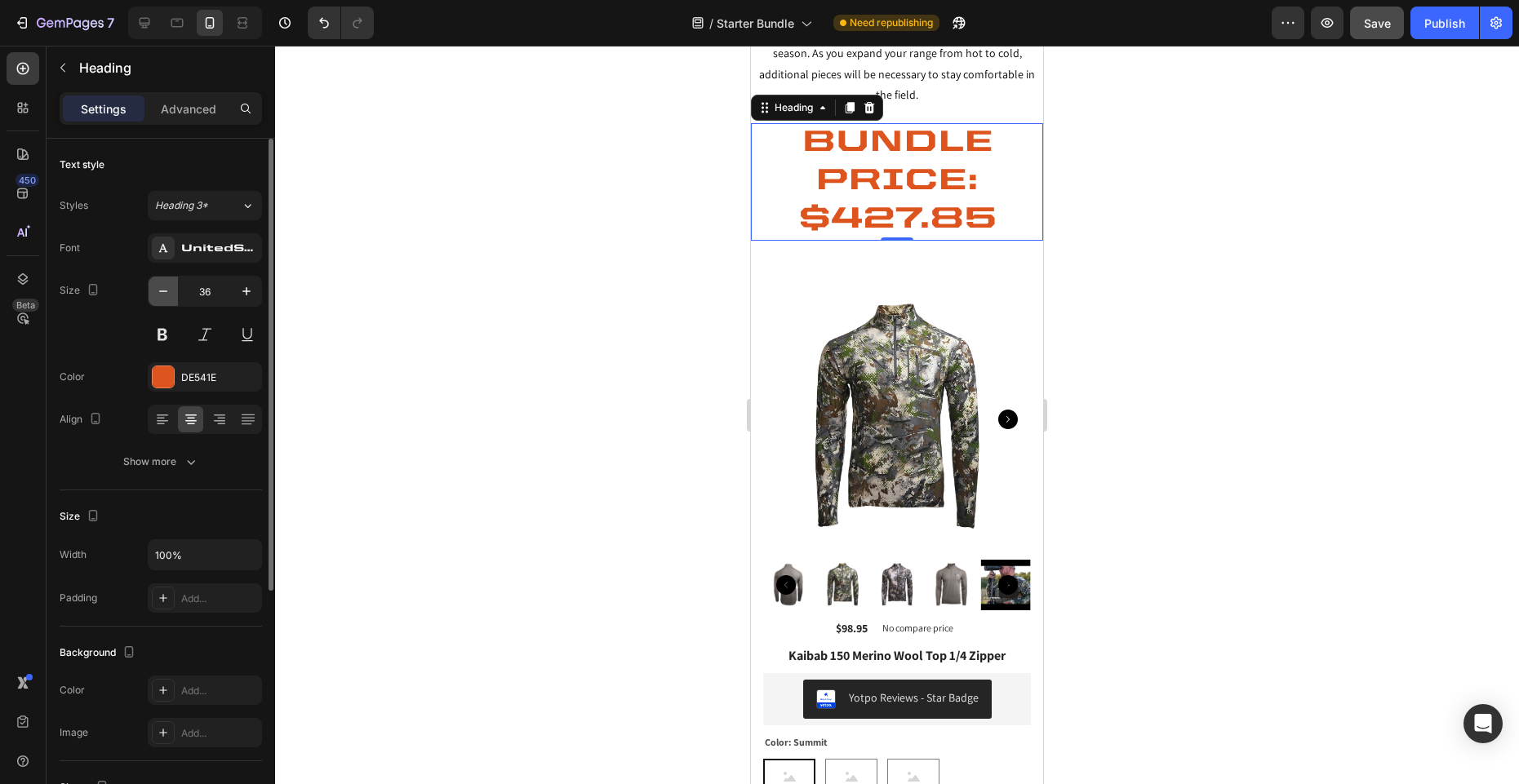
click at [161, 293] on icon "button" at bounding box center [163, 291] width 16 height 16
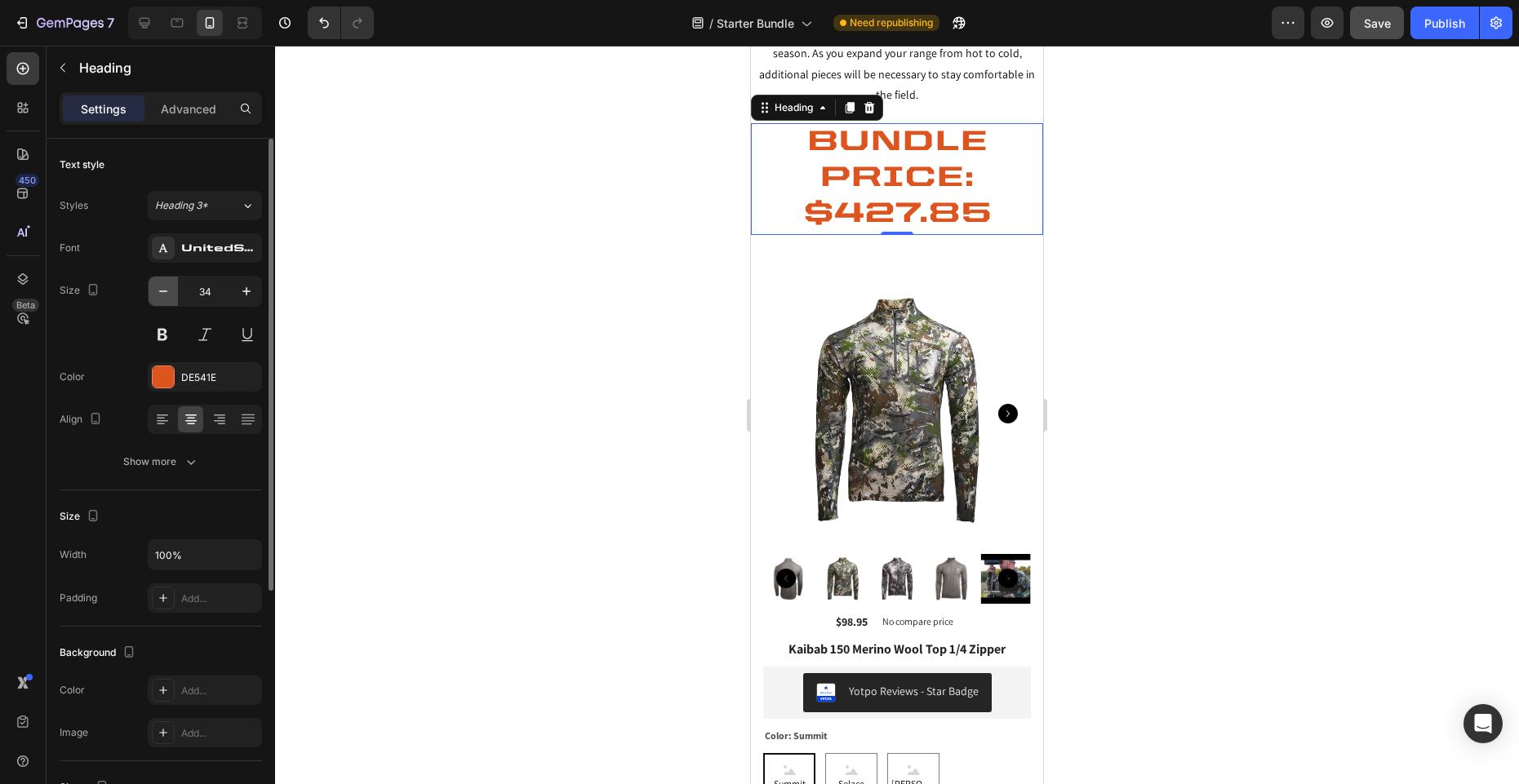
click at [161, 293] on icon "button" at bounding box center [163, 291] width 16 height 16
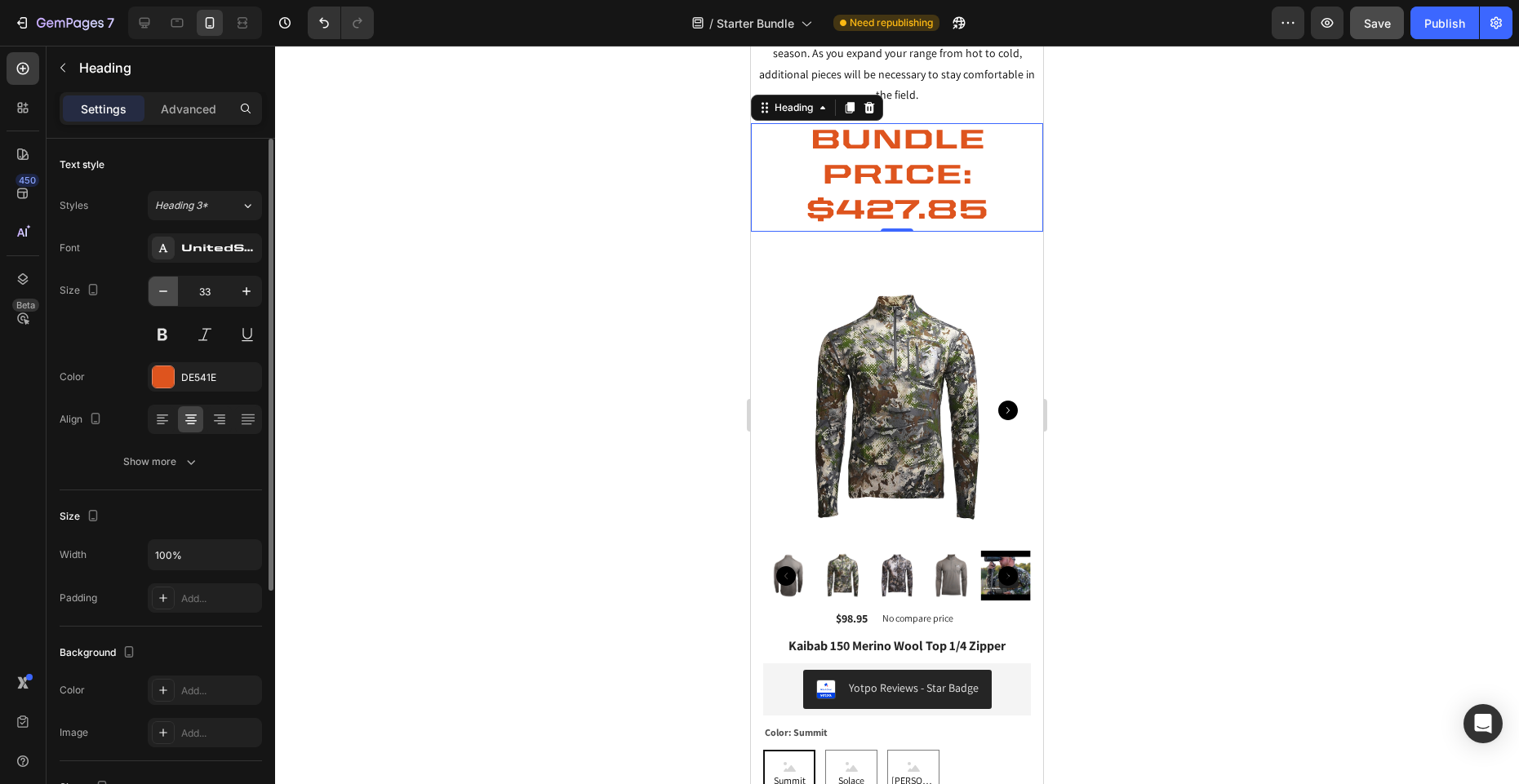
click at [162, 293] on icon "button" at bounding box center [163, 291] width 16 height 16
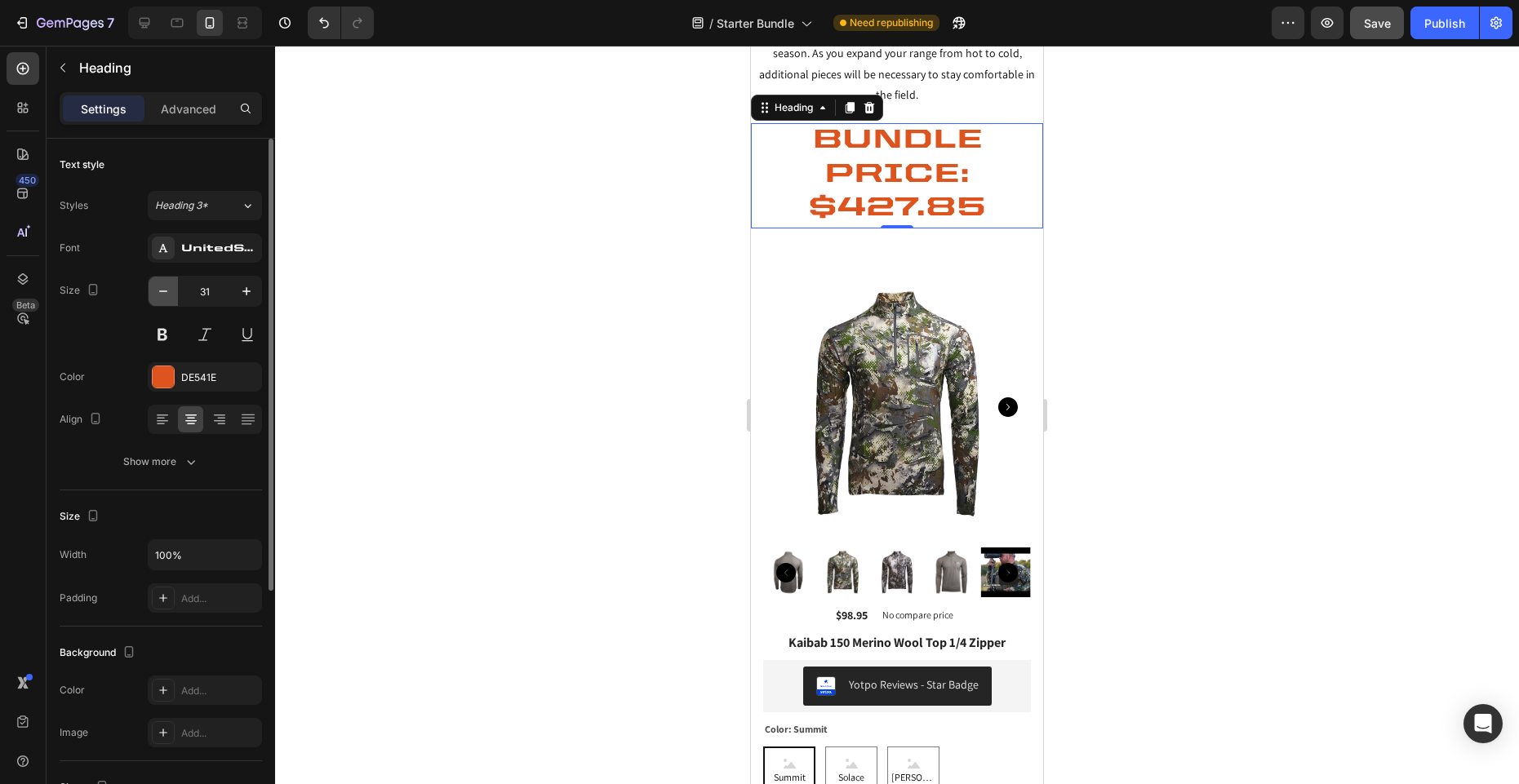
click at [162, 293] on icon "button" at bounding box center [163, 291] width 16 height 16
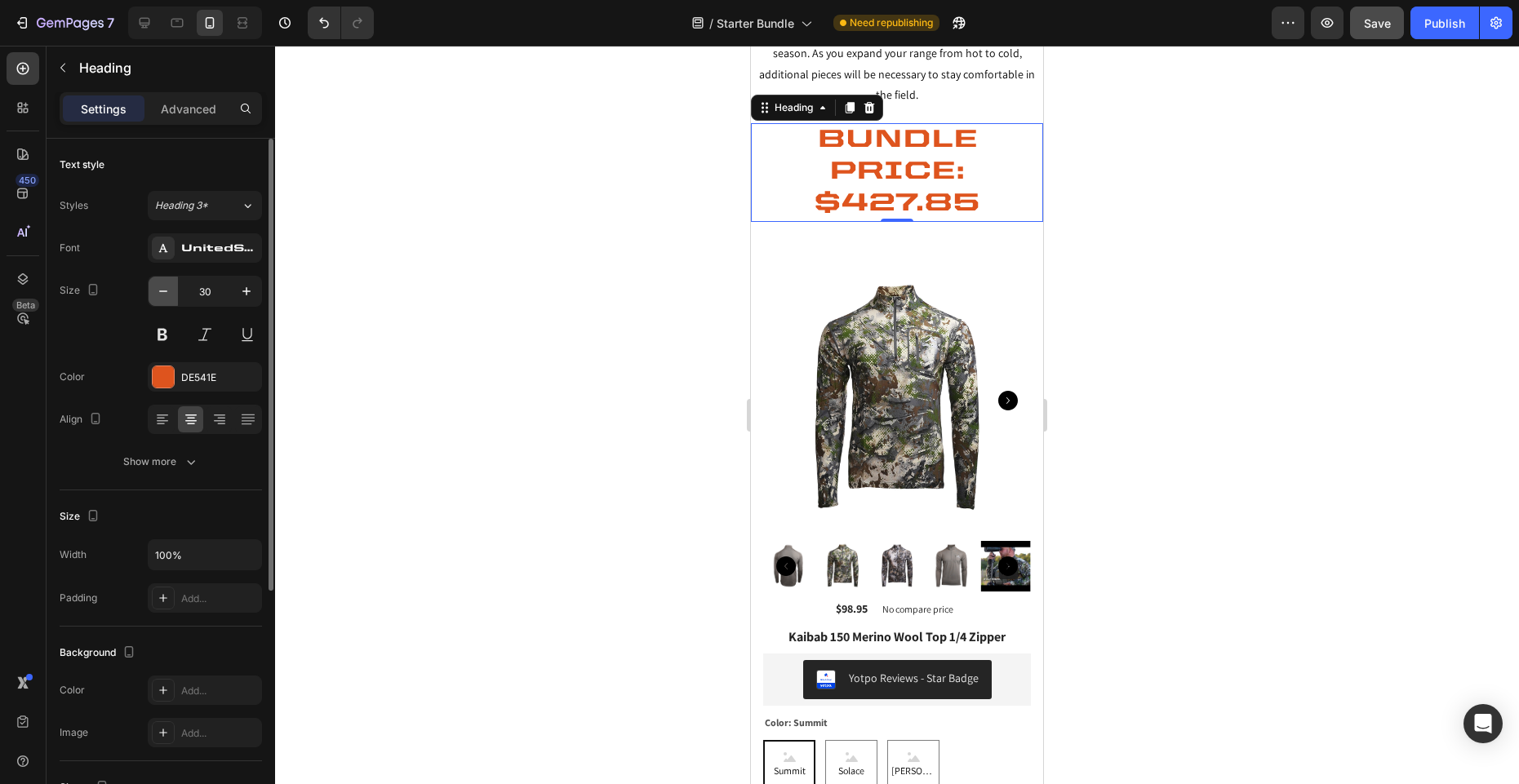
click at [162, 293] on icon "button" at bounding box center [163, 291] width 16 height 16
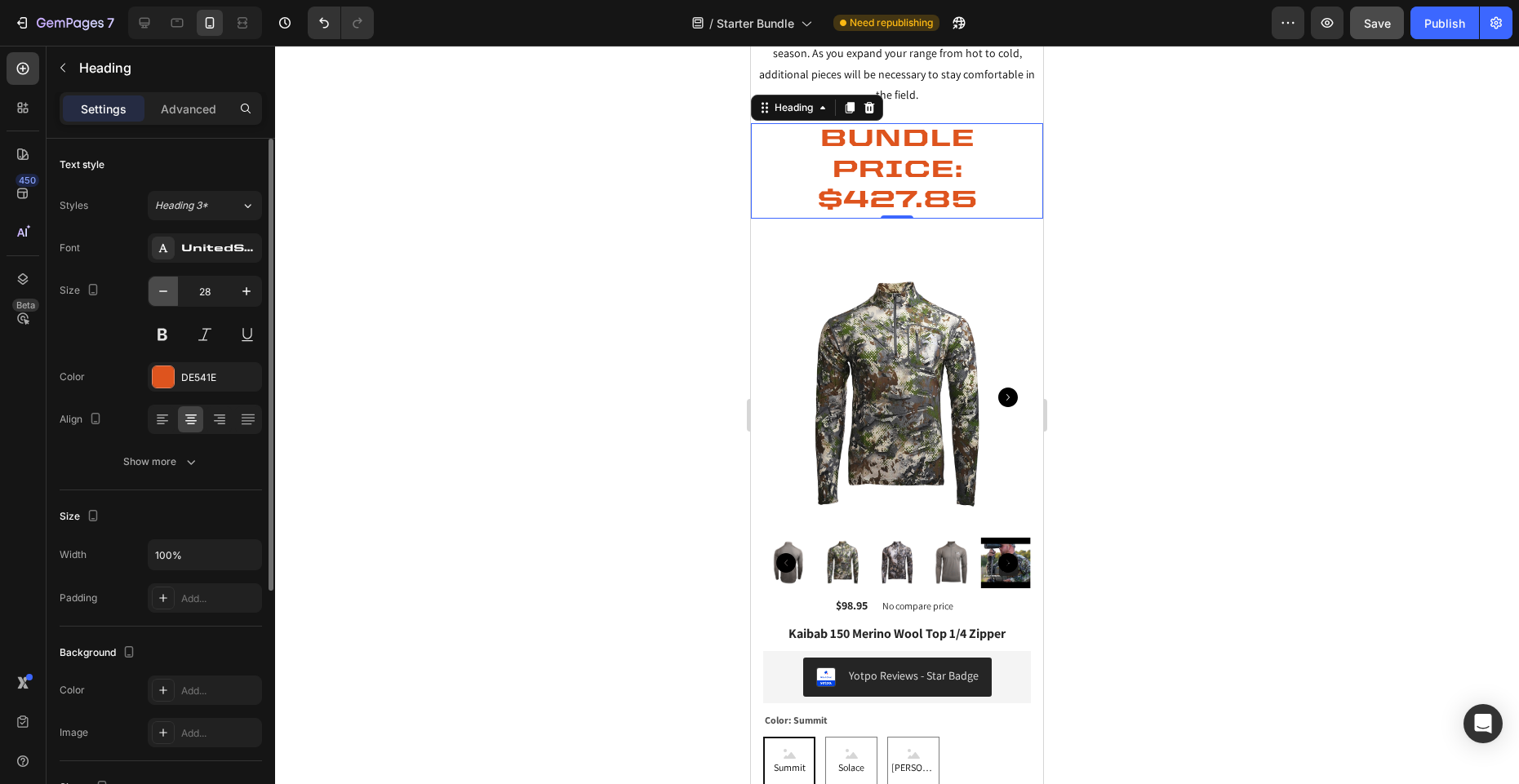
click at [162, 293] on icon "button" at bounding box center [163, 291] width 16 height 16
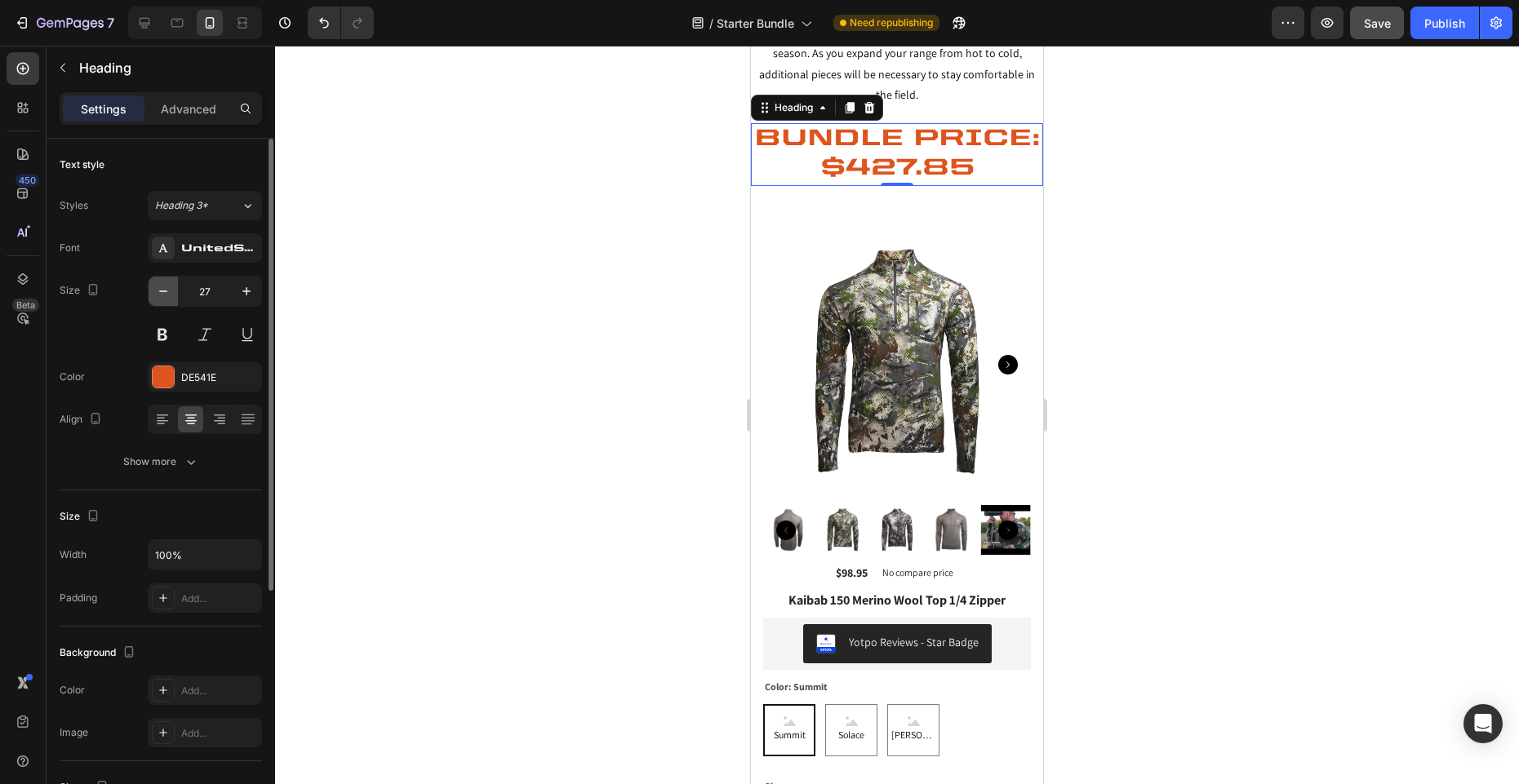
click at [162, 293] on icon "button" at bounding box center [163, 291] width 16 height 16
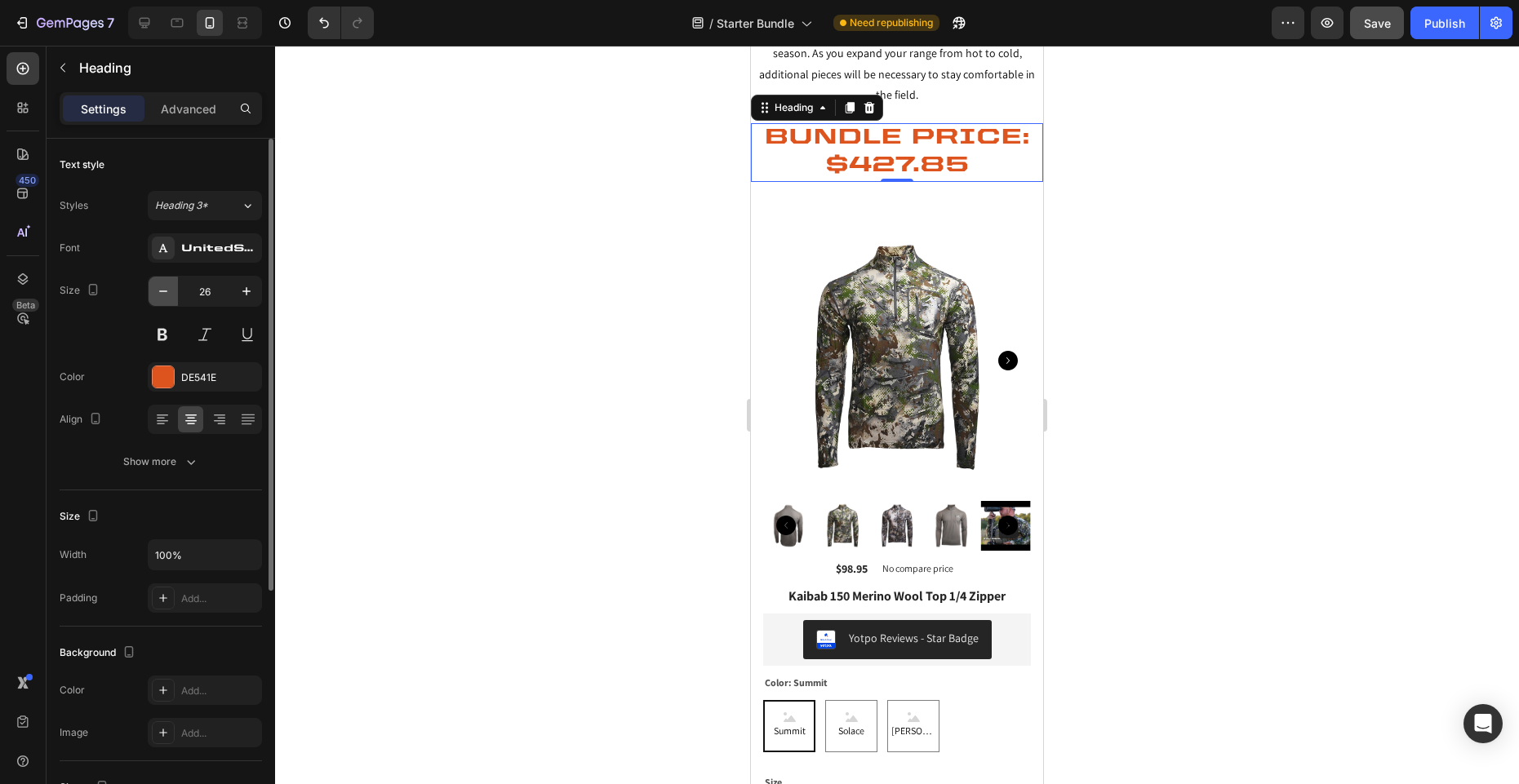
click at [162, 293] on icon "button" at bounding box center [163, 291] width 16 height 16
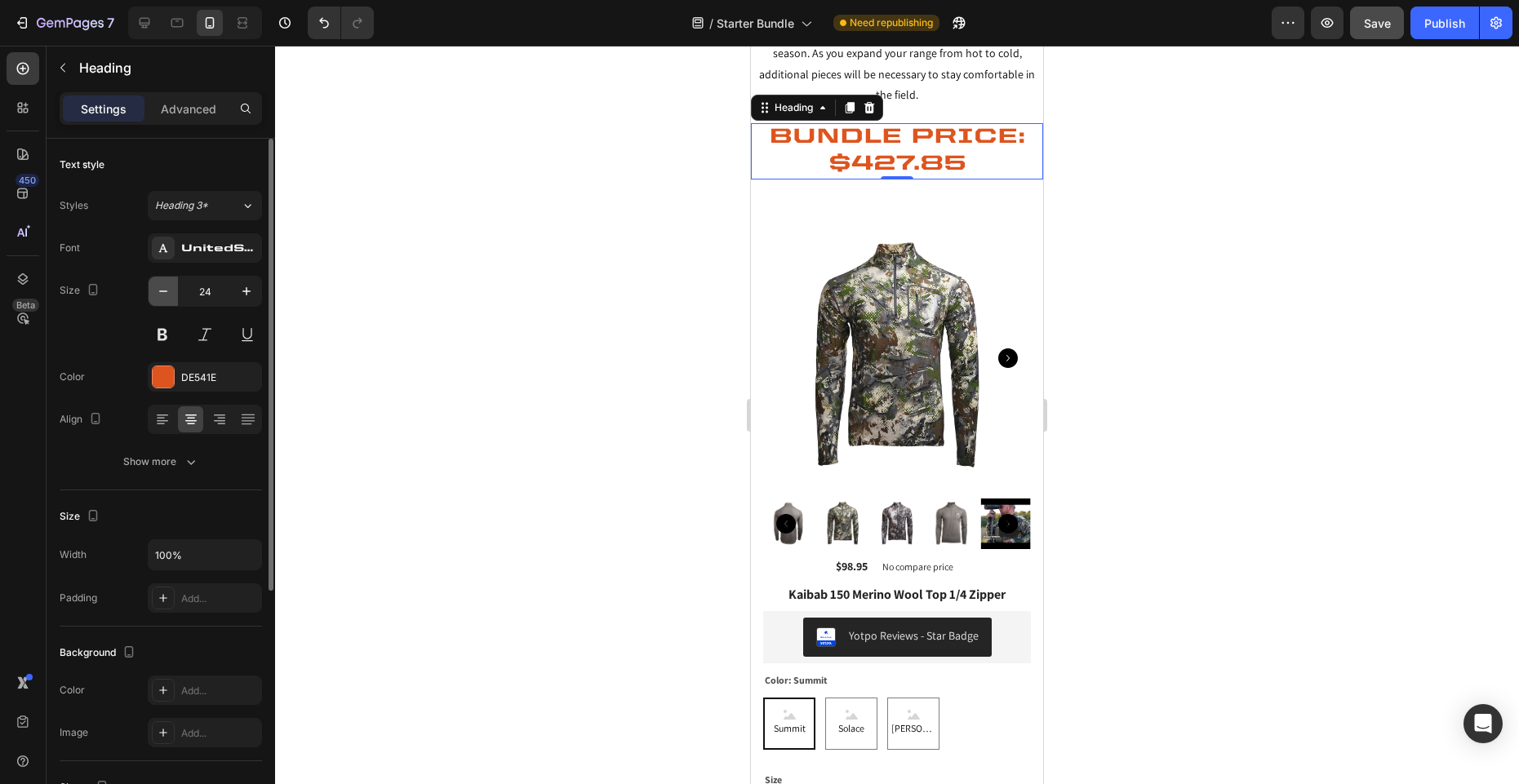
click at [162, 293] on icon "button" at bounding box center [163, 291] width 16 height 16
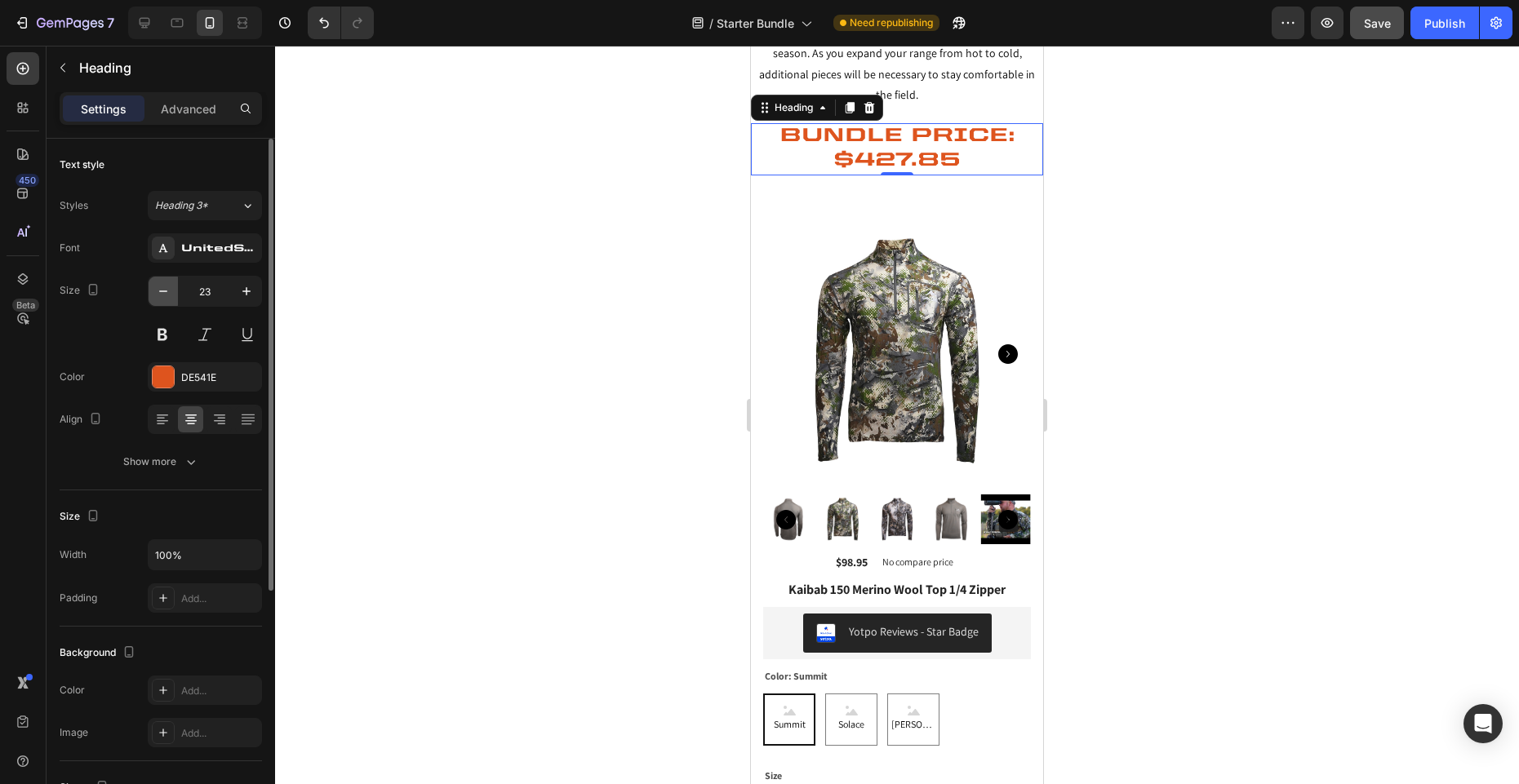
click at [162, 293] on icon "button" at bounding box center [163, 291] width 16 height 16
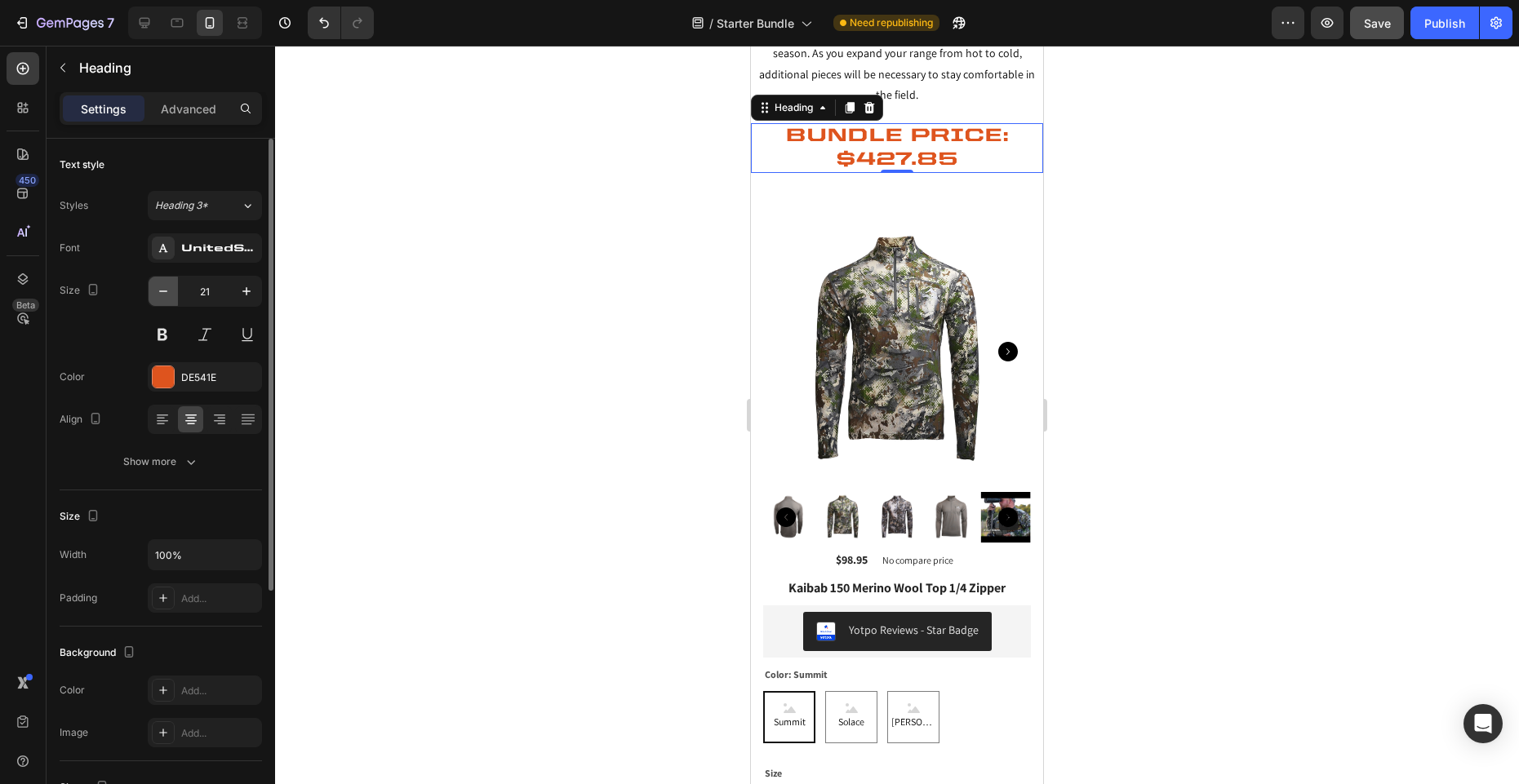
click at [162, 293] on icon "button" at bounding box center [163, 291] width 16 height 16
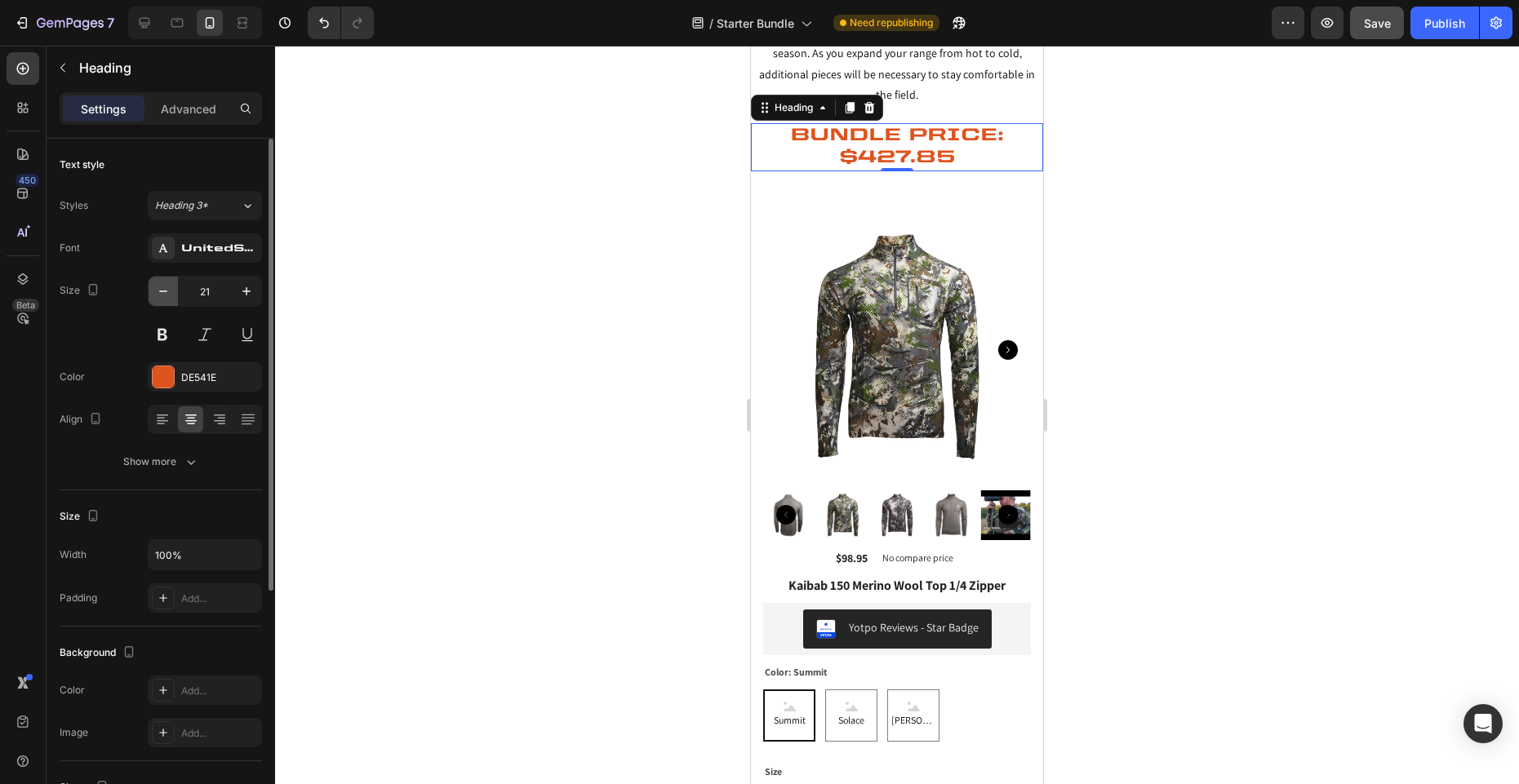
click at [162, 293] on icon "button" at bounding box center [163, 291] width 16 height 16
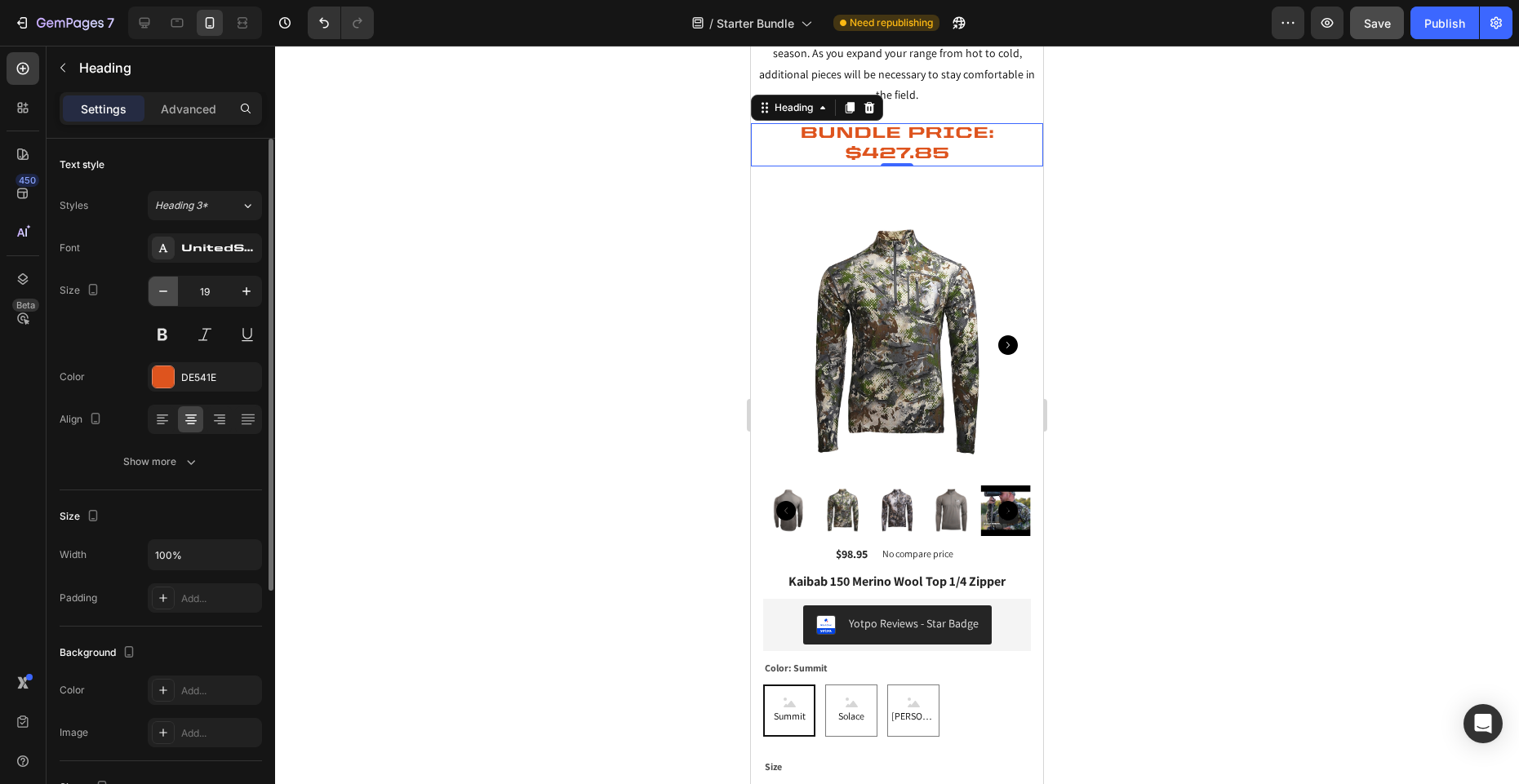
click at [162, 293] on icon "button" at bounding box center [163, 291] width 16 height 16
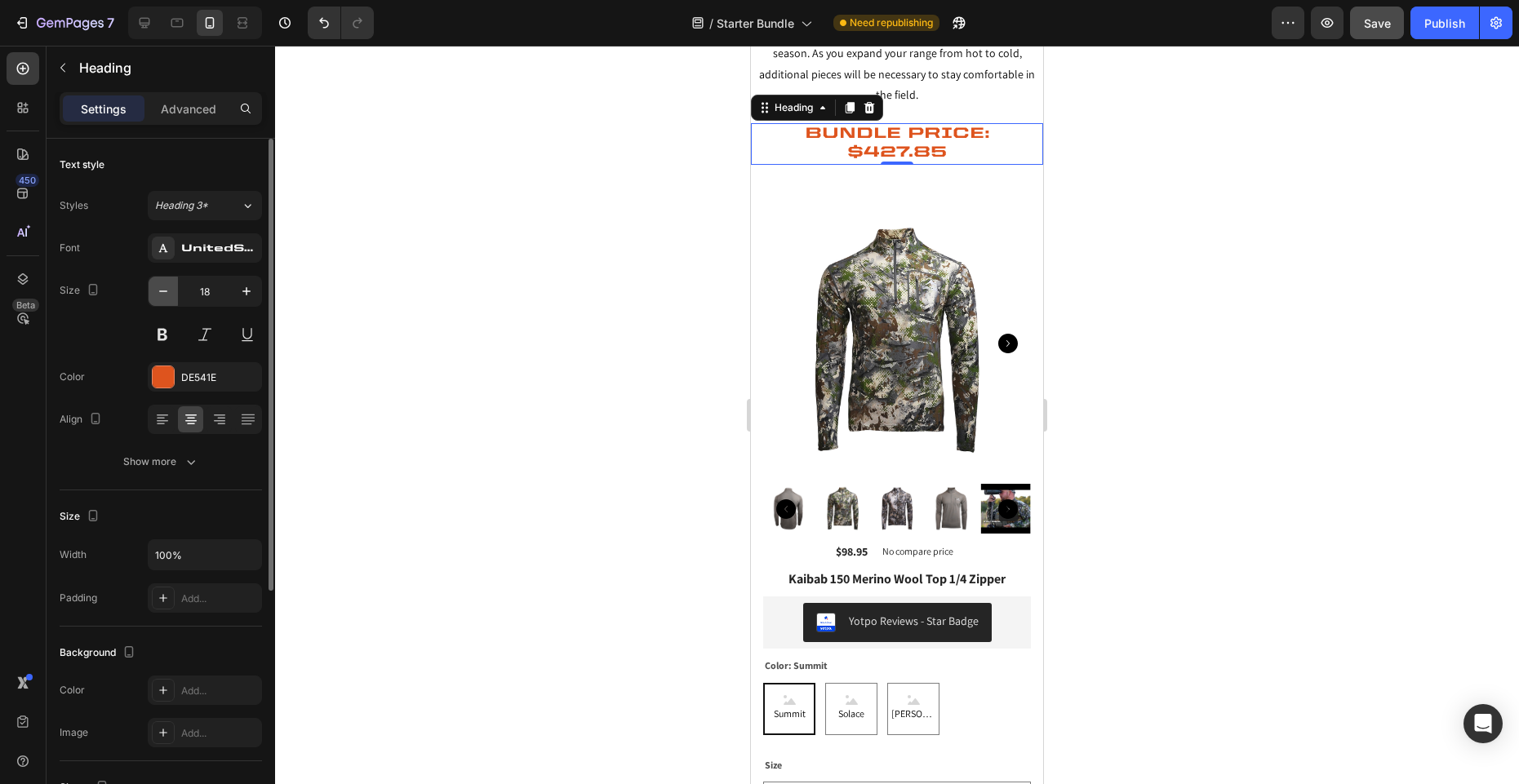
click at [162, 293] on icon "button" at bounding box center [163, 291] width 16 height 16
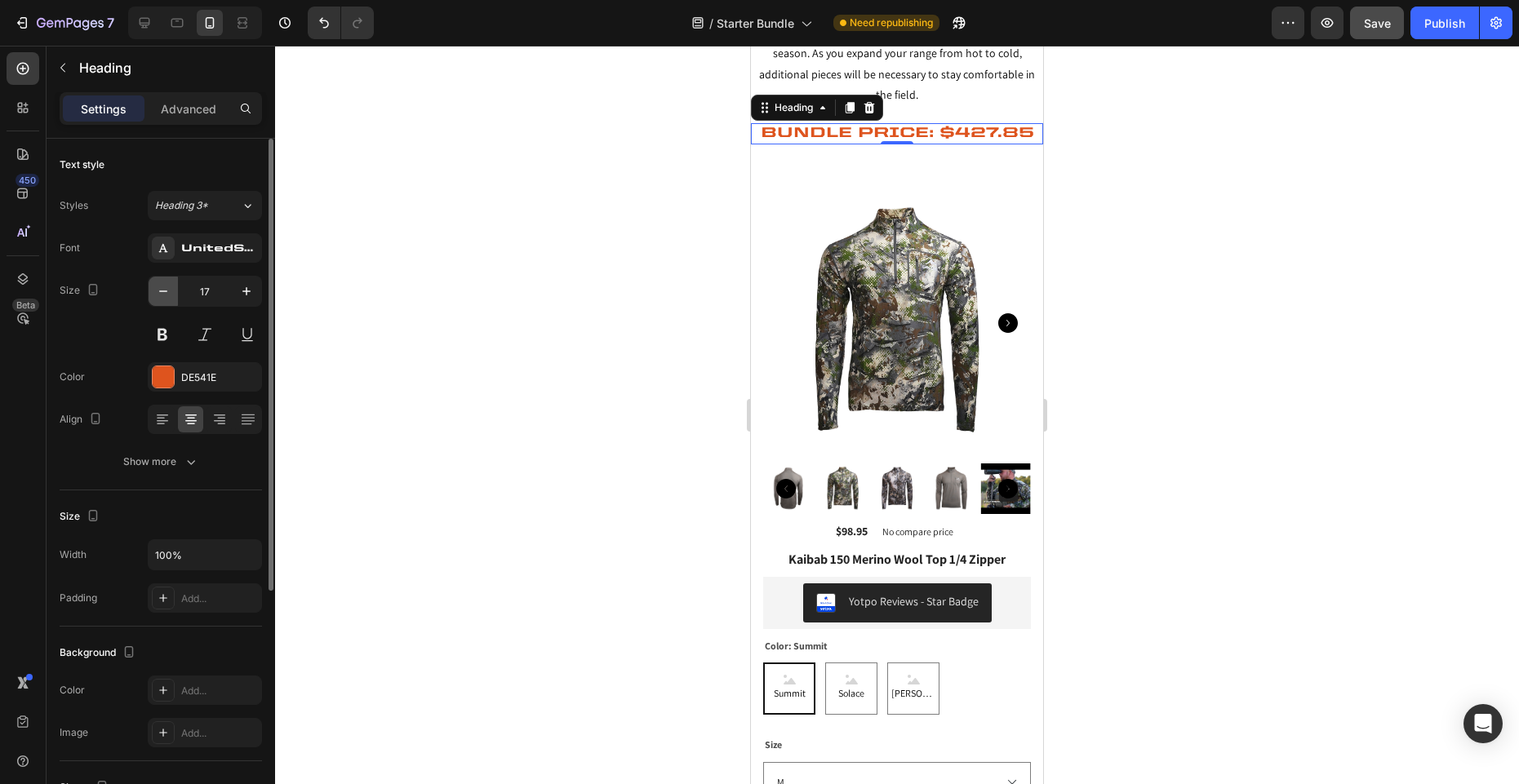
click at [162, 293] on icon "button" at bounding box center [163, 291] width 16 height 16
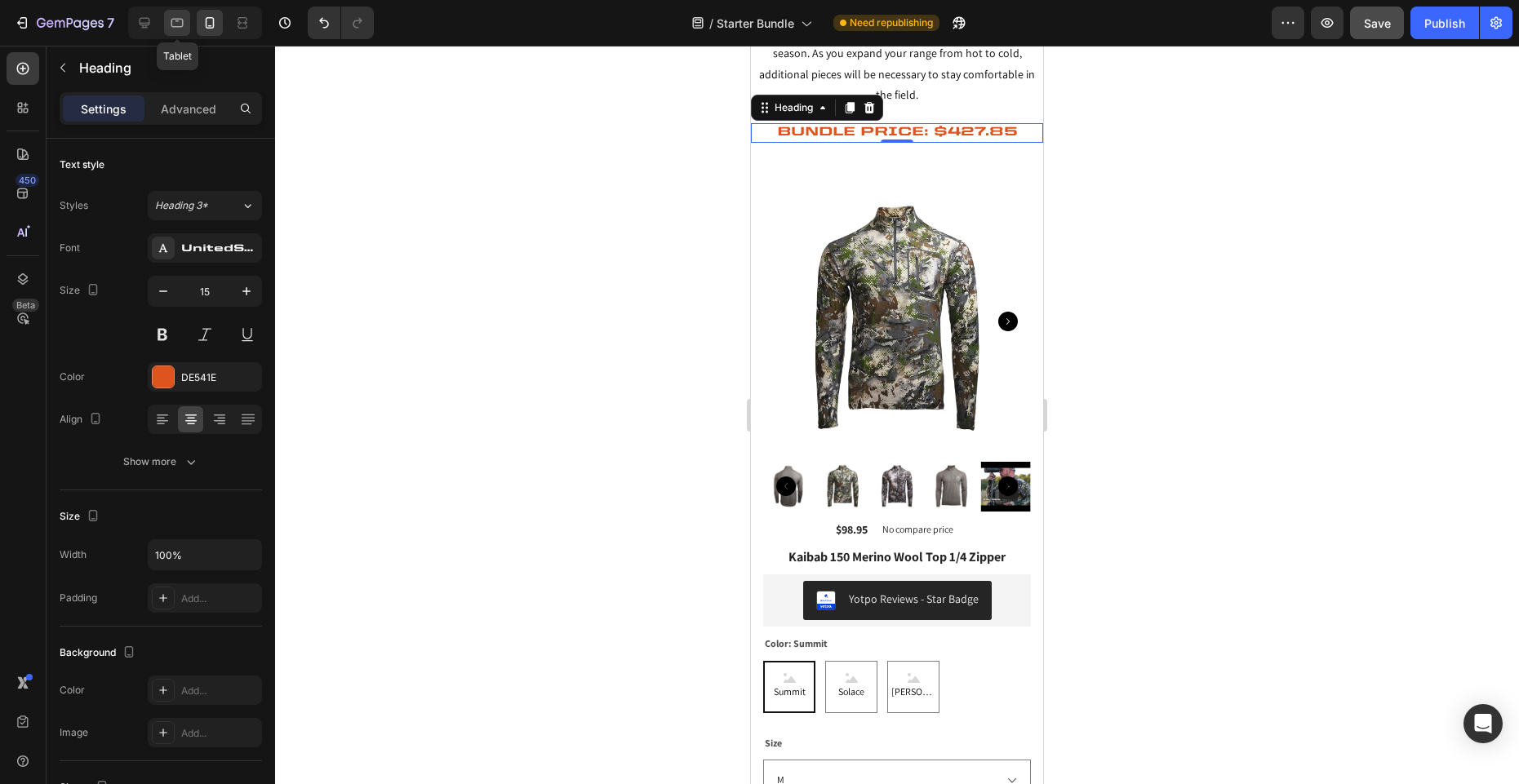
click at [177, 26] on icon at bounding box center [178, 23] width 12 height 9
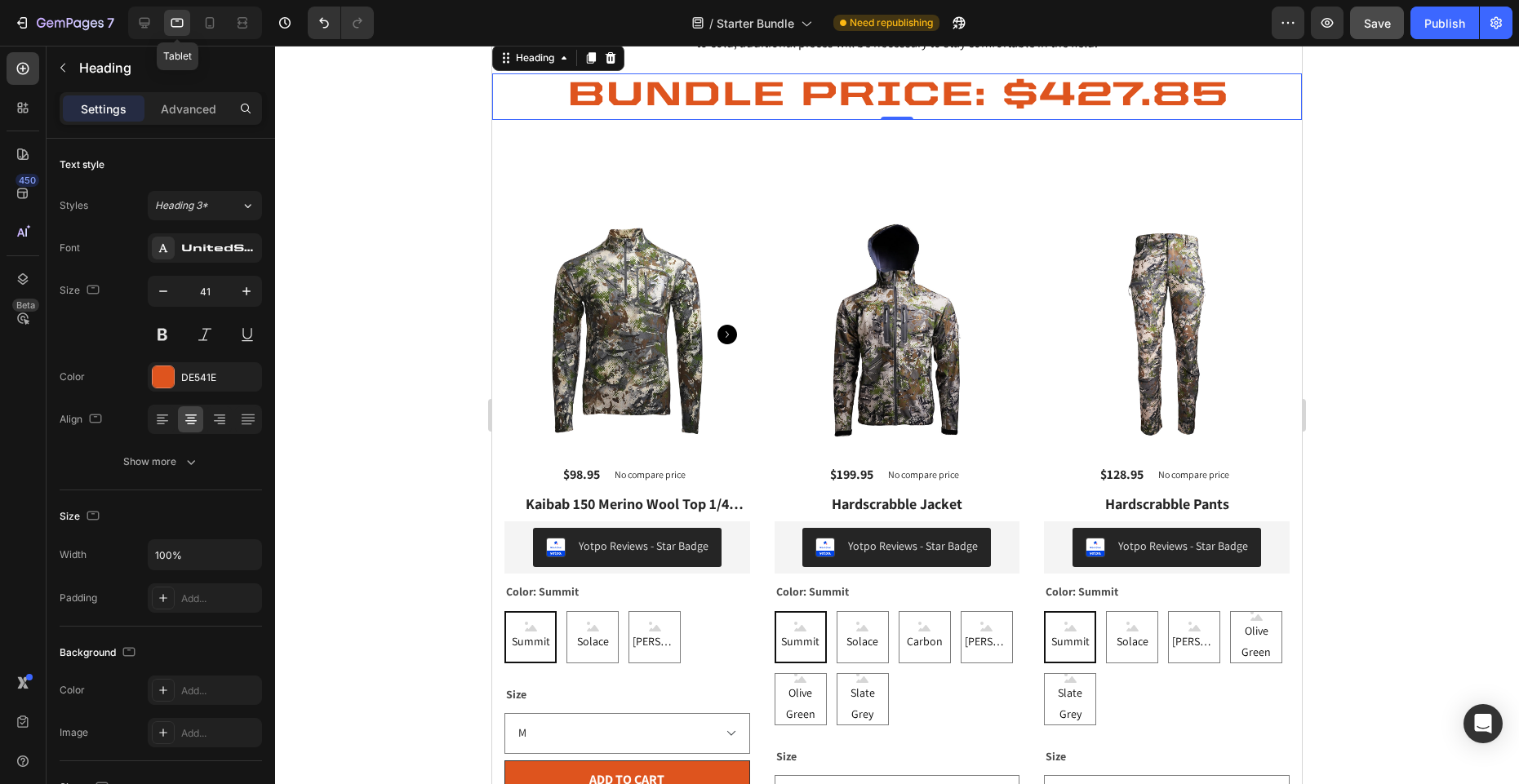
scroll to position [105, 0]
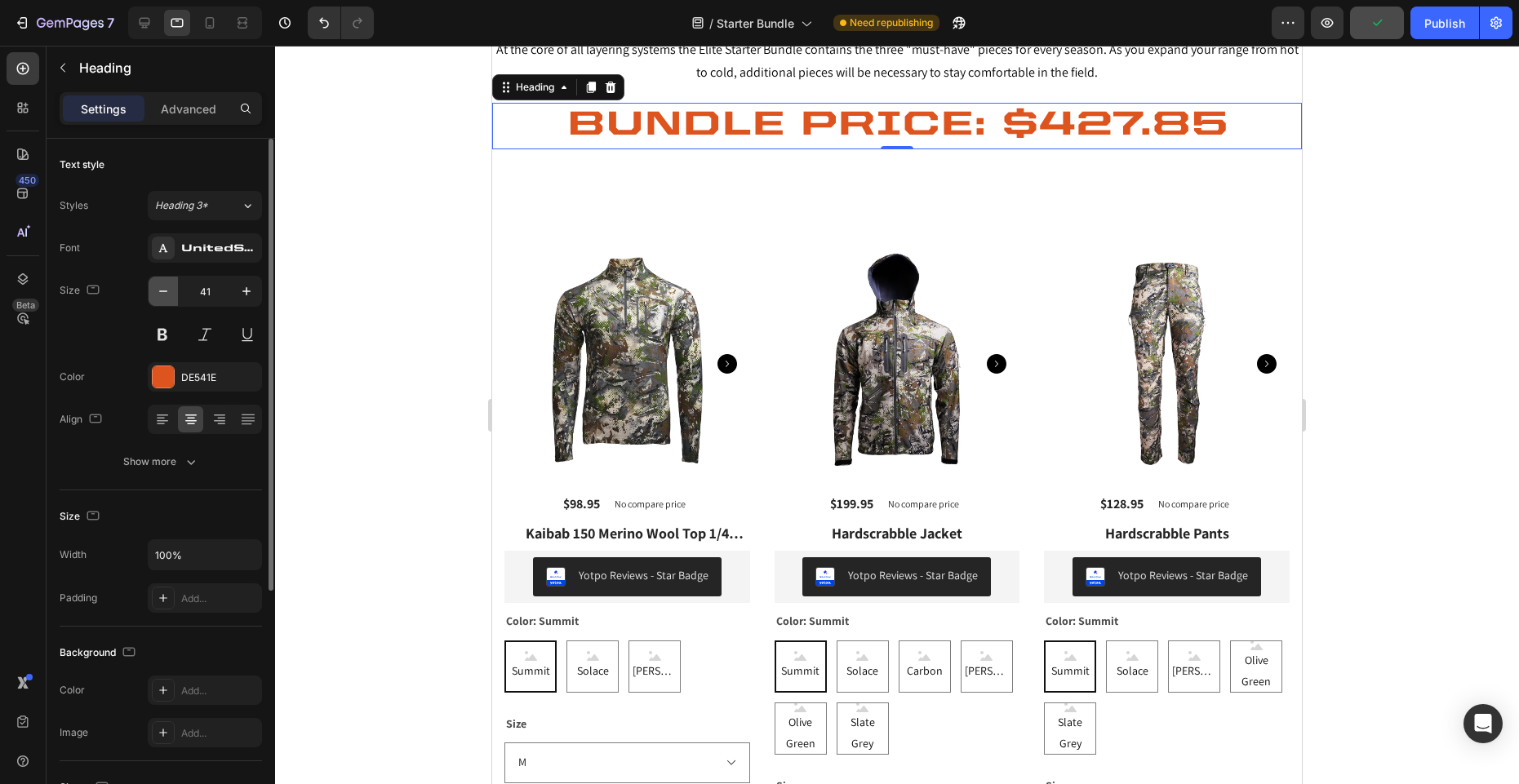
click at [167, 295] on icon "button" at bounding box center [163, 291] width 16 height 16
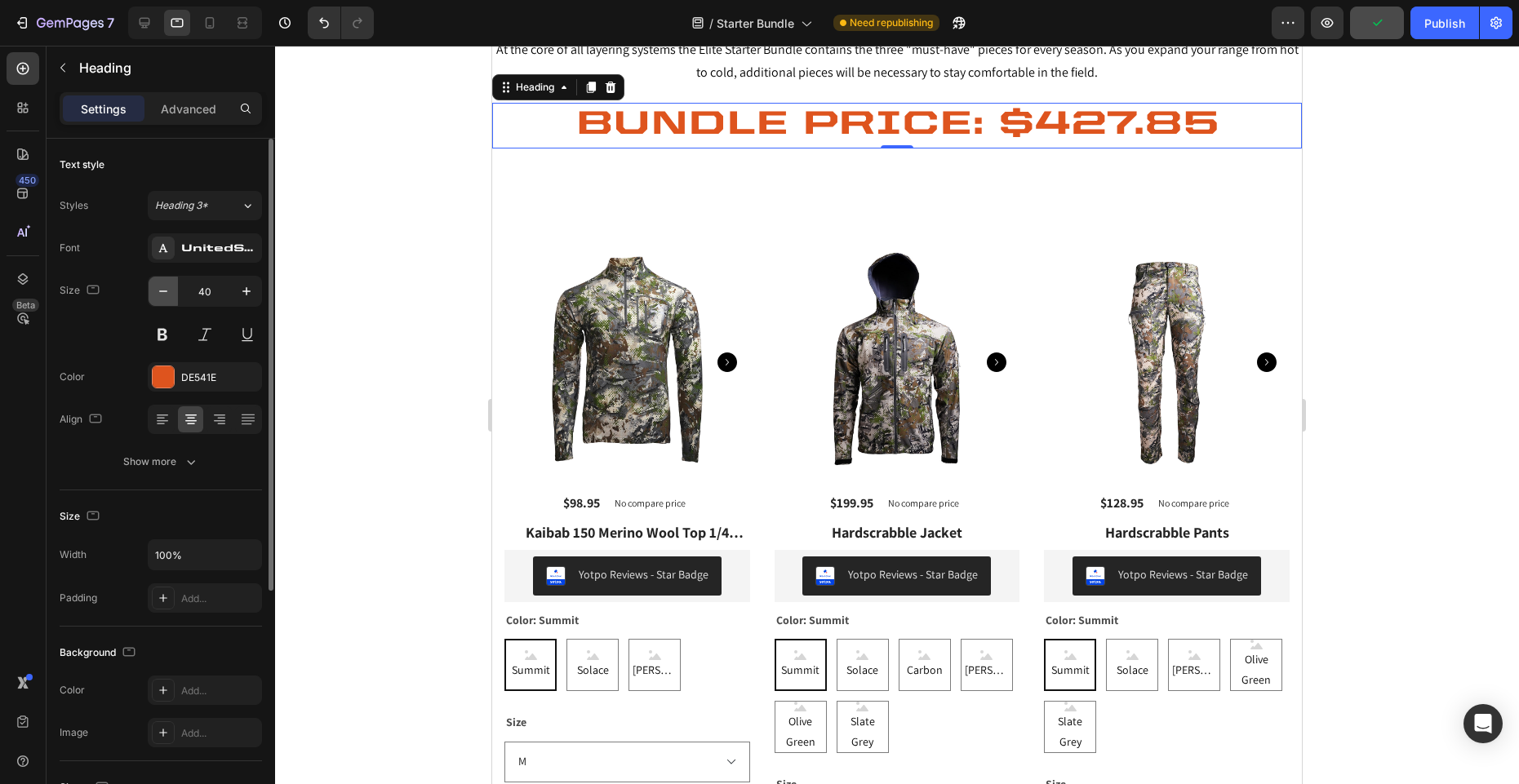
click at [167, 295] on icon "button" at bounding box center [163, 291] width 16 height 16
click at [166, 295] on icon "button" at bounding box center [163, 291] width 16 height 16
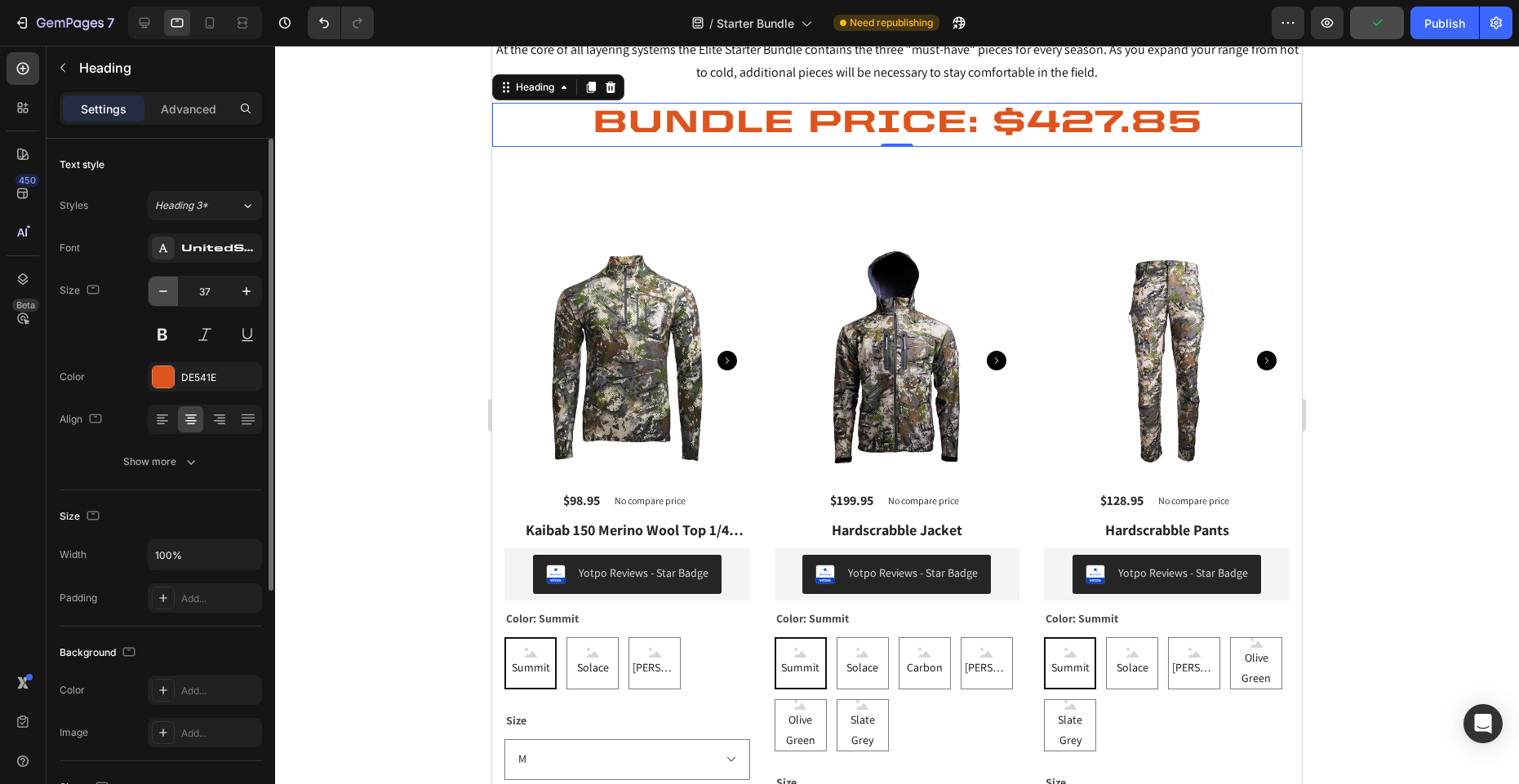
click at [166, 295] on icon "button" at bounding box center [163, 291] width 16 height 16
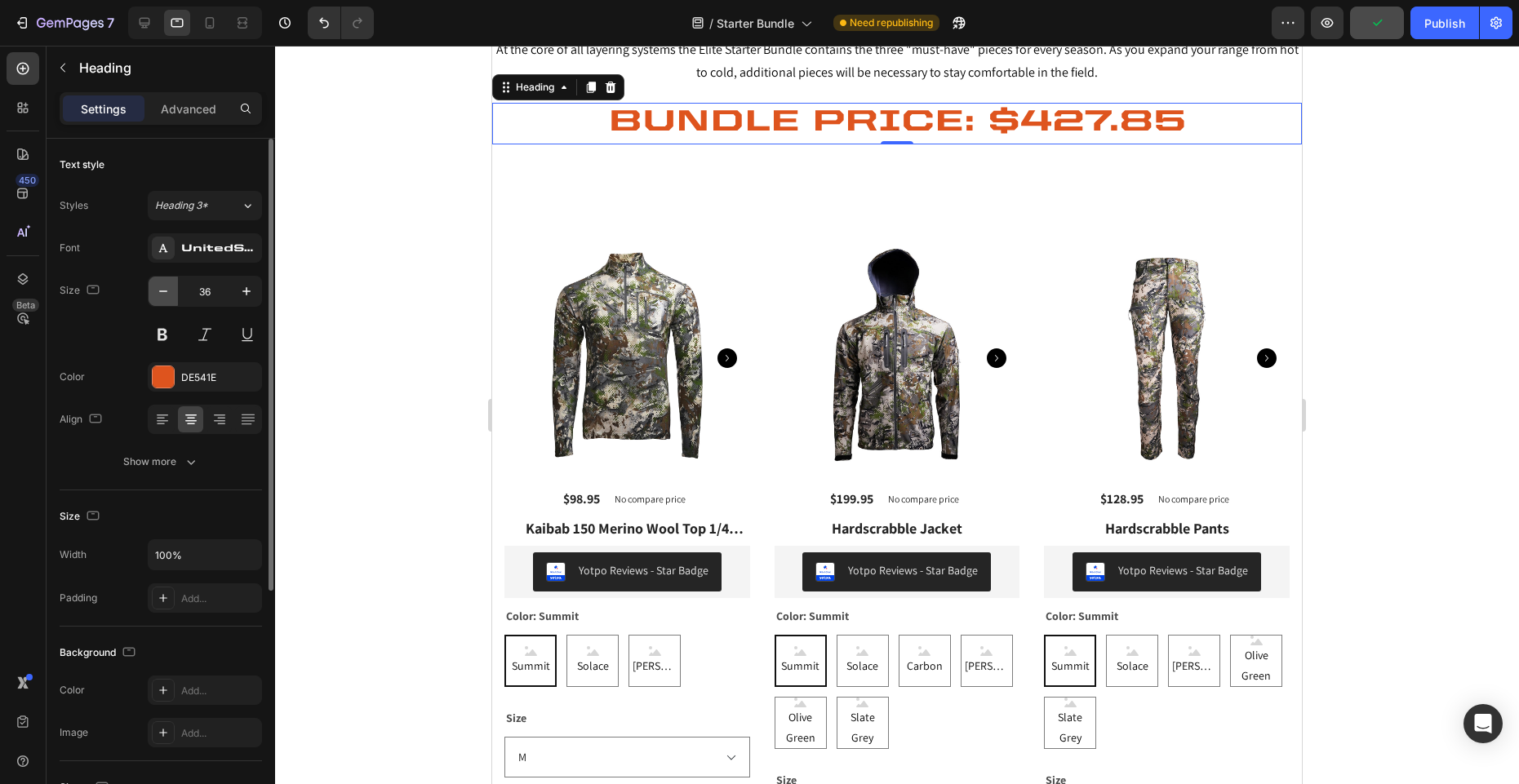
click at [166, 295] on icon "button" at bounding box center [163, 291] width 16 height 16
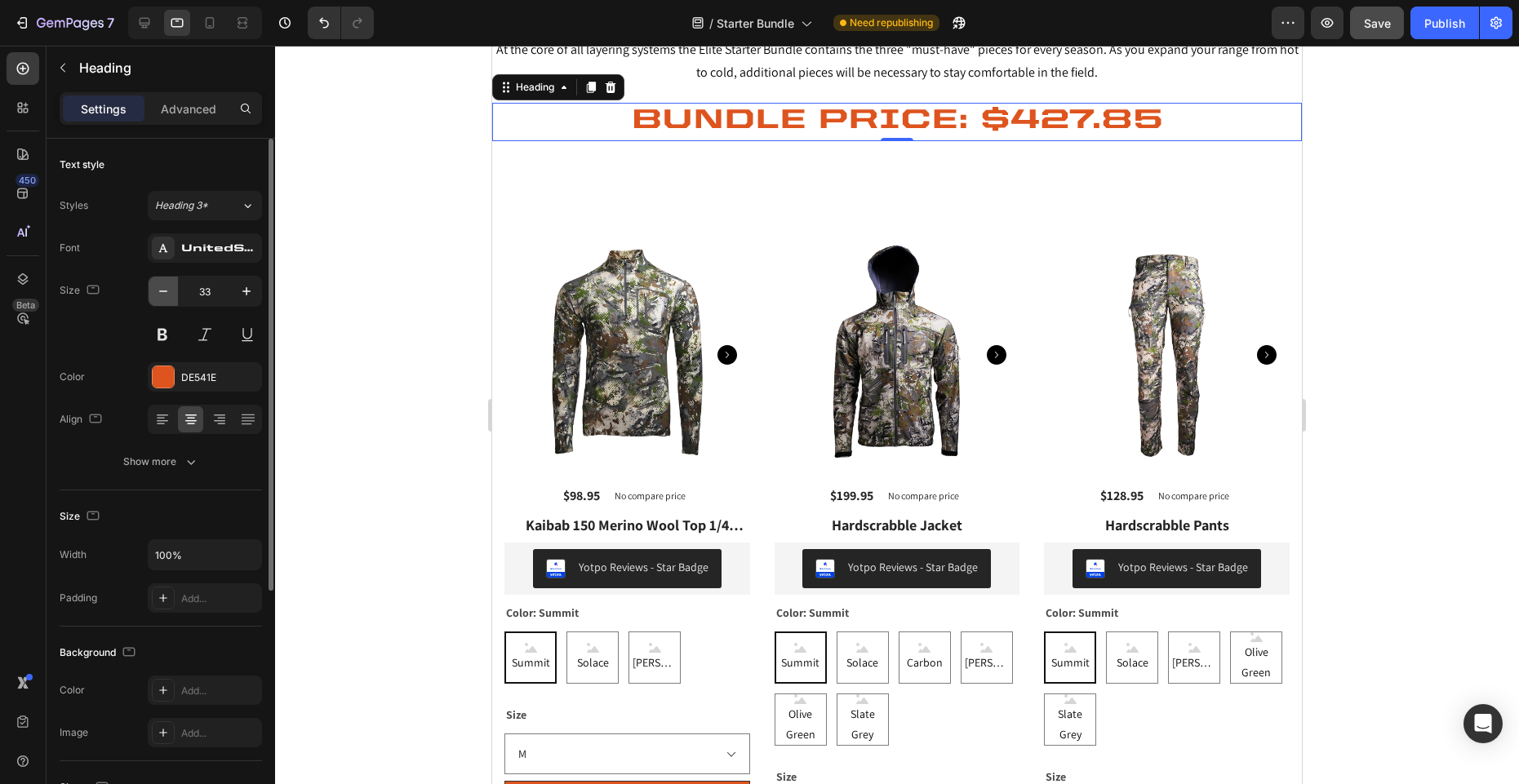
click at [166, 295] on icon "button" at bounding box center [163, 291] width 16 height 16
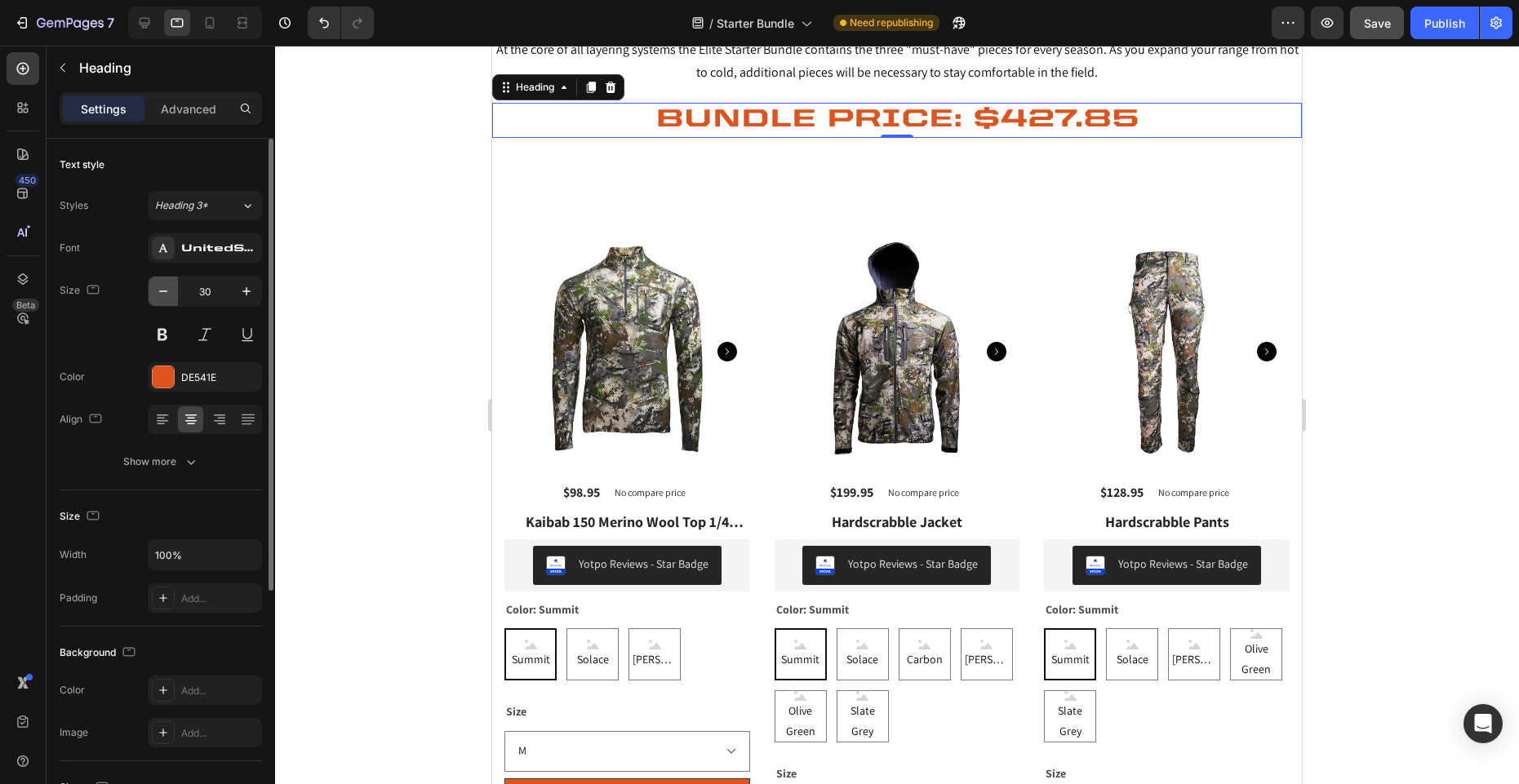
click at [166, 295] on icon "button" at bounding box center [163, 291] width 16 height 16
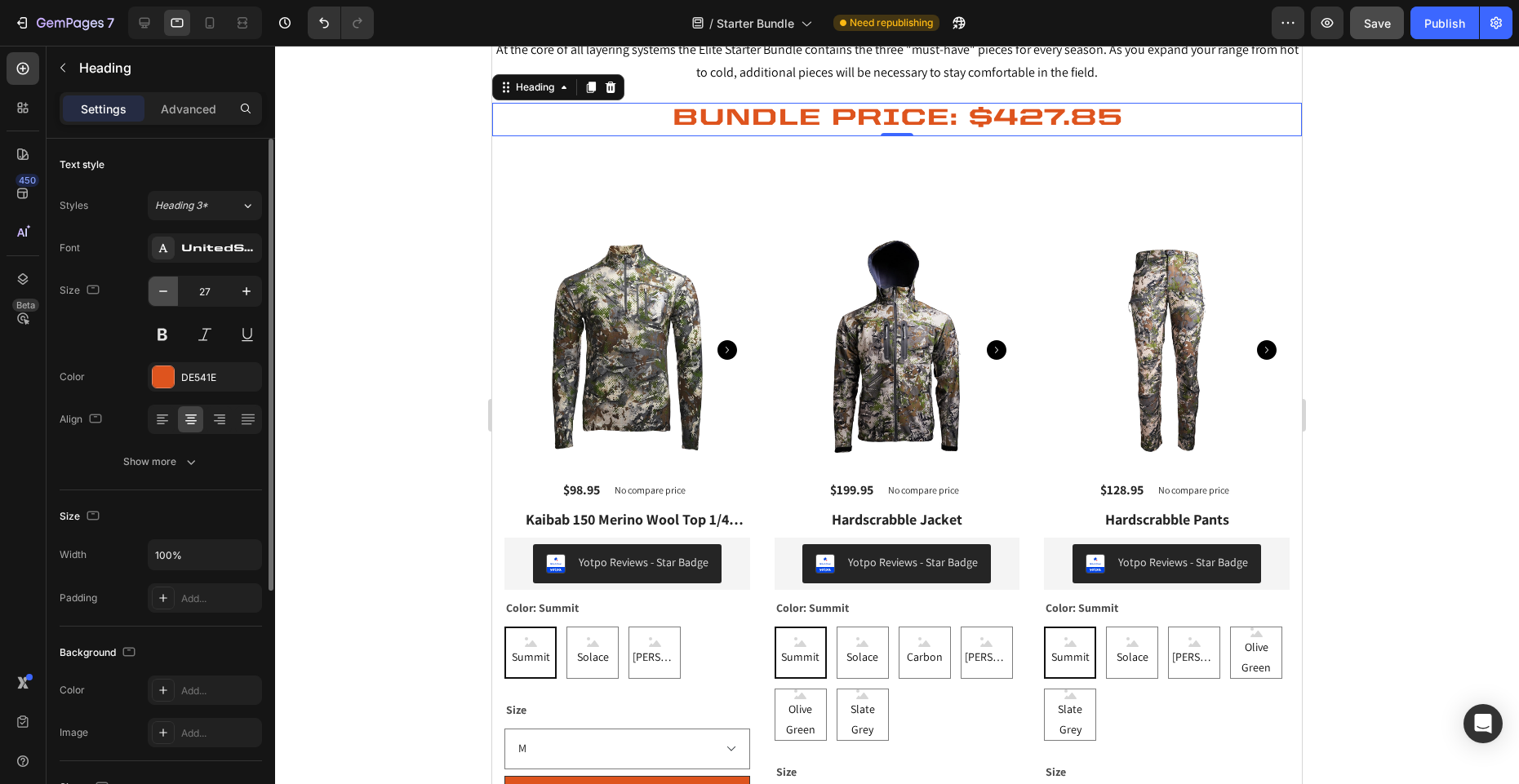
click at [166, 295] on icon "button" at bounding box center [163, 291] width 16 height 16
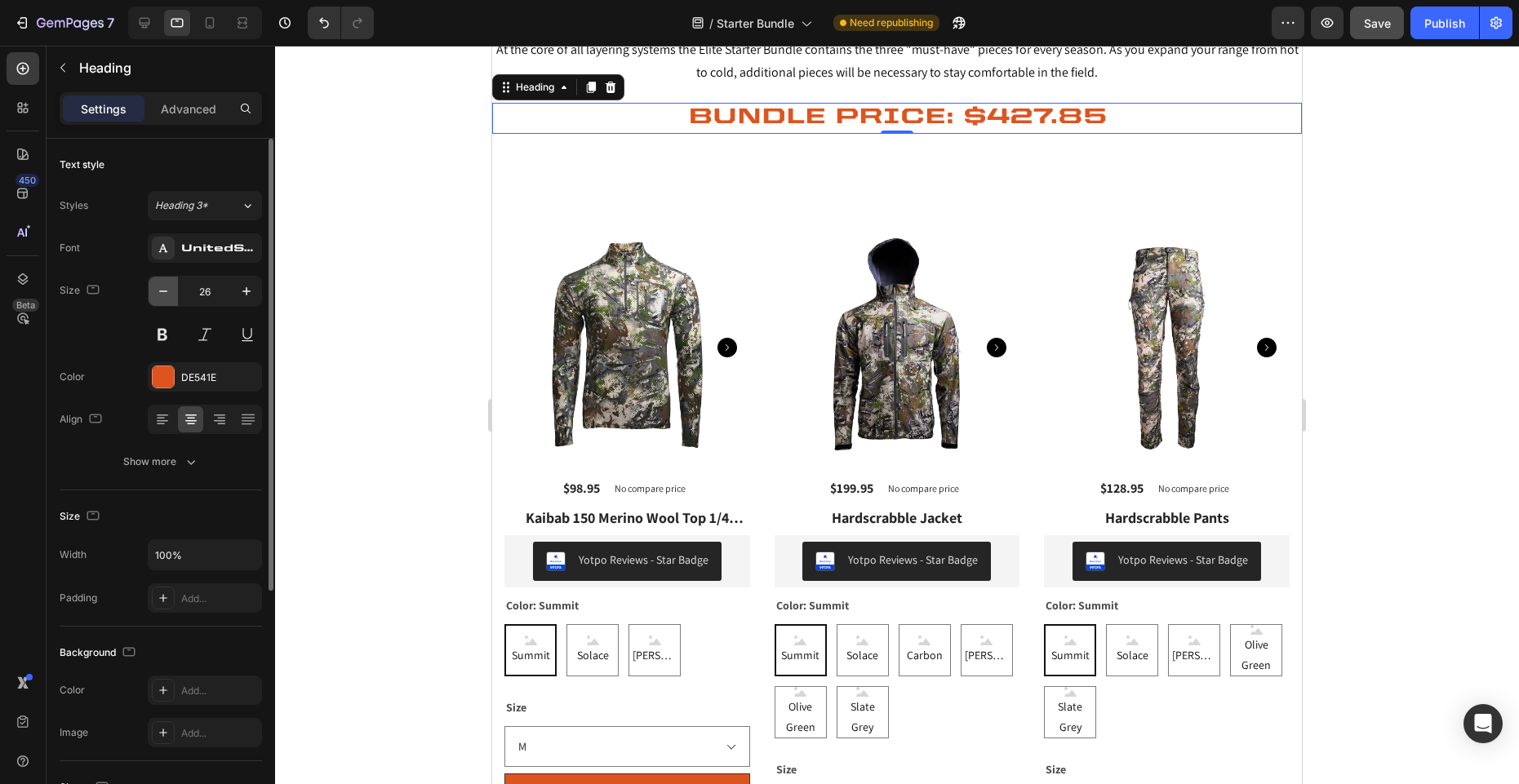
click at [166, 295] on icon "button" at bounding box center [163, 291] width 16 height 16
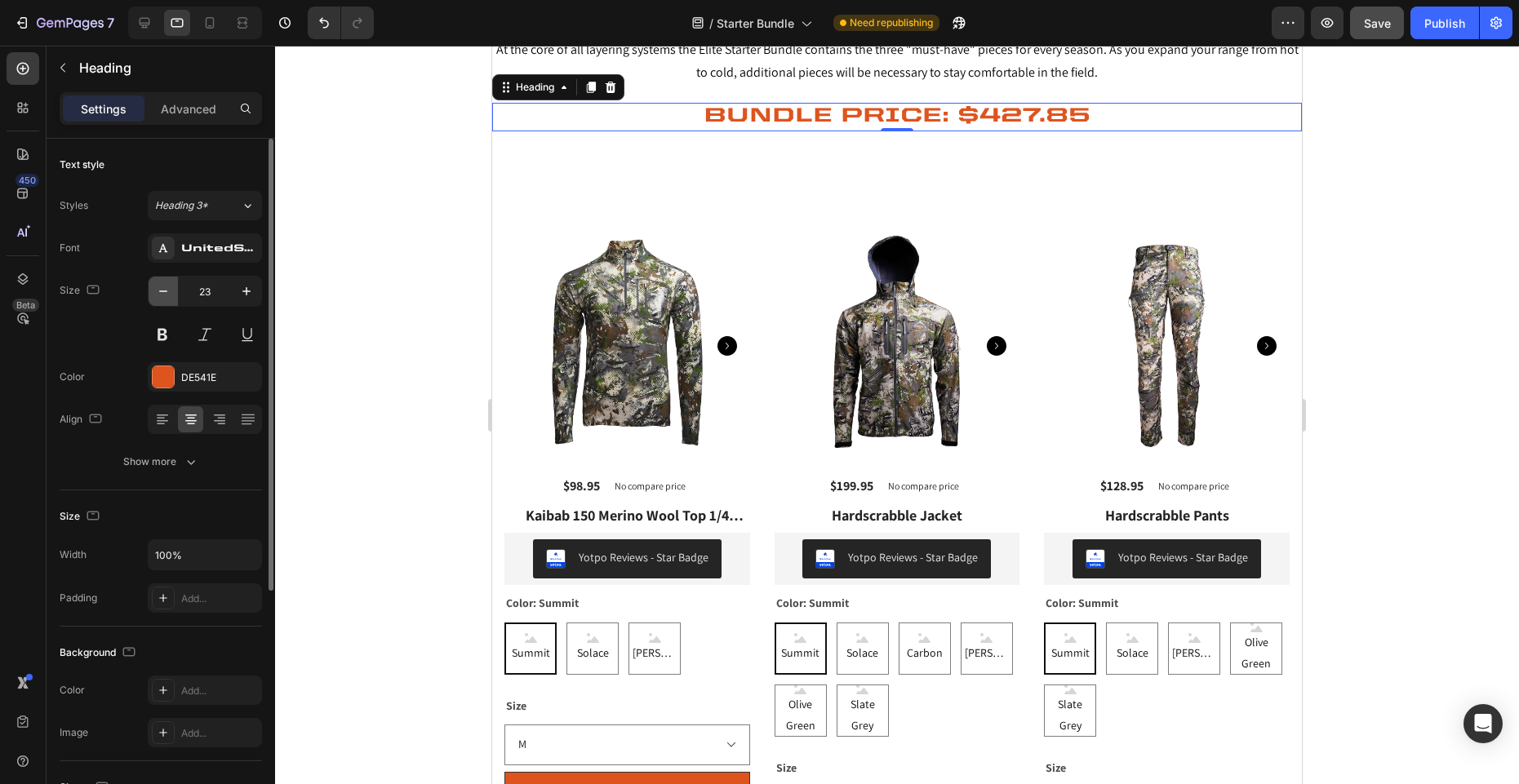
click at [166, 295] on icon "button" at bounding box center [163, 291] width 16 height 16
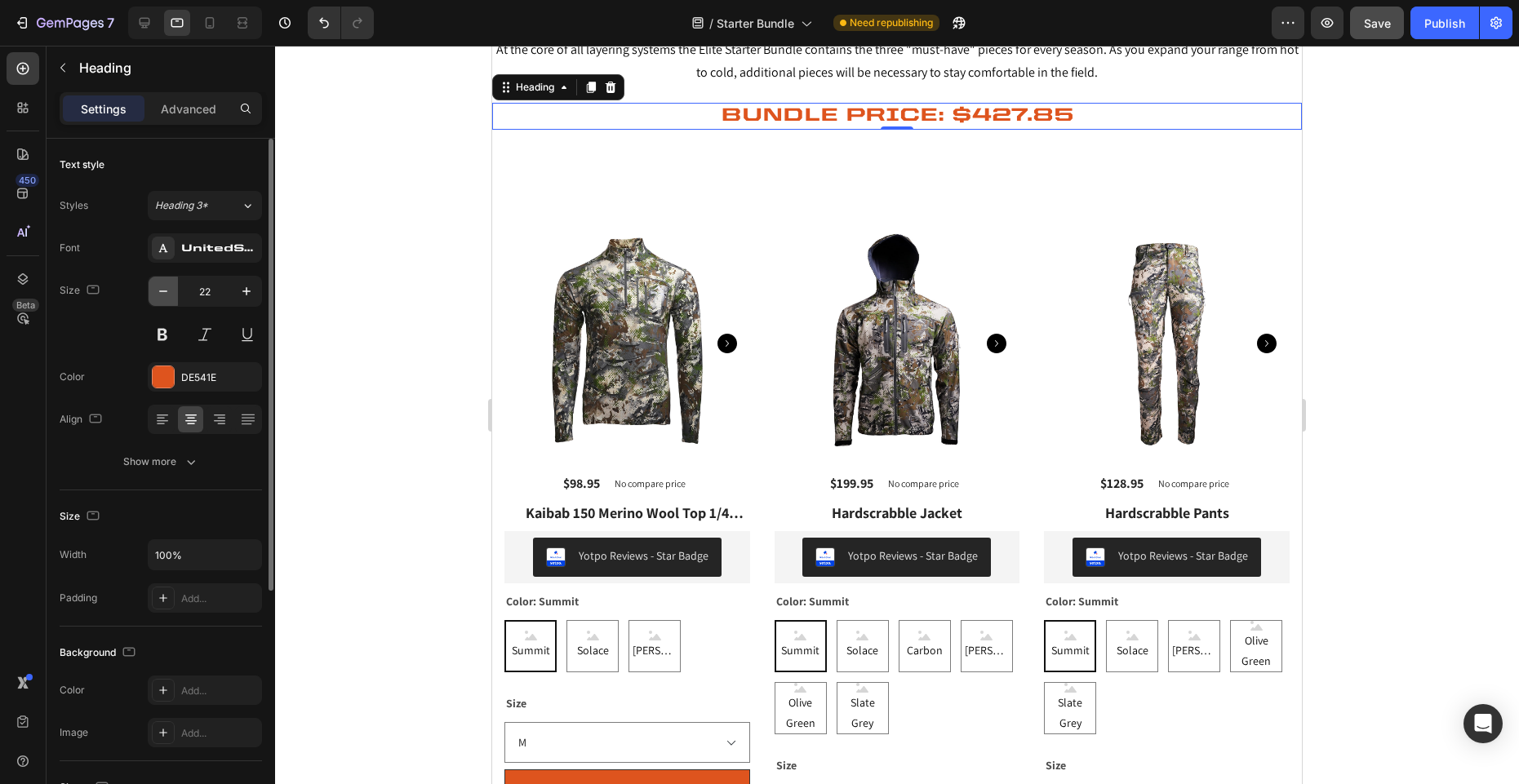
click at [166, 295] on icon "button" at bounding box center [163, 291] width 16 height 16
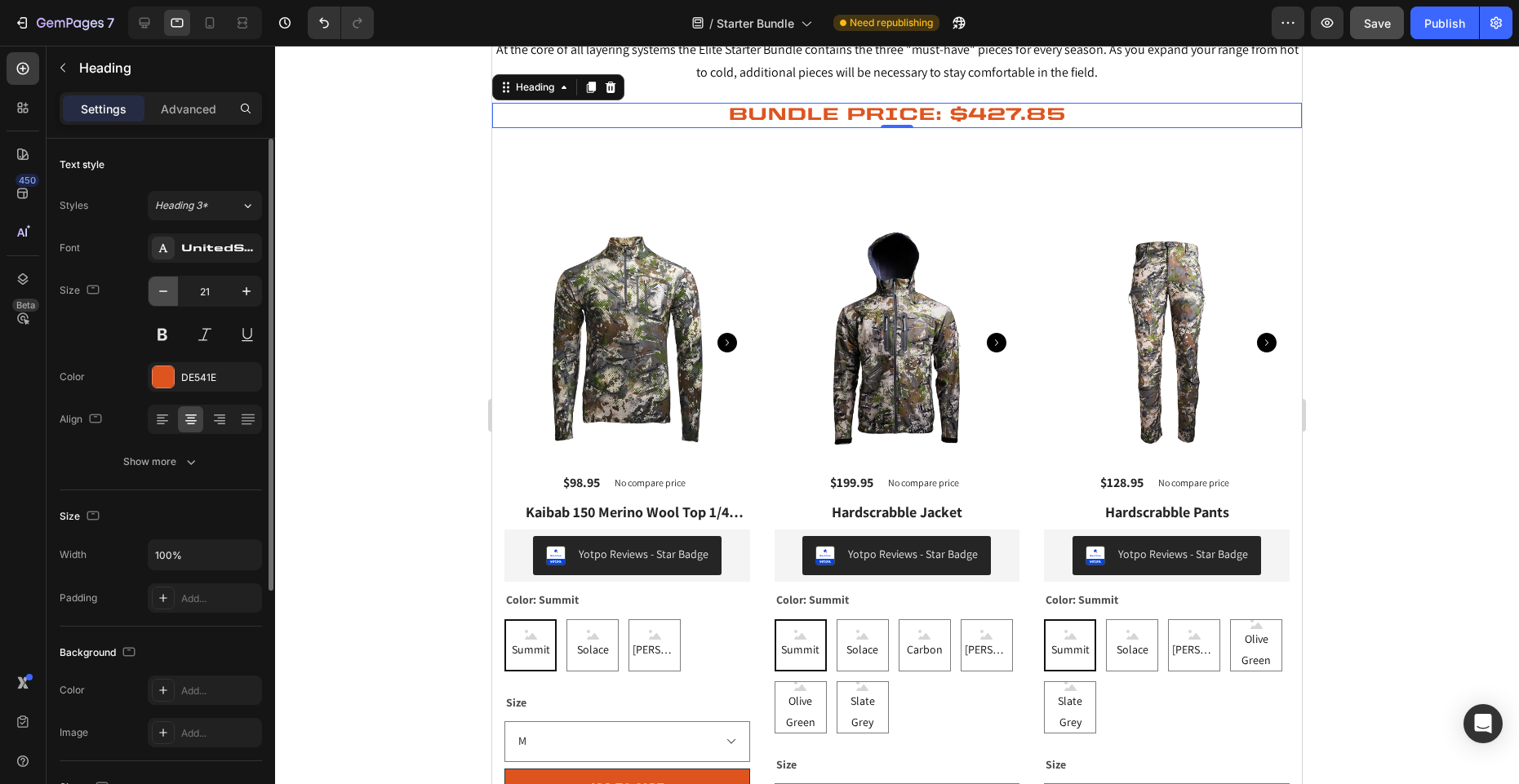
click at [166, 295] on icon "button" at bounding box center [163, 291] width 16 height 16
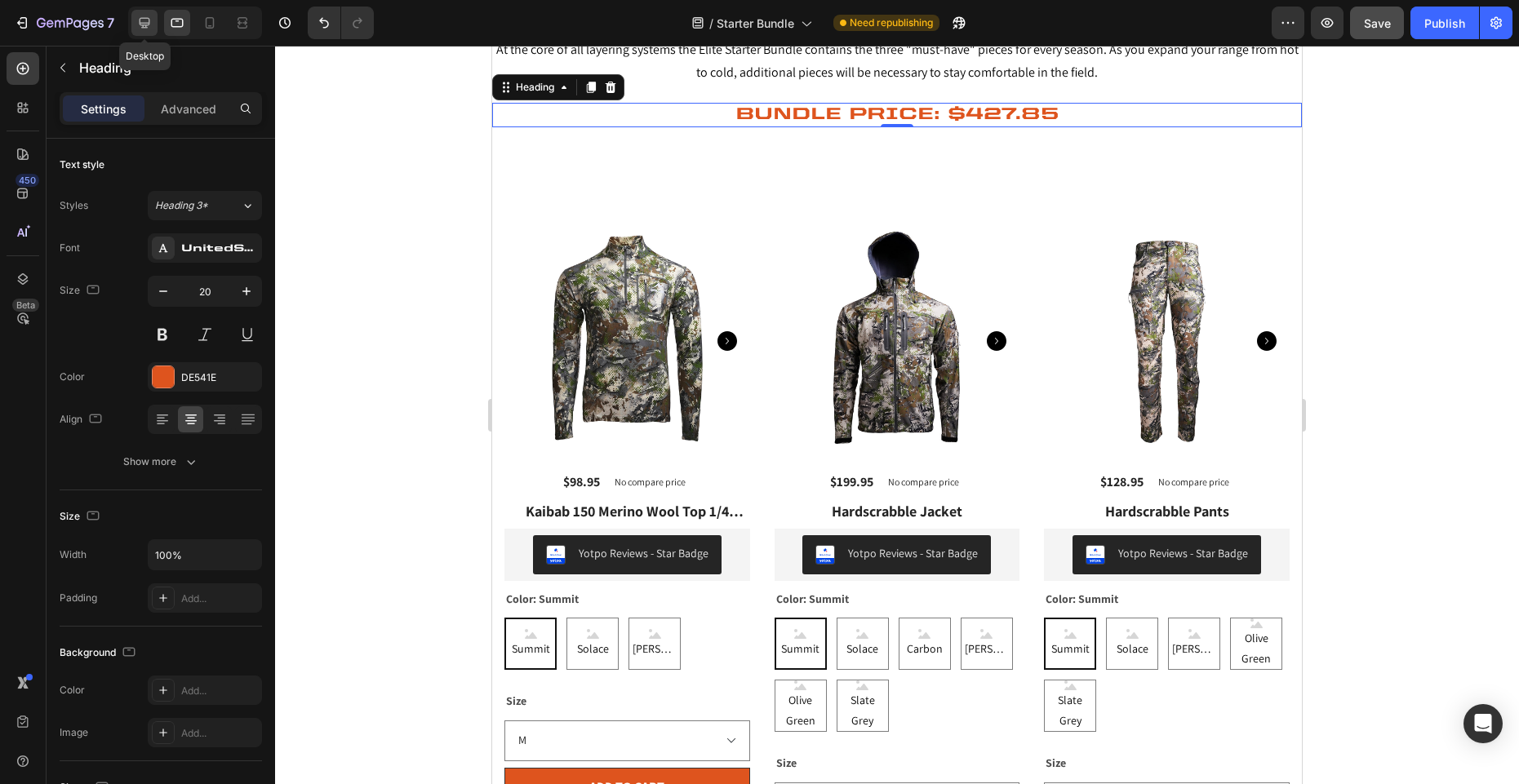
click at [146, 23] on icon at bounding box center [145, 23] width 11 height 11
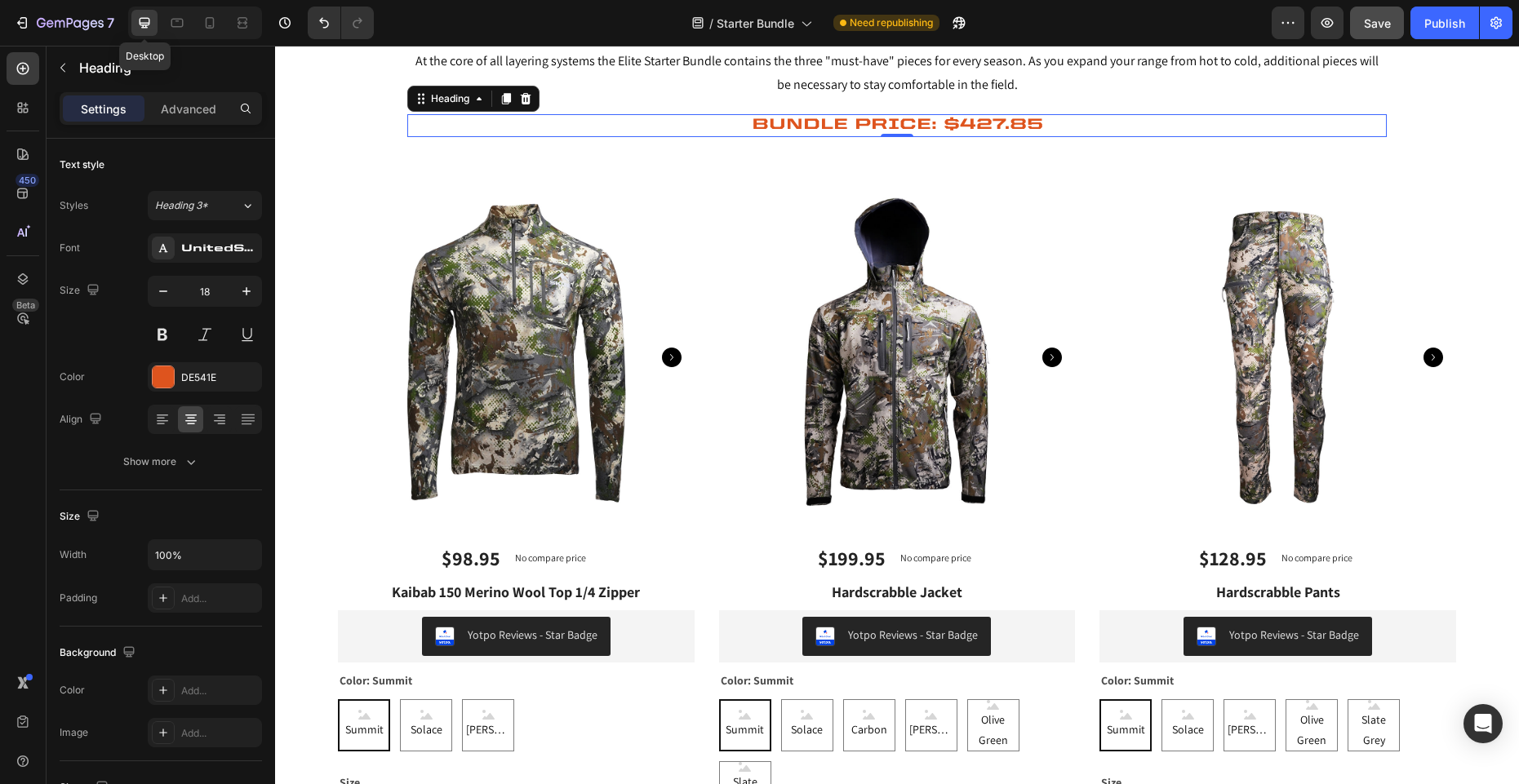
scroll to position [117, 0]
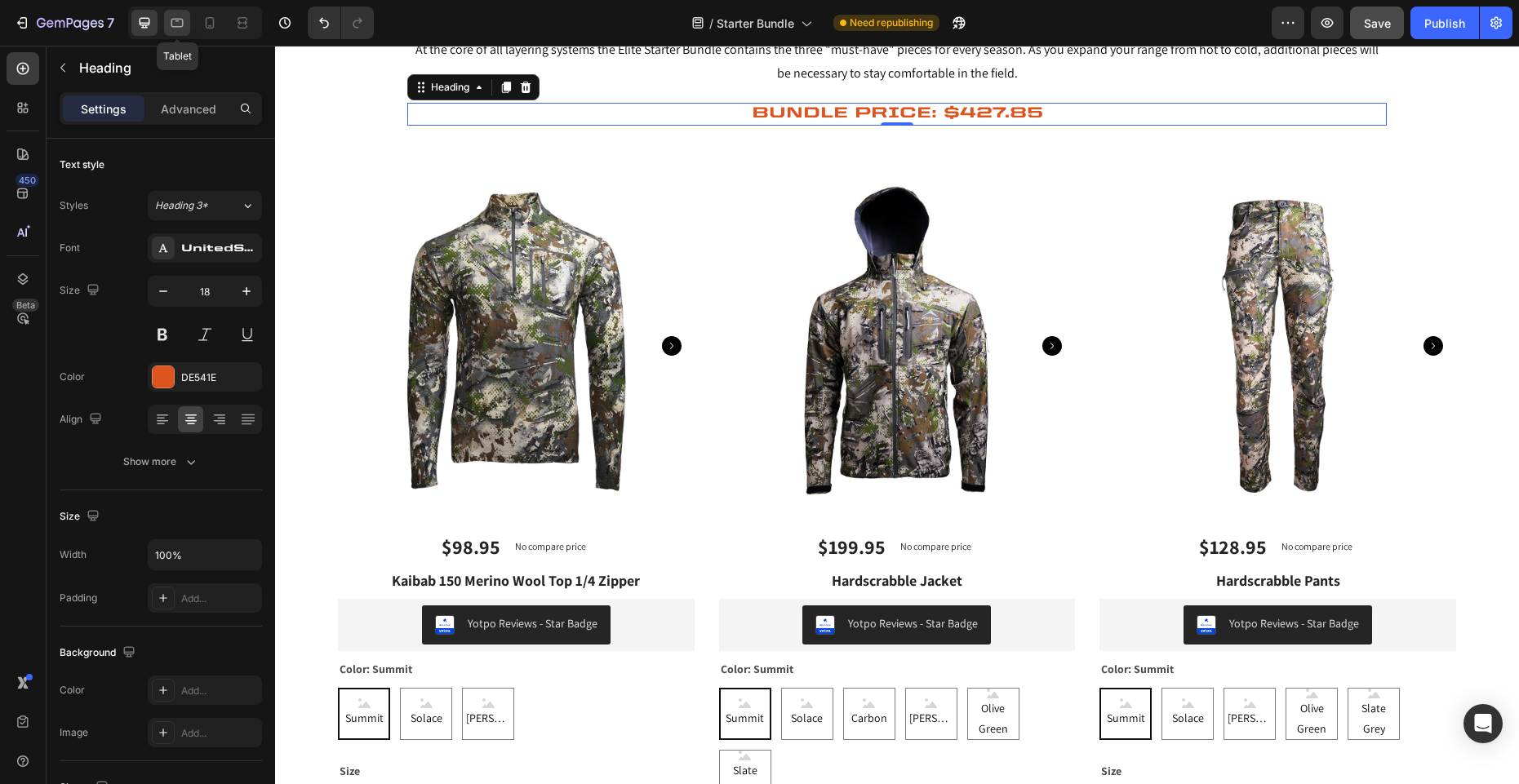
click at [182, 25] on icon at bounding box center [177, 23] width 16 height 16
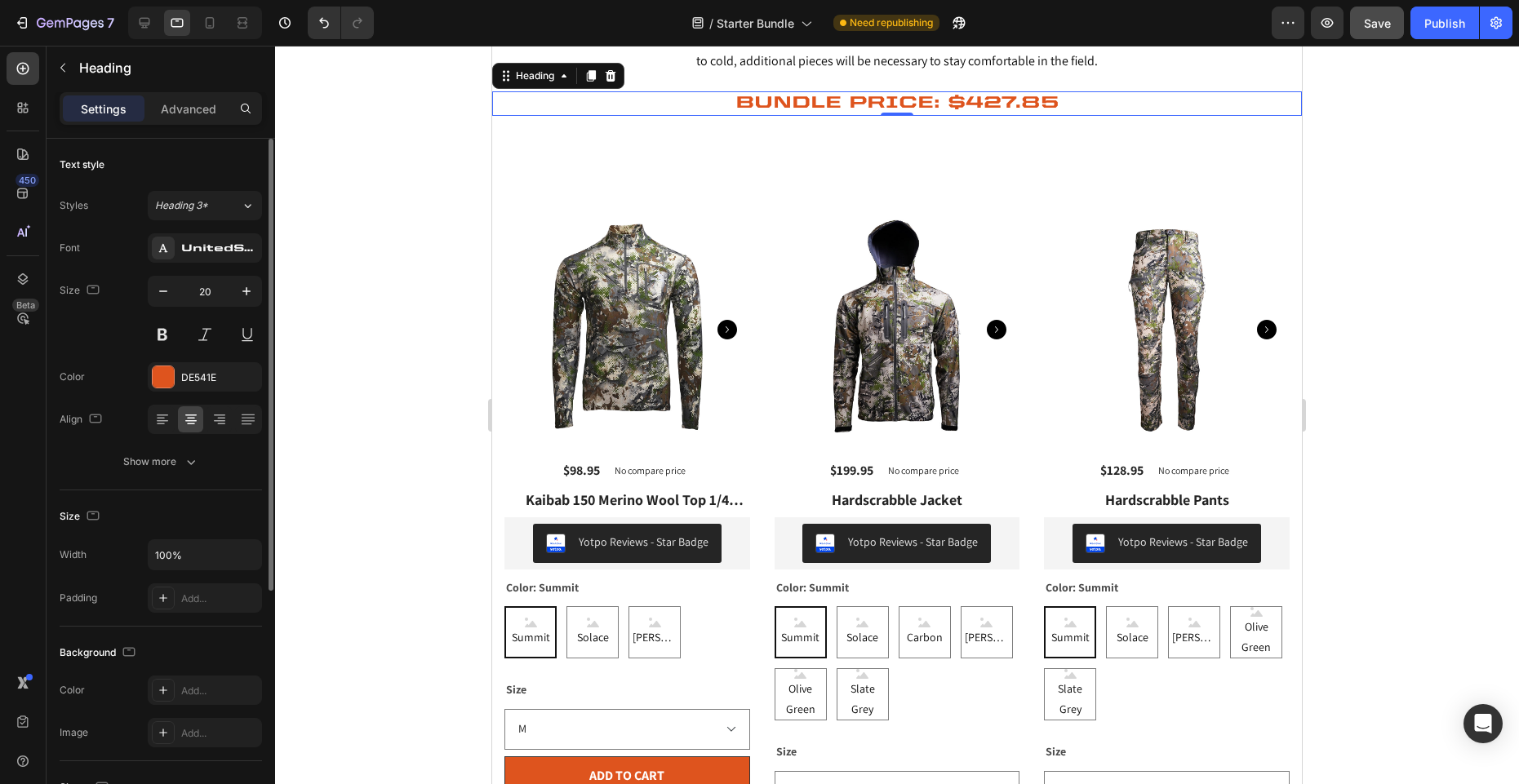
scroll to position [105, 0]
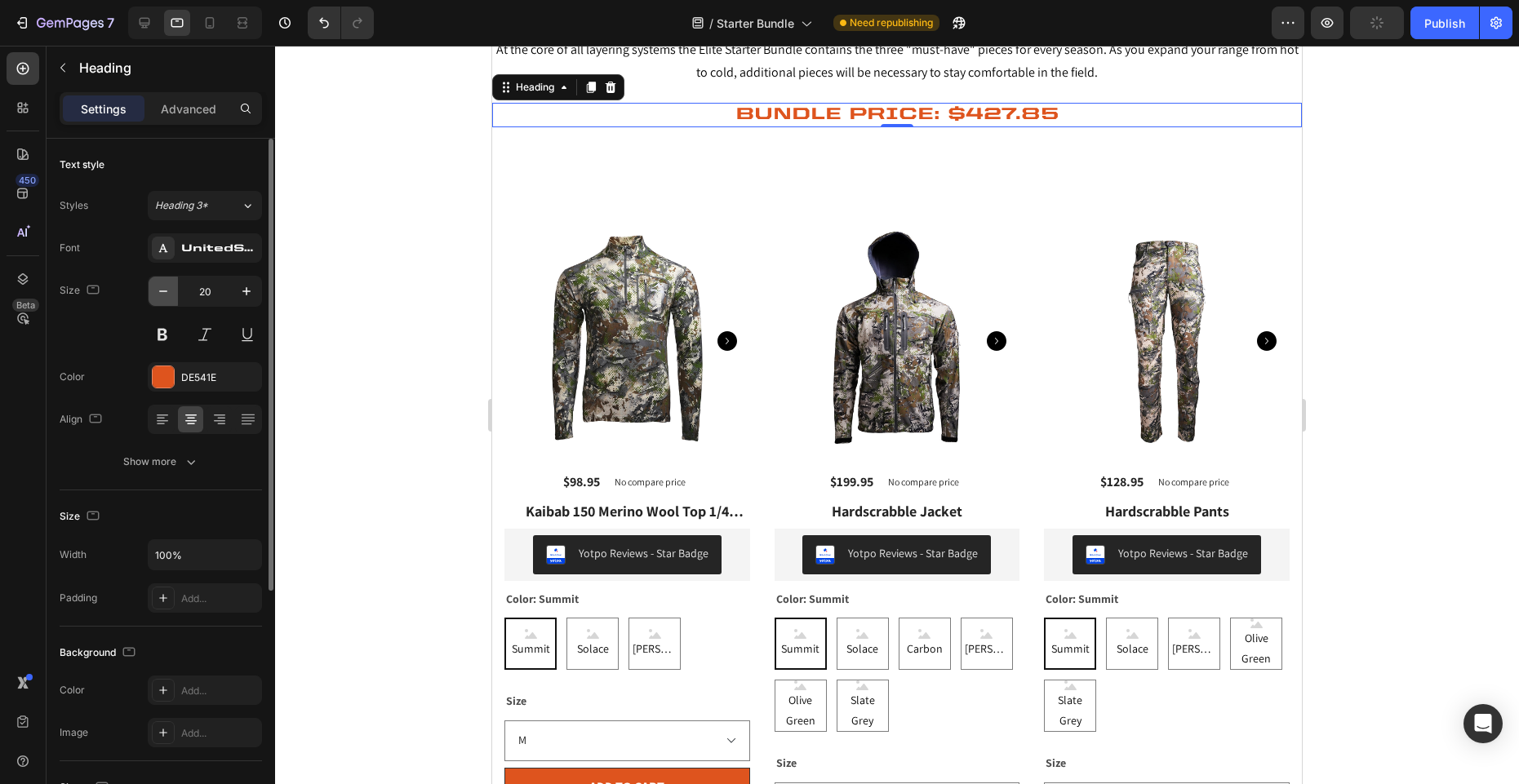
click at [168, 291] on icon "button" at bounding box center [163, 291] width 16 height 16
click at [167, 291] on icon "button" at bounding box center [163, 292] width 8 height 2
type input "18"
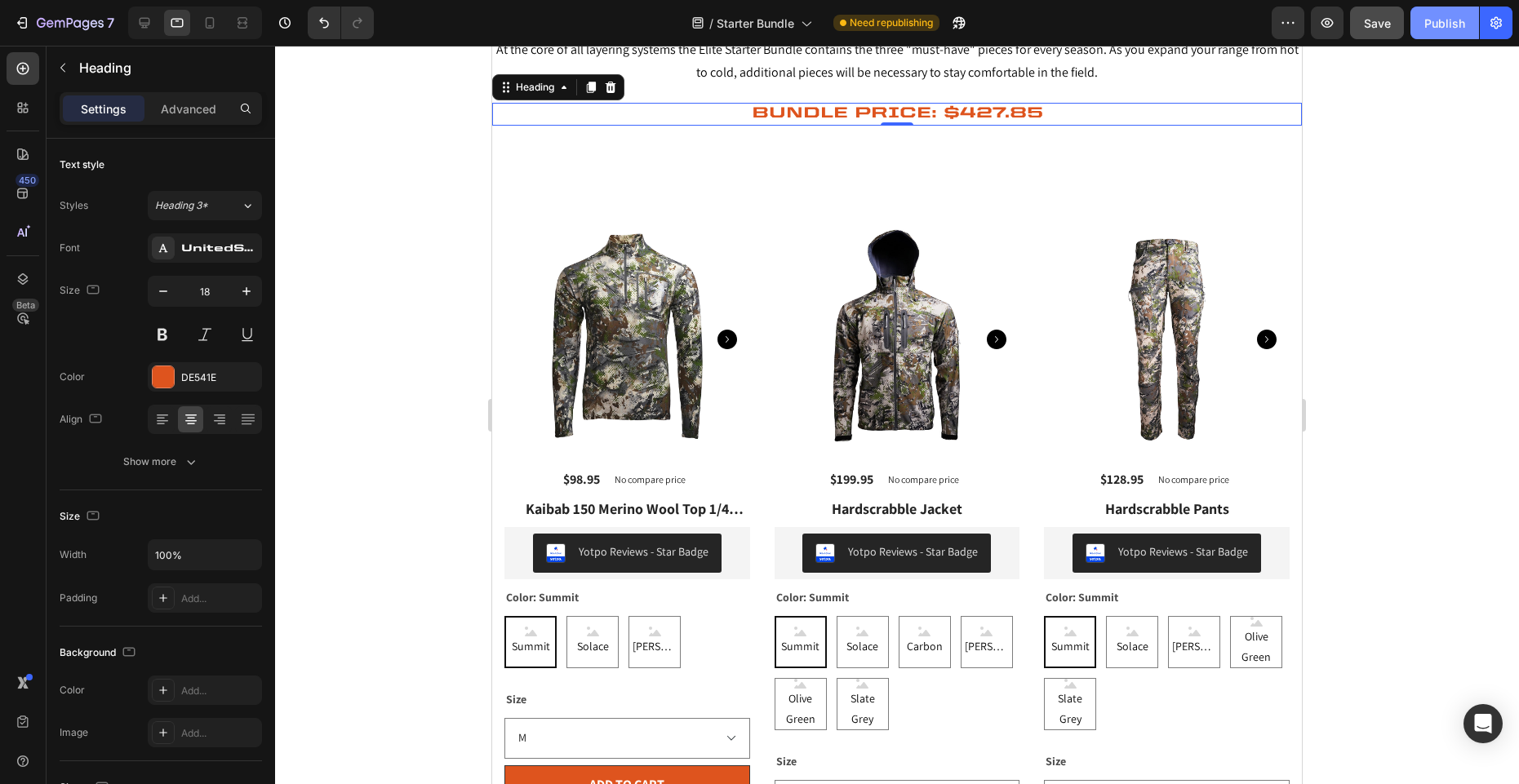
click at [1429, 27] on div "Publish" at bounding box center [1445, 23] width 41 height 17
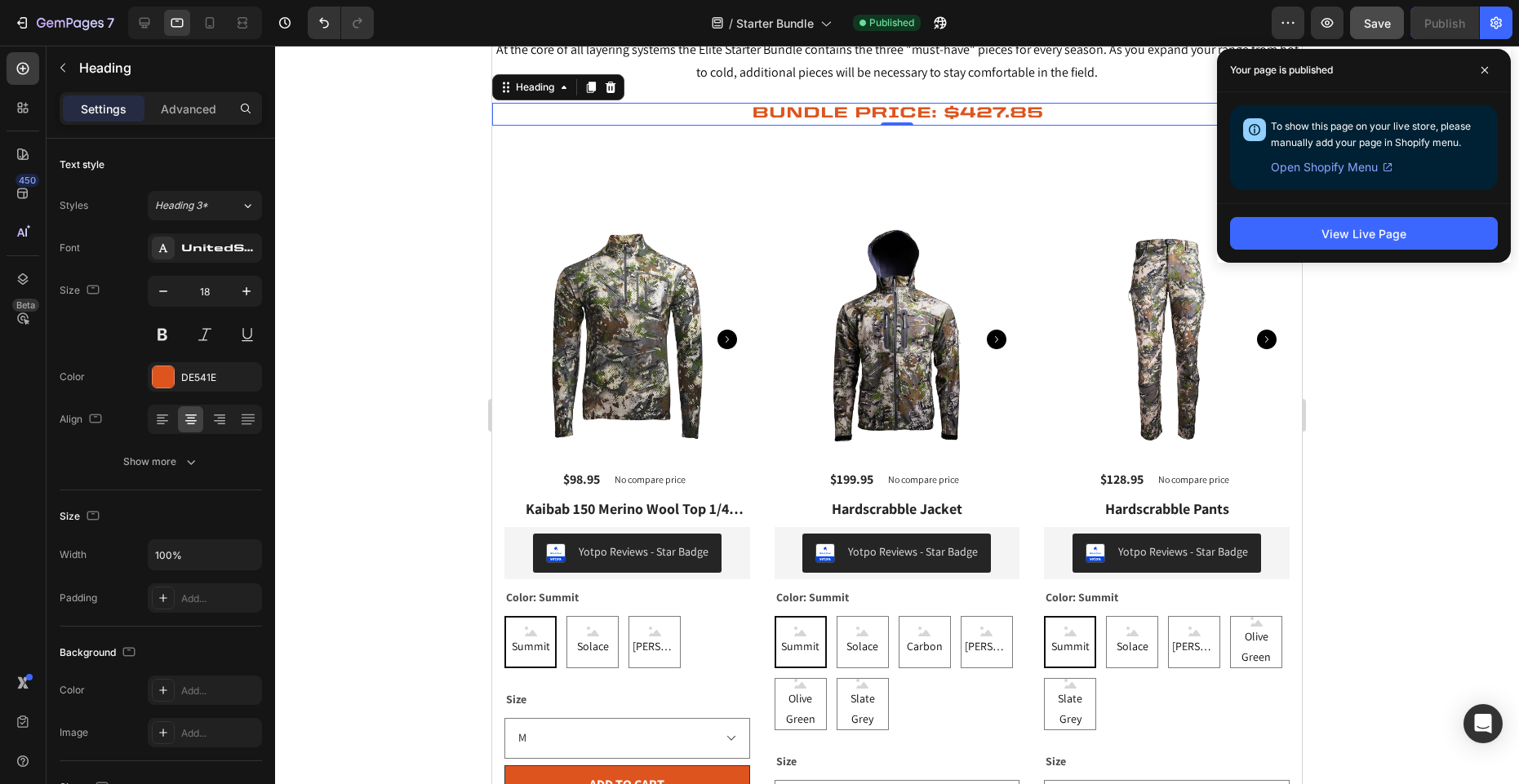
click at [1416, 438] on div at bounding box center [897, 415] width 1244 height 738
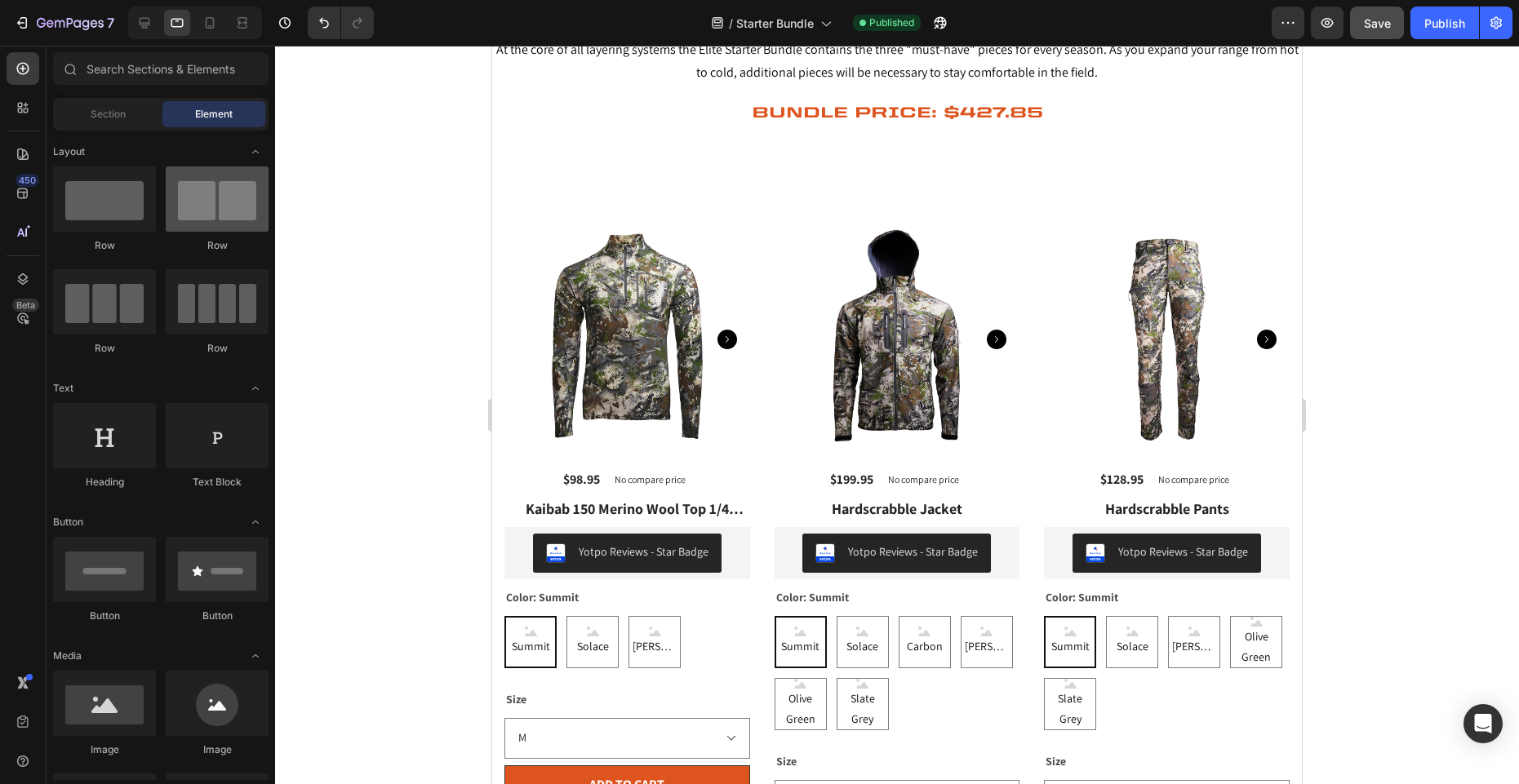
scroll to position [0, 0]
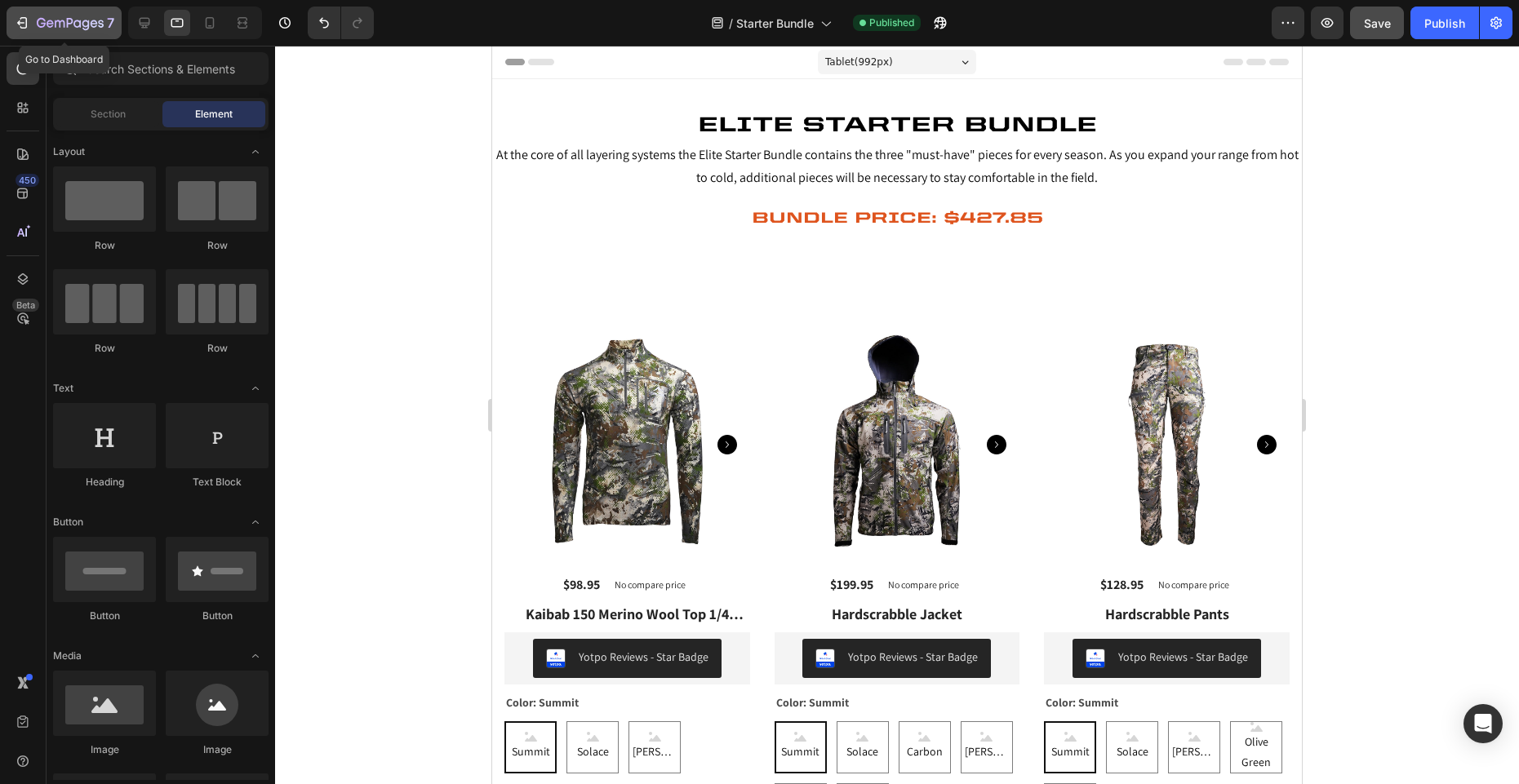
click at [20, 19] on icon "button" at bounding box center [22, 23] width 16 height 16
